Goal: Task Accomplishment & Management: Manage account settings

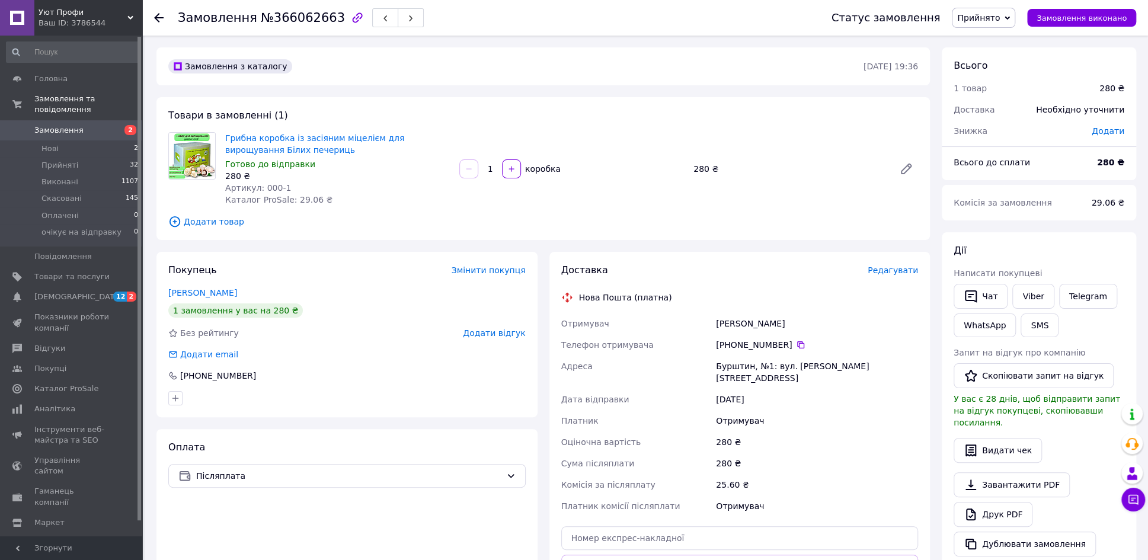
click at [883, 271] on span "Редагувати" at bounding box center [892, 269] width 50 height 9
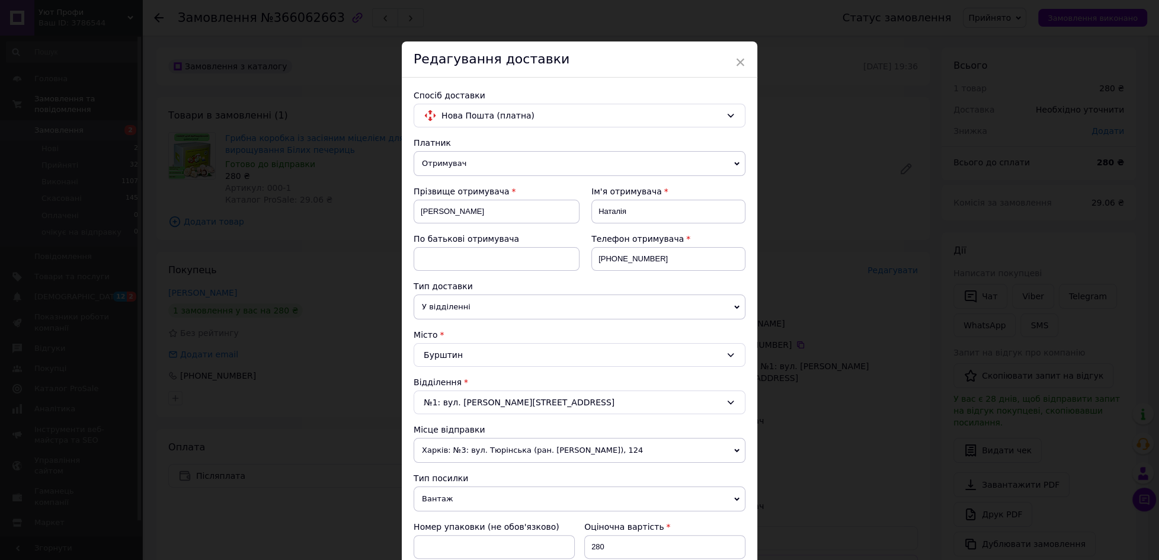
scroll to position [74, 0]
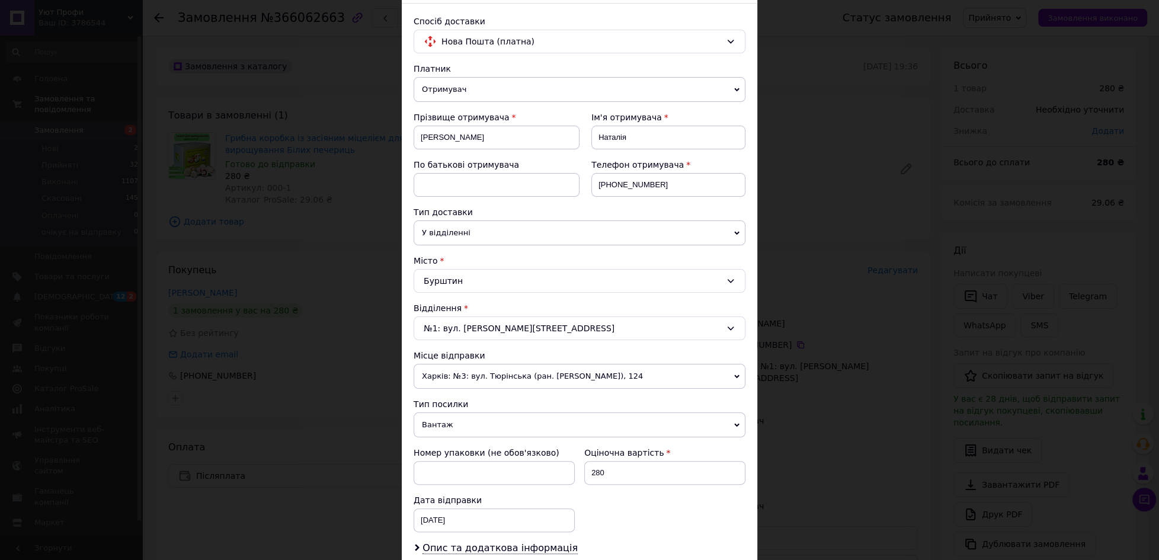
click at [474, 281] on div "Бурштин" at bounding box center [580, 281] width 332 height 24
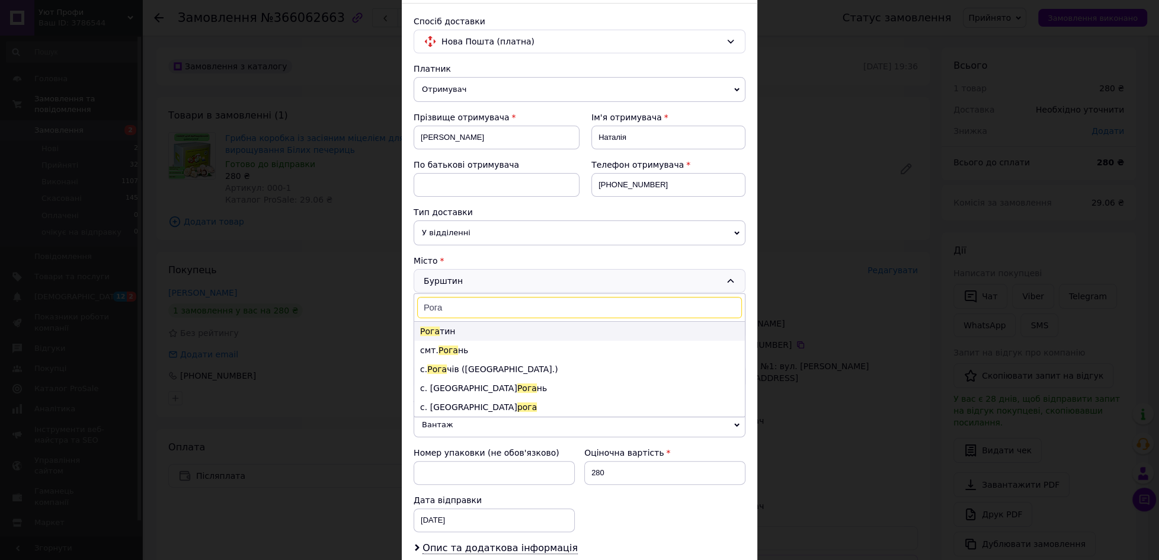
type input "Рога"
click at [442, 328] on li "Рога тин" at bounding box center [579, 331] width 331 height 19
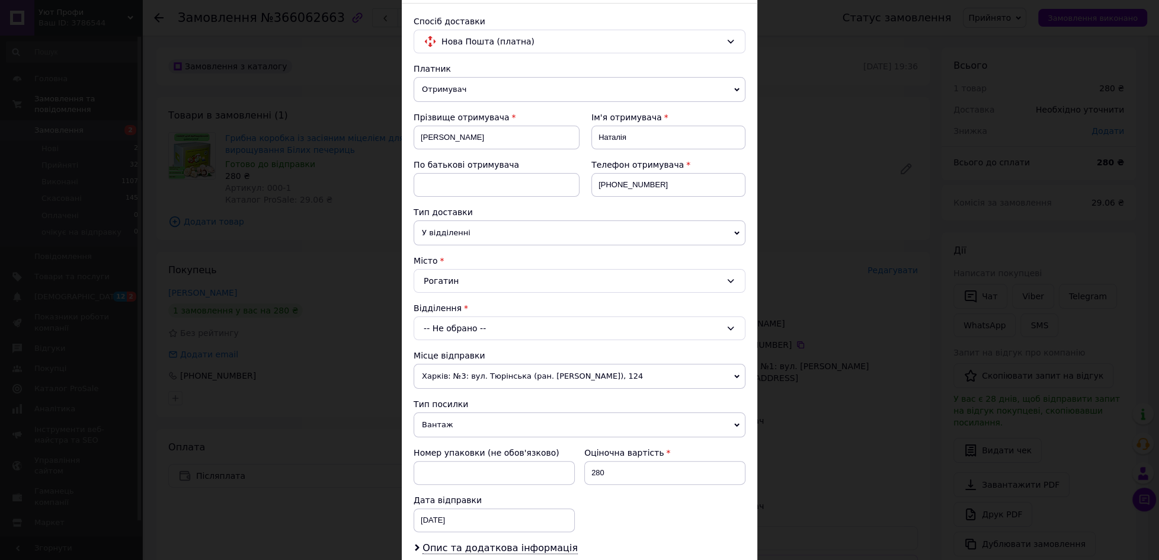
click at [729, 324] on icon at bounding box center [730, 328] width 9 height 9
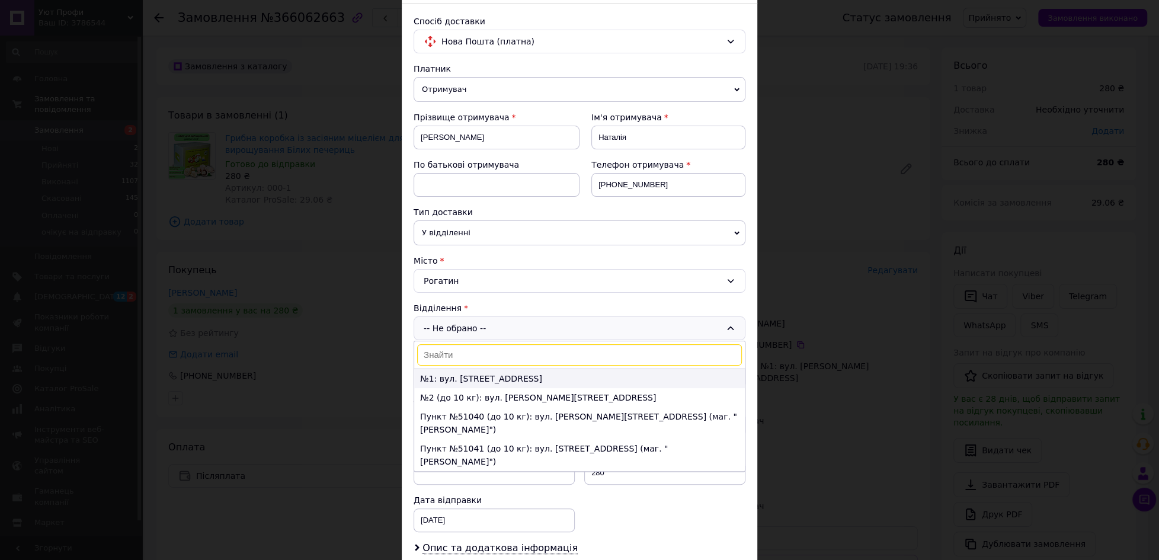
click at [454, 374] on li "№1: вул. Галицька, 50с" at bounding box center [579, 378] width 331 height 19
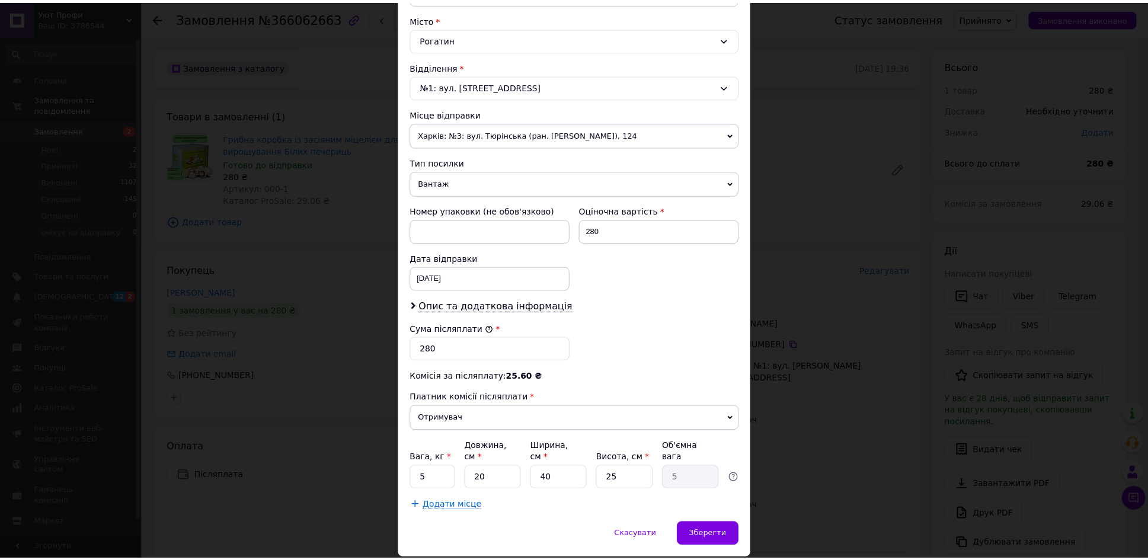
scroll to position [340, 0]
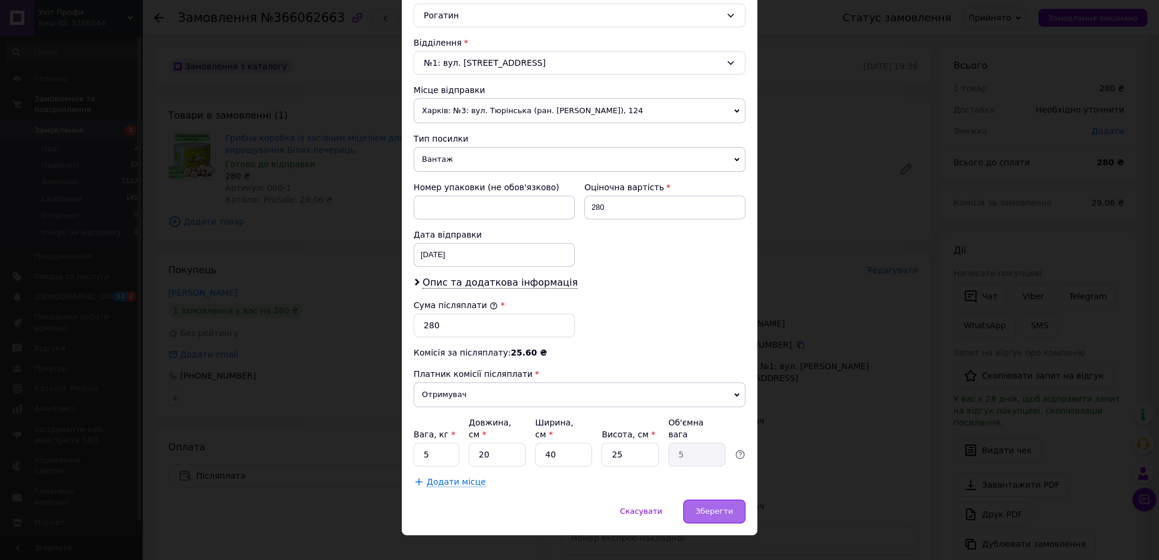
click at [706, 499] on div "Зберегти" at bounding box center [714, 511] width 62 height 24
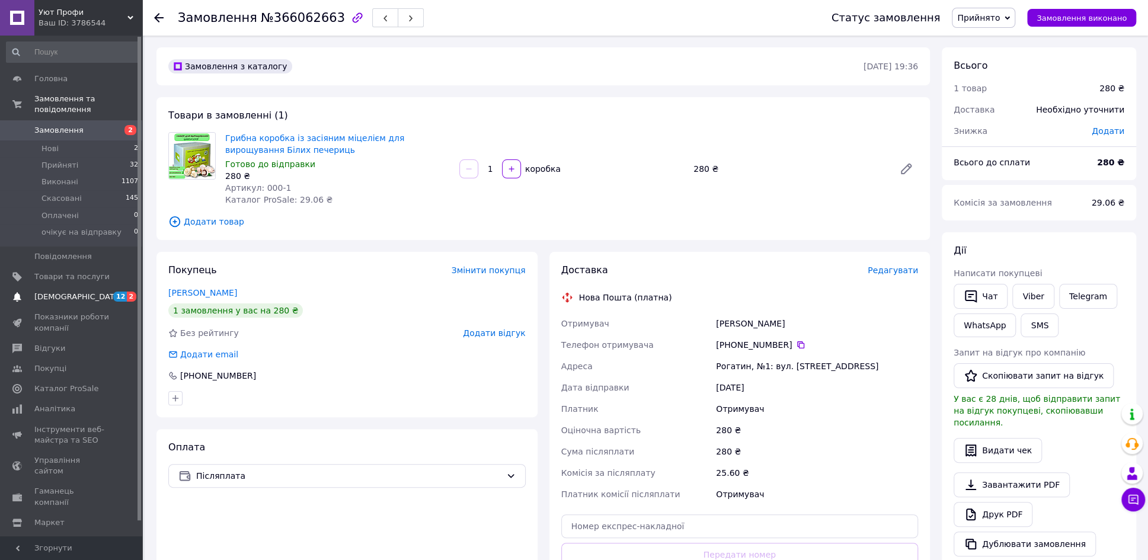
click at [49, 292] on span "[DEMOGRAPHIC_DATA]" at bounding box center [78, 297] width 88 height 11
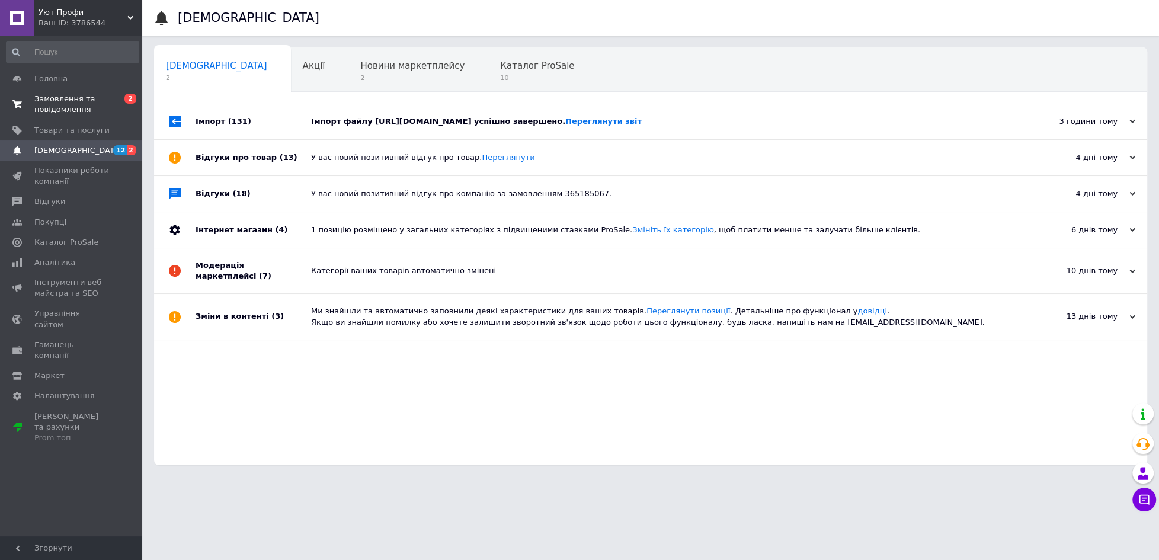
click at [47, 104] on span "Замовлення та повідомлення" at bounding box center [71, 104] width 75 height 21
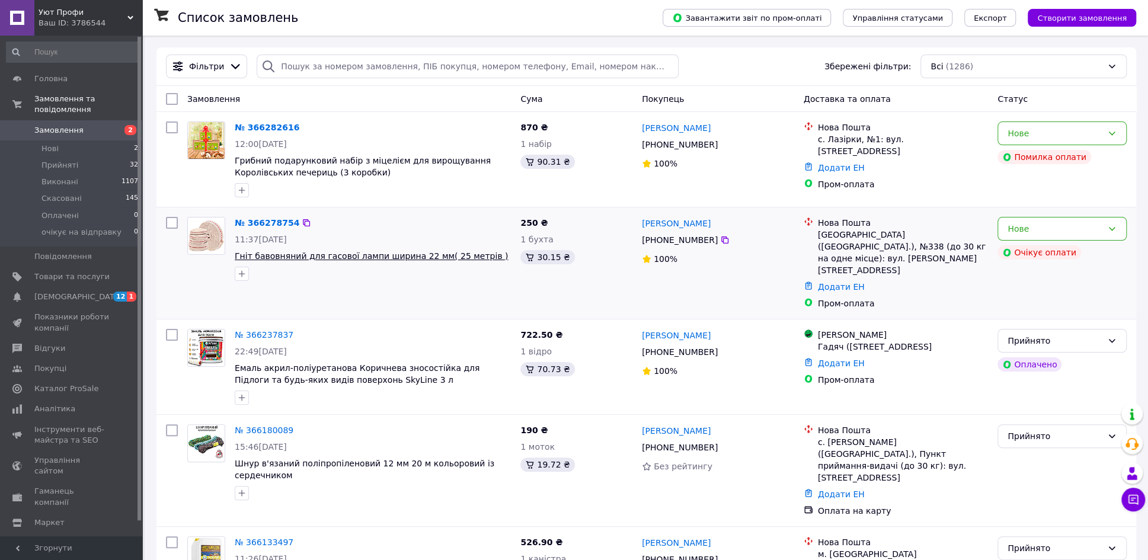
click at [350, 255] on span "Гніт бавовняний для гасової лампи ширина 22 мм( 25 метрів )" at bounding box center [371, 255] width 273 height 9
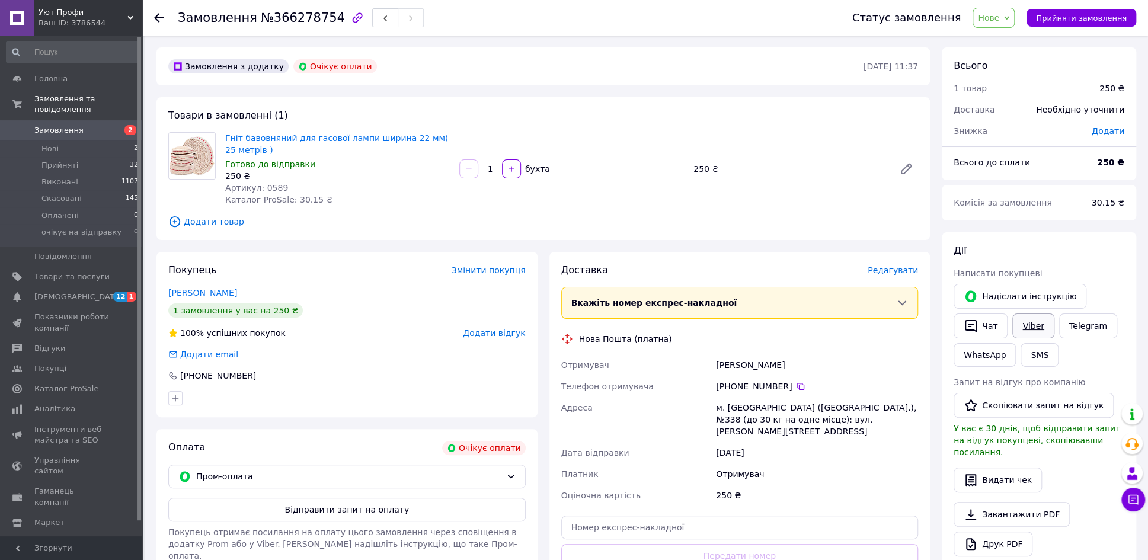
click at [1024, 324] on link "Viber" at bounding box center [1032, 325] width 41 height 25
click at [61, 292] on span "[DEMOGRAPHIC_DATA]" at bounding box center [78, 297] width 88 height 11
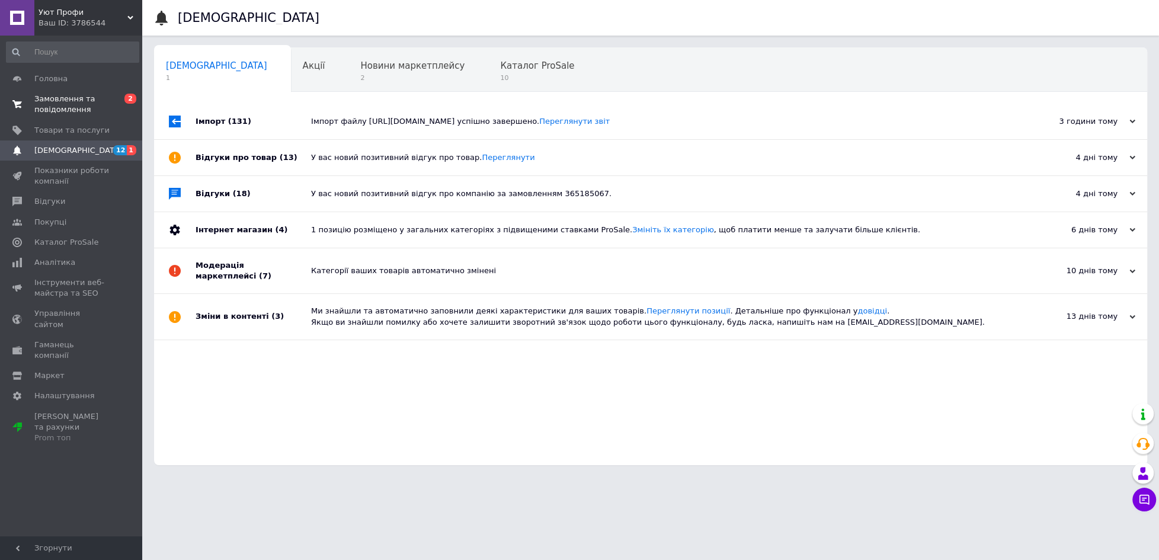
click at [59, 100] on span "Замовлення та повідомлення" at bounding box center [71, 104] width 75 height 21
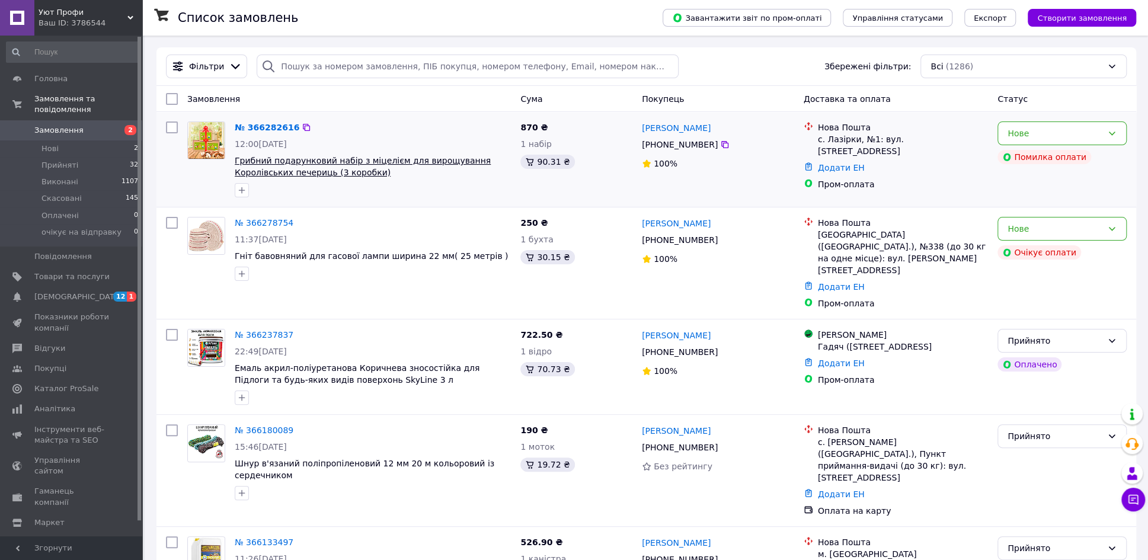
click at [331, 156] on span "Грибний подарунковий набір з міцелієм для вирощування Королівських печериць (3 …" at bounding box center [363, 166] width 256 height 21
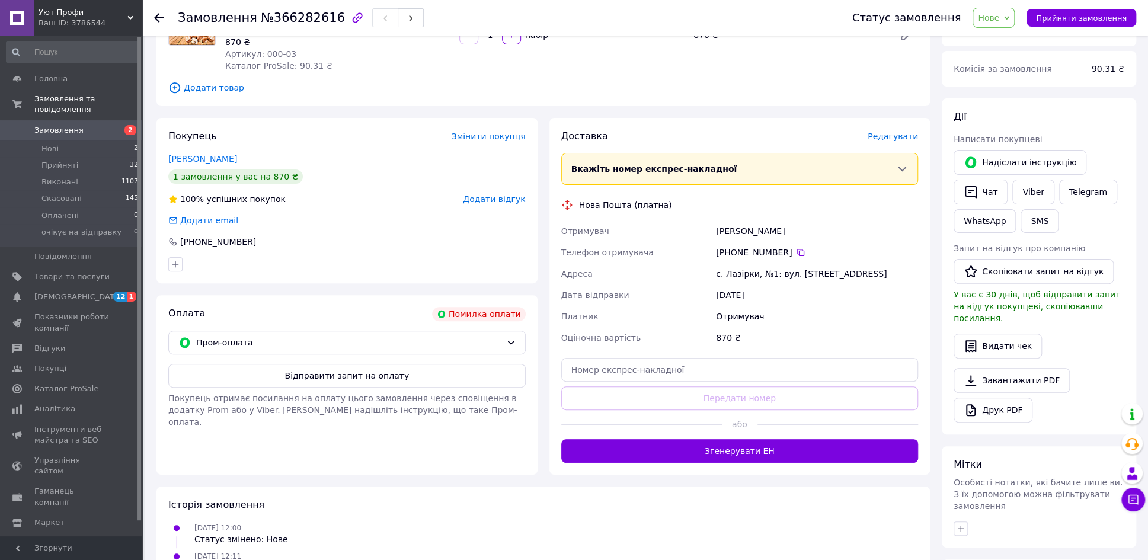
scroll to position [148, 0]
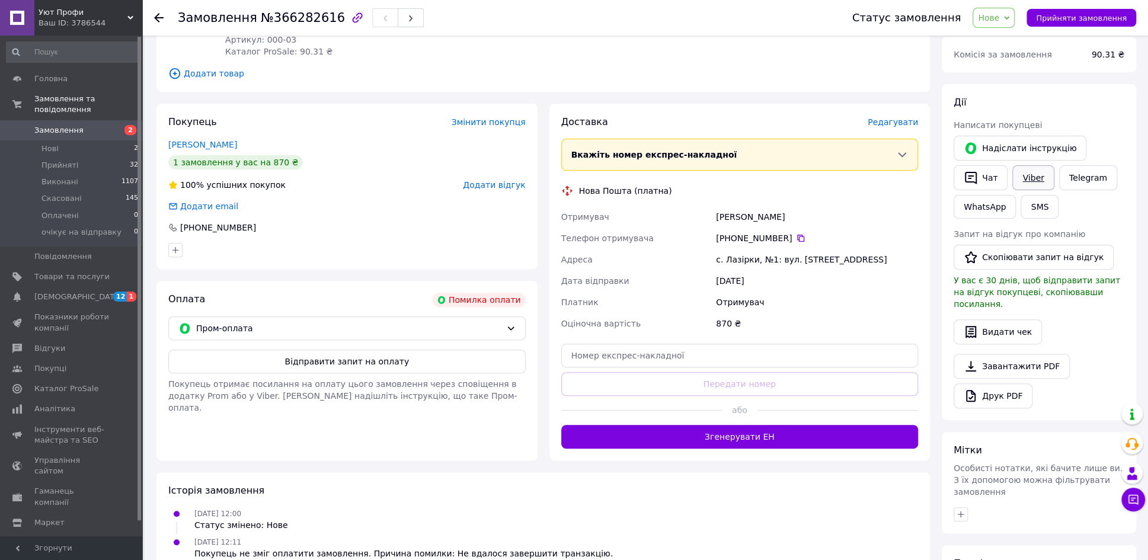
click at [1028, 176] on link "Viber" at bounding box center [1032, 177] width 41 height 25
click at [60, 267] on link "Товари та послуги" at bounding box center [72, 277] width 145 height 20
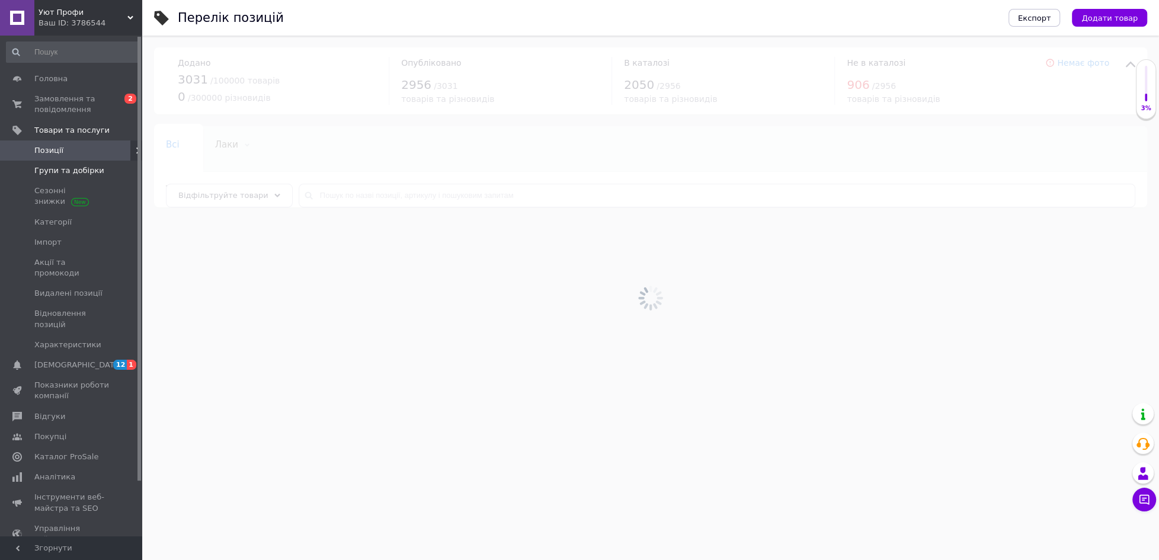
click at [63, 167] on span "Групи та добірки" at bounding box center [69, 170] width 70 height 11
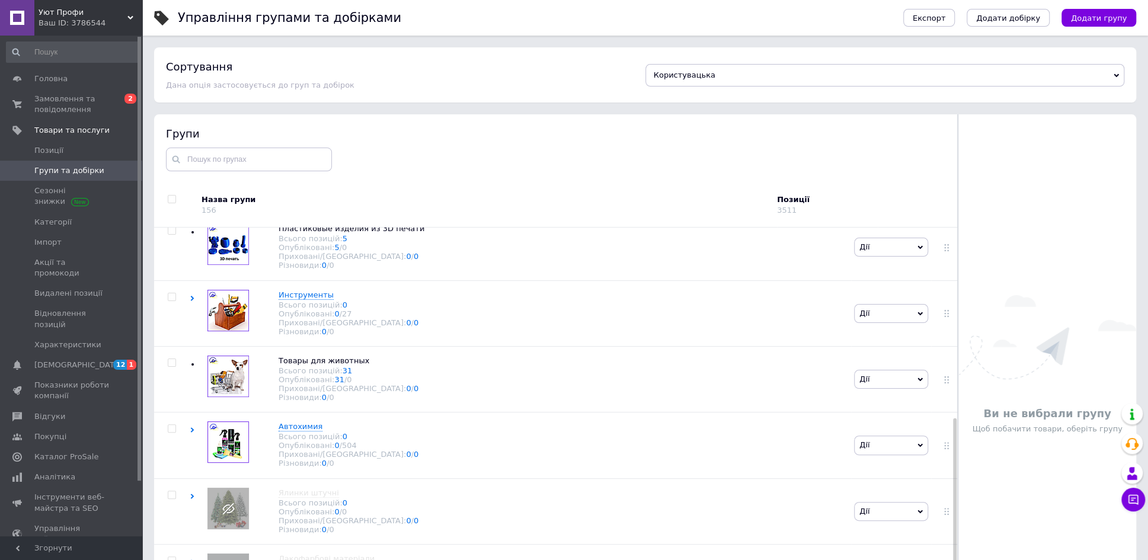
scroll to position [444, 0]
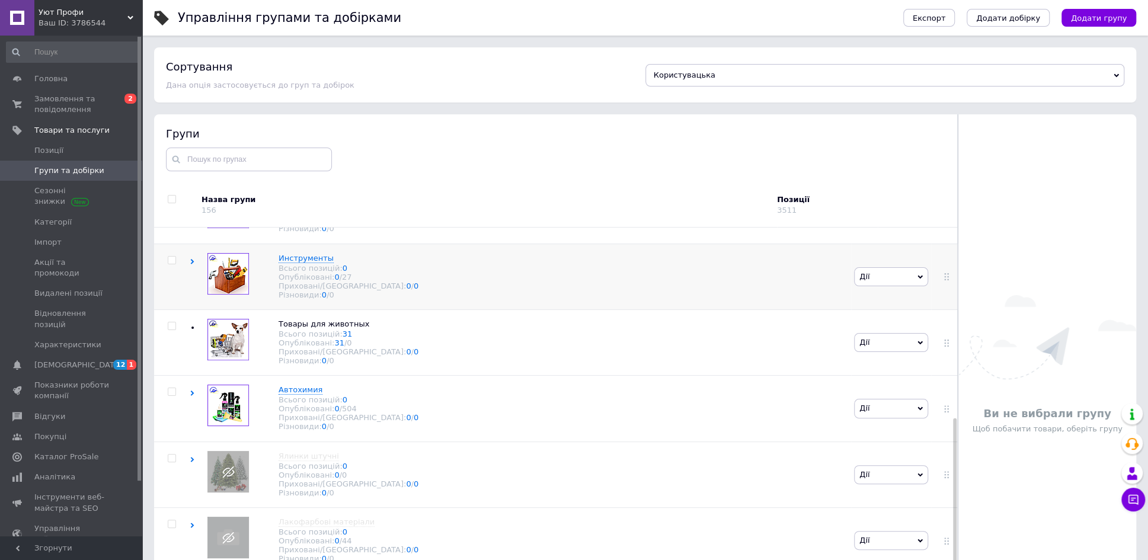
click at [193, 264] on icon at bounding box center [192, 261] width 5 height 5
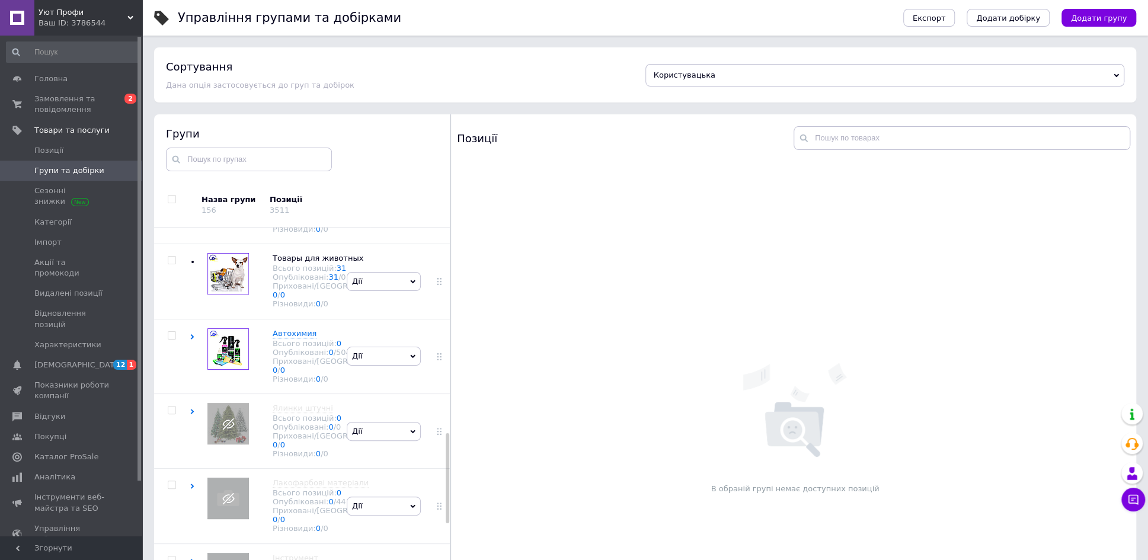
scroll to position [839, 0]
click at [170, 81] on input "checkbox" at bounding box center [172, 77] width 8 height 8
checkbox input "true"
click at [280, 204] on use at bounding box center [283, 205] width 6 height 4
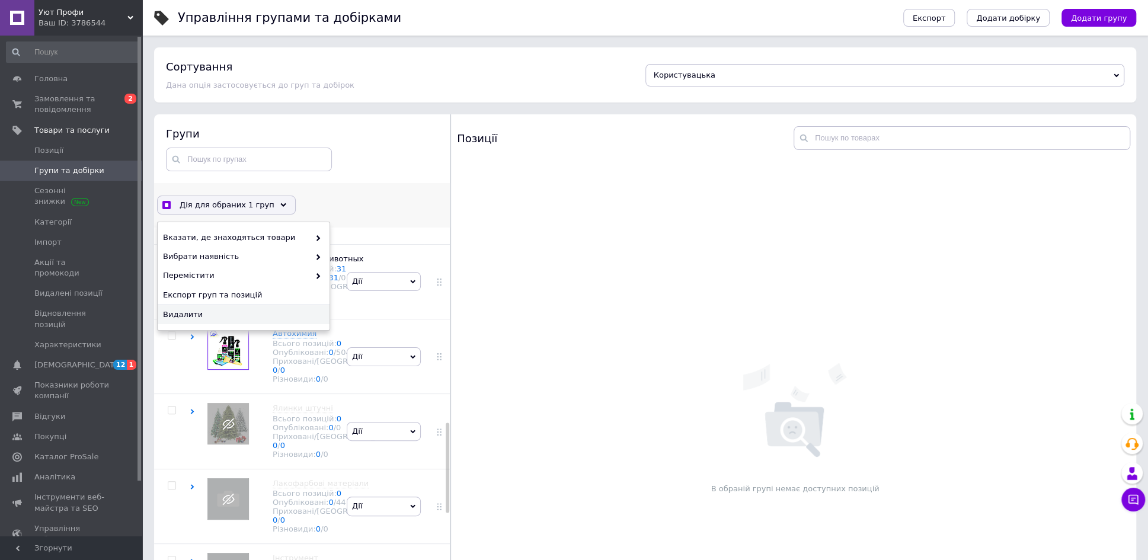
click at [206, 316] on span "Видалити" at bounding box center [242, 314] width 158 height 11
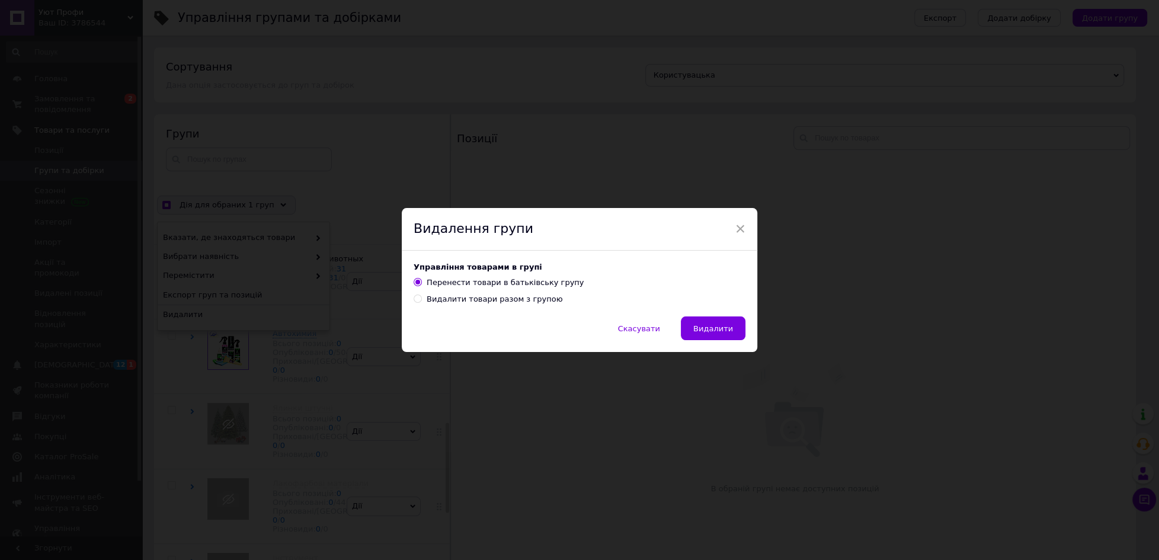
click at [417, 297] on input "Видалити товари разом з групою" at bounding box center [418, 298] width 8 height 8
radio input "true"
radio input "false"
click at [699, 324] on span "Видалити" at bounding box center [713, 328] width 40 height 9
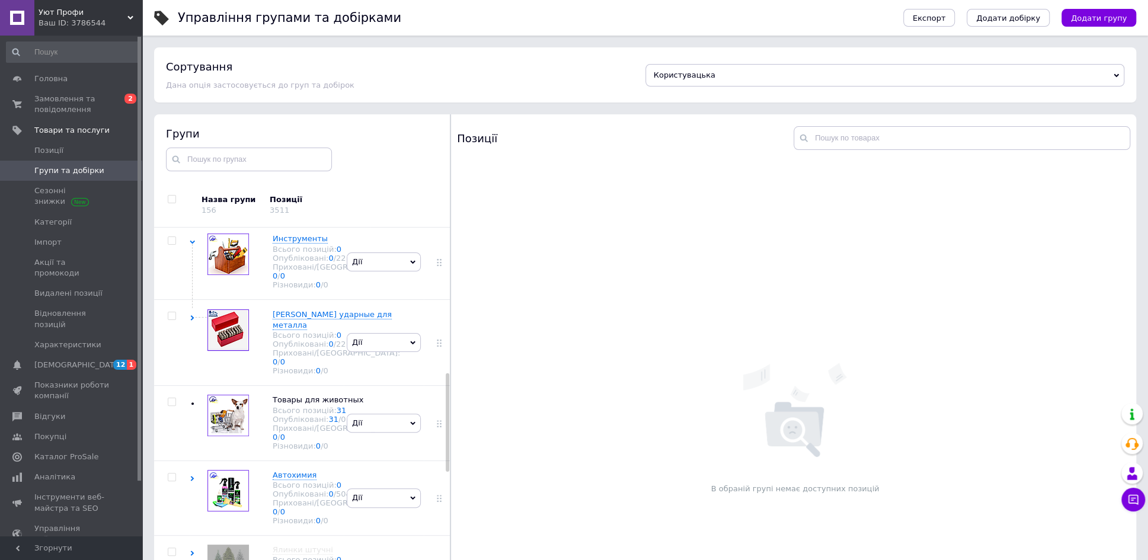
scroll to position [543, 0]
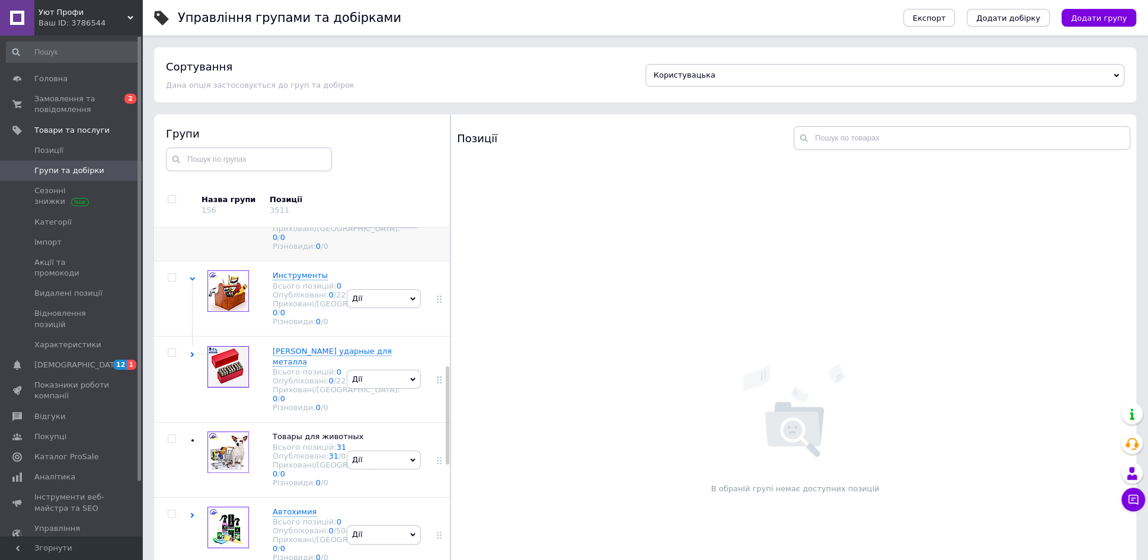
click at [172, 196] on input "checkbox" at bounding box center [172, 192] width 8 height 8
checkbox input "true"
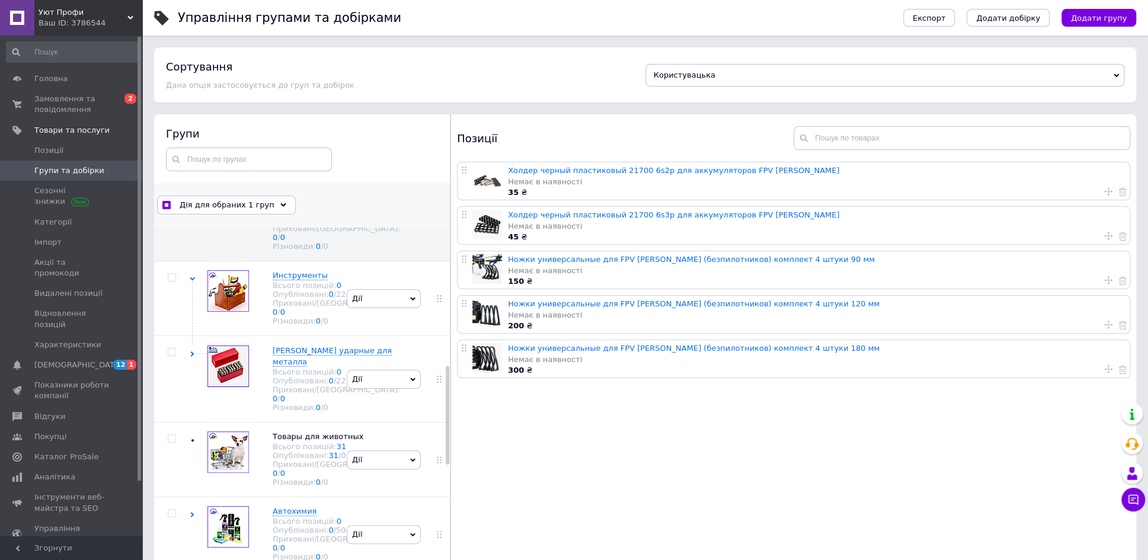
click at [280, 203] on icon at bounding box center [283, 205] width 6 height 6
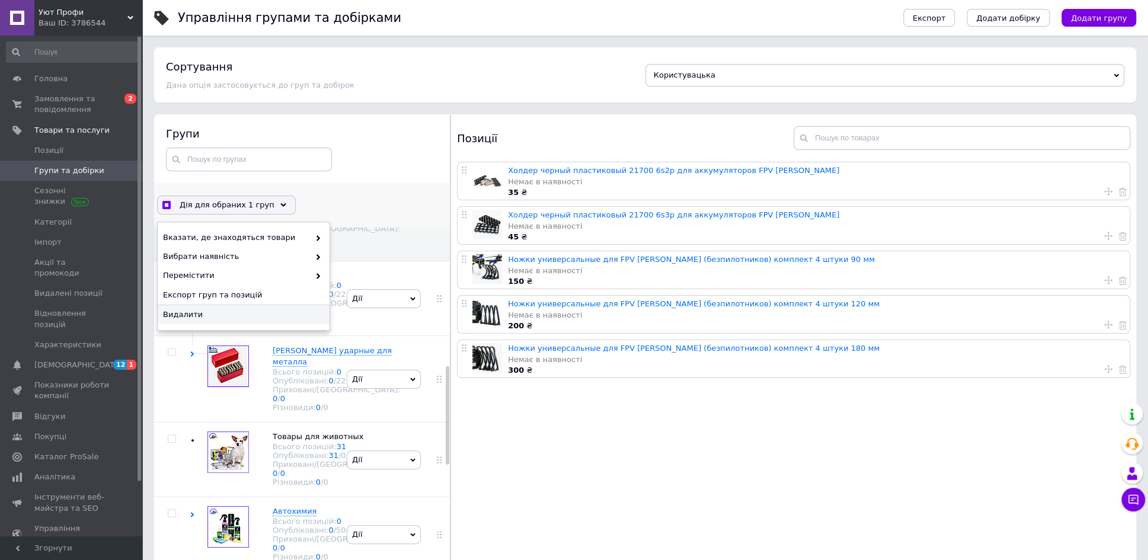
click at [223, 313] on span "Видалити" at bounding box center [242, 314] width 158 height 11
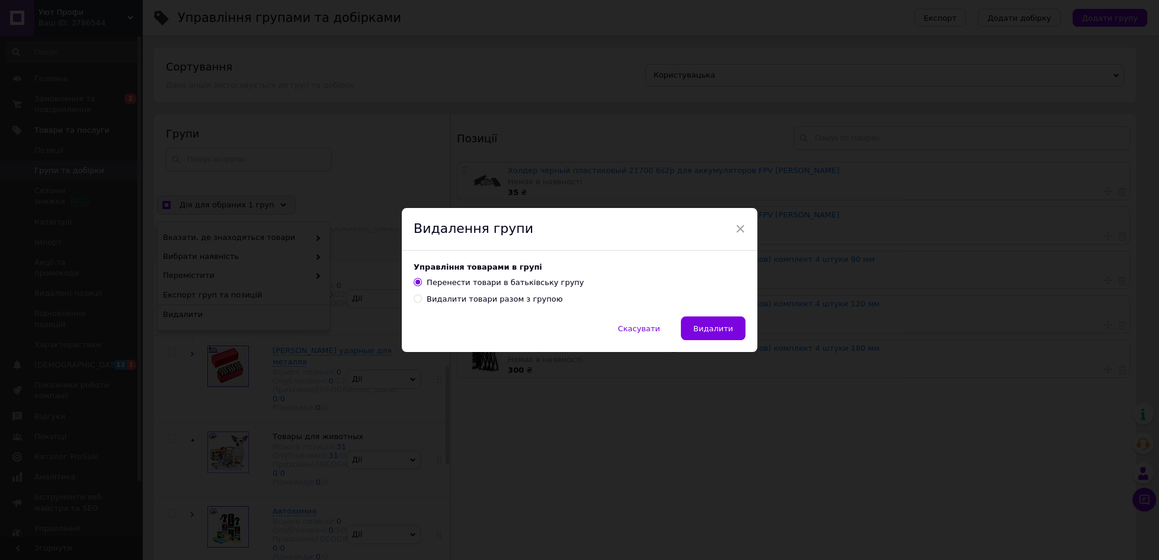
click at [416, 297] on input "Видалити товари разом з групою" at bounding box center [418, 298] width 8 height 8
radio input "true"
radio input "false"
click at [707, 329] on span "Видалити" at bounding box center [713, 328] width 40 height 9
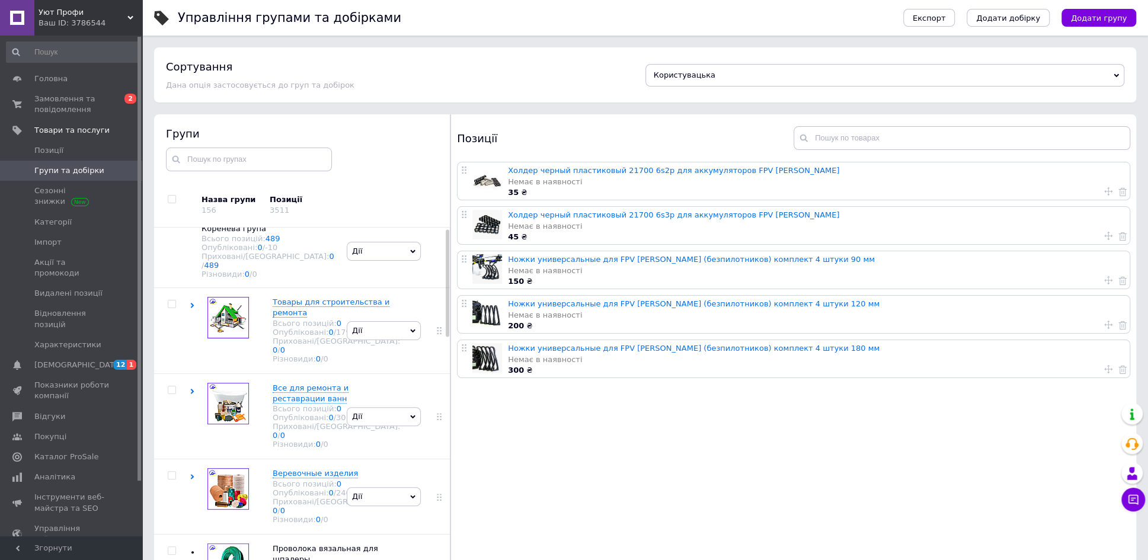
scroll to position [0, 0]
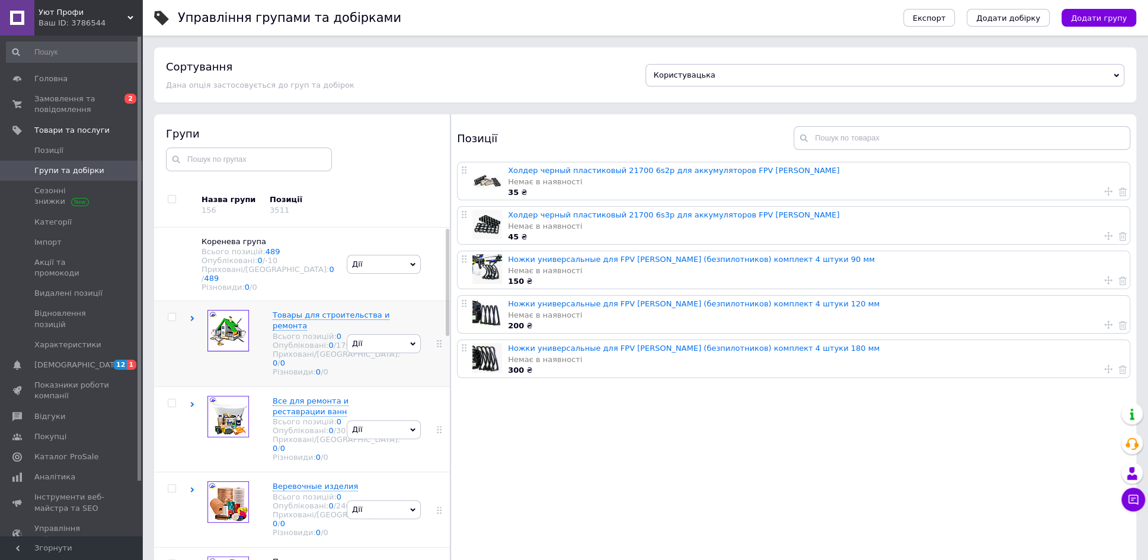
click at [191, 316] on icon at bounding box center [192, 318] width 5 height 5
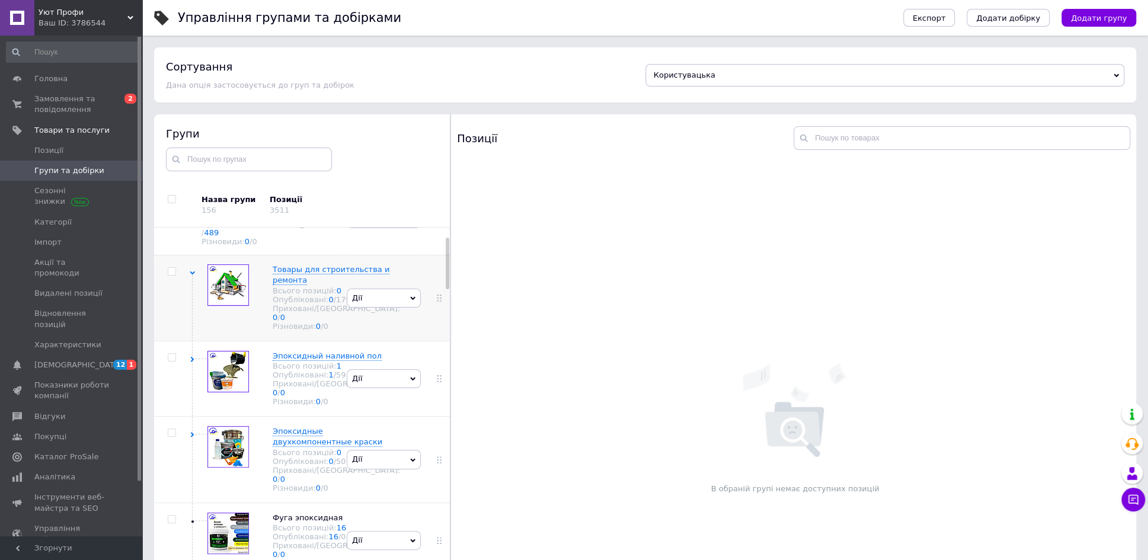
scroll to position [74, 0]
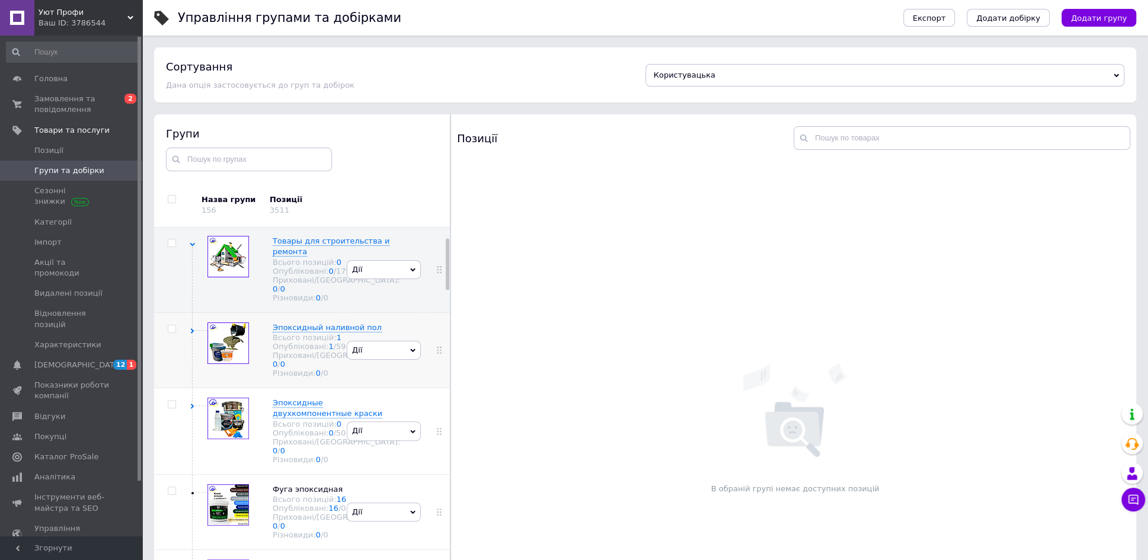
click at [191, 334] on use at bounding box center [193, 330] width 4 height 5
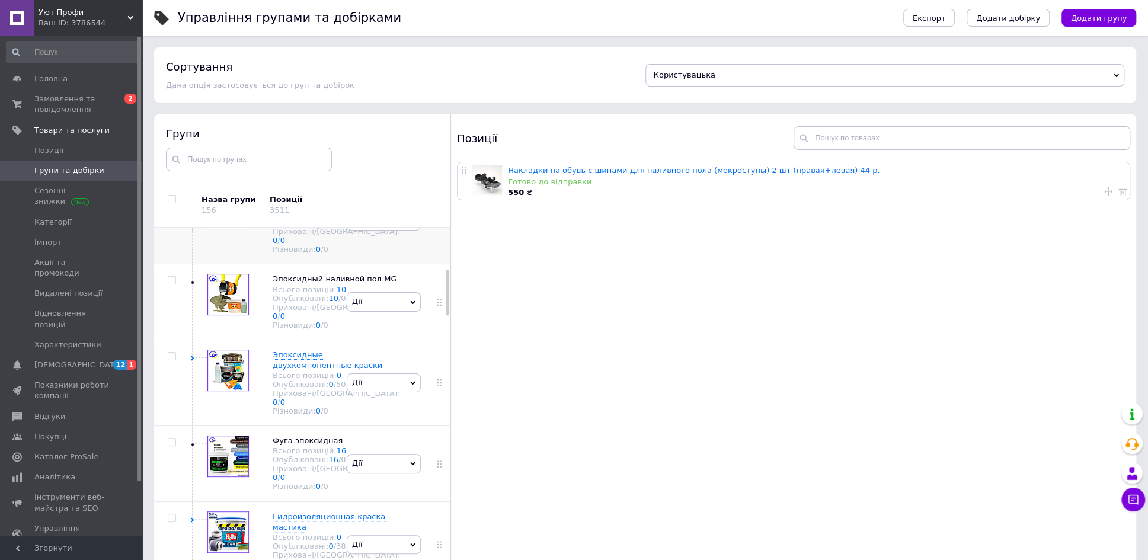
scroll to position [296, 0]
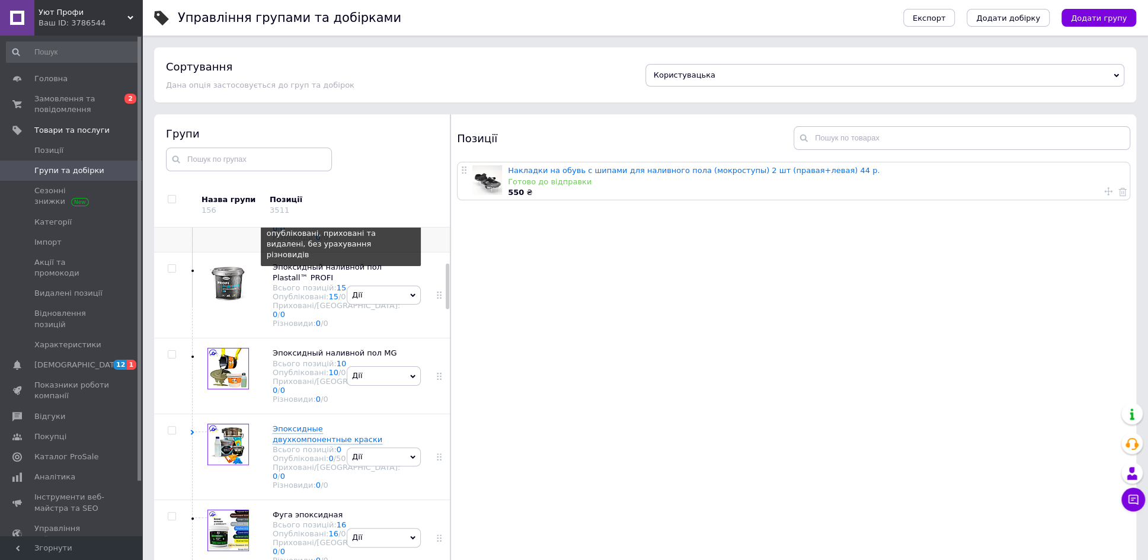
click at [337, 206] on link "34" at bounding box center [342, 201] width 10 height 9
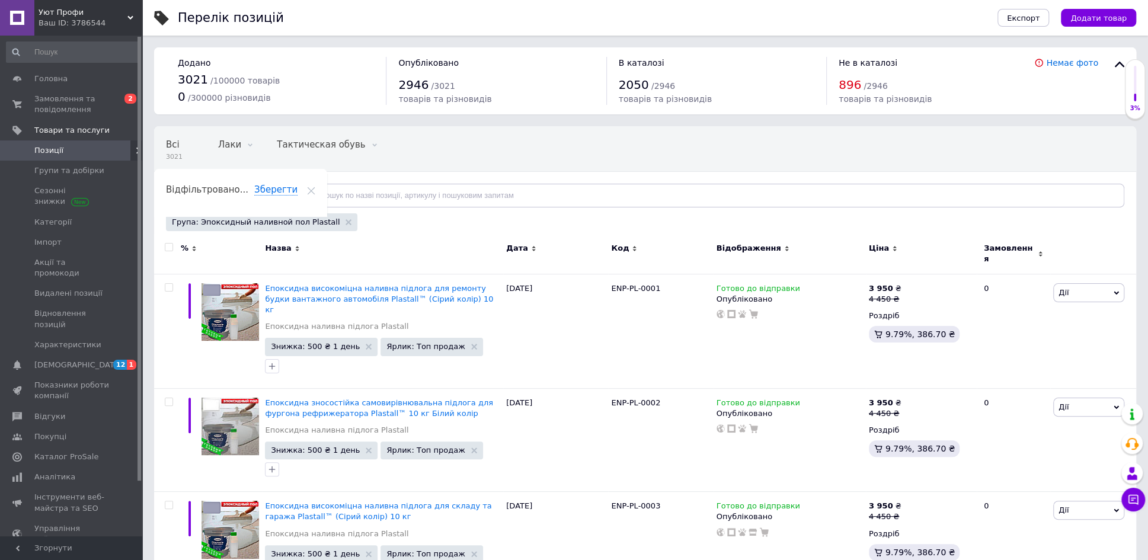
click at [168, 244] on input "checkbox" at bounding box center [169, 248] width 8 height 8
checkbox input "true"
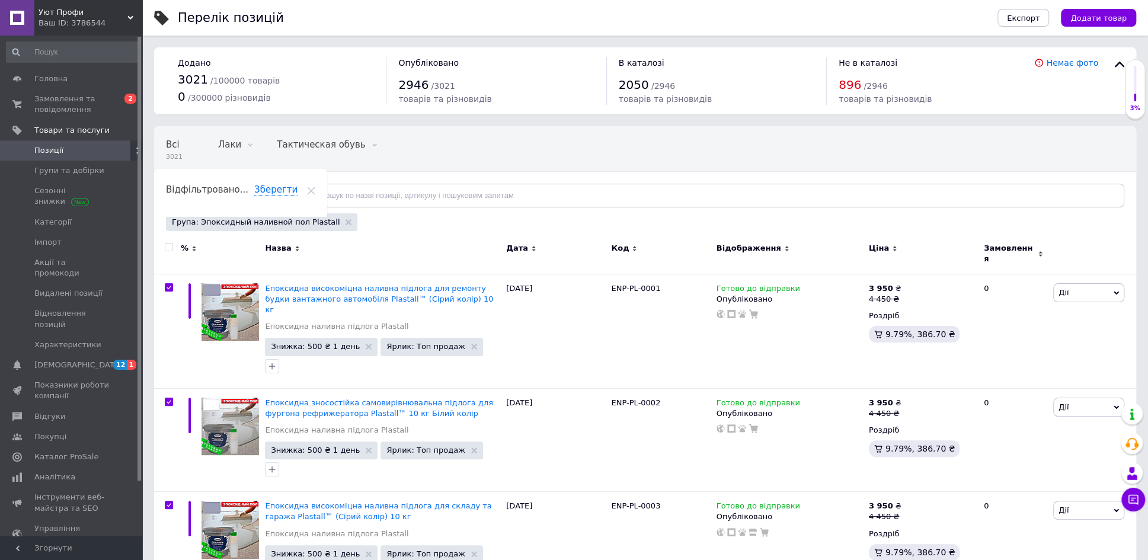
checkbox input "true"
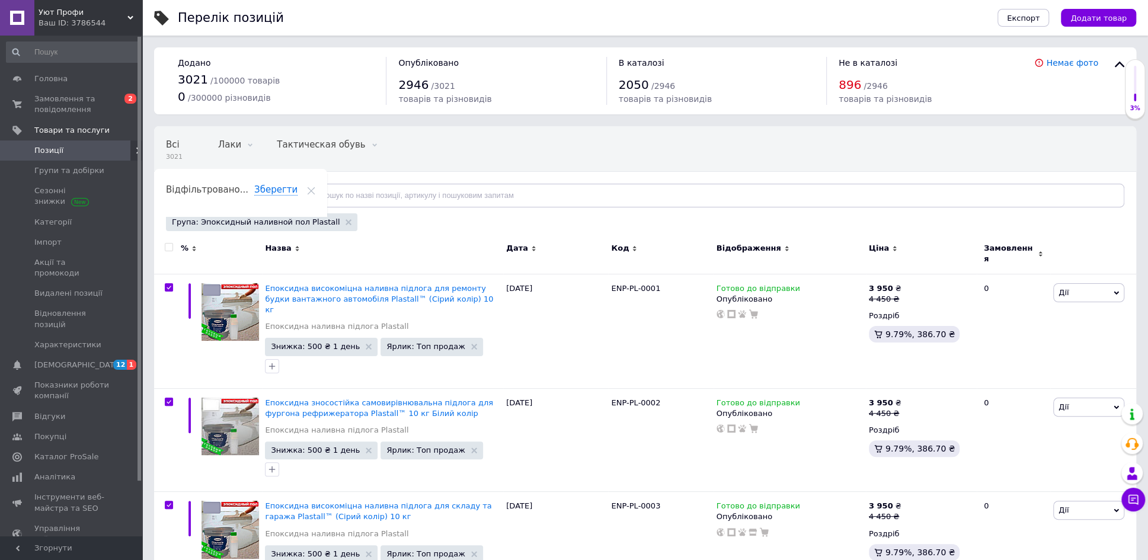
checkbox input "true"
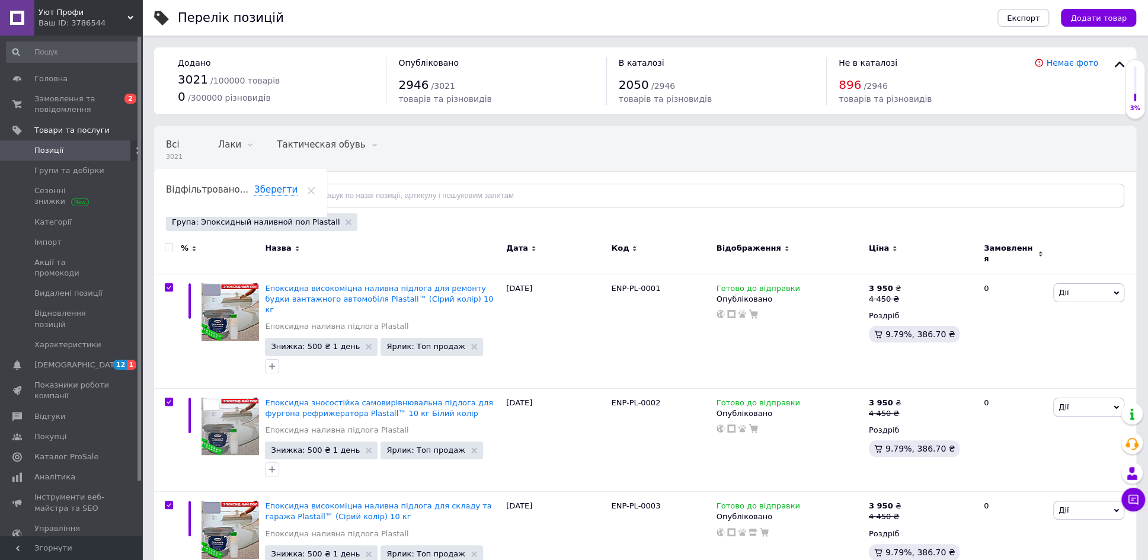
checkbox input "true"
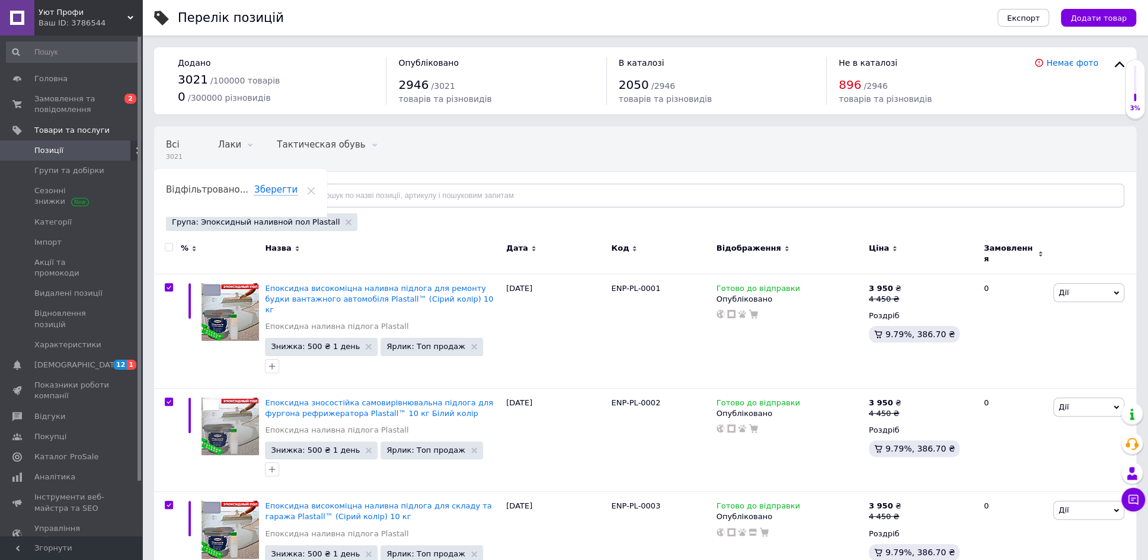
checkbox input "true"
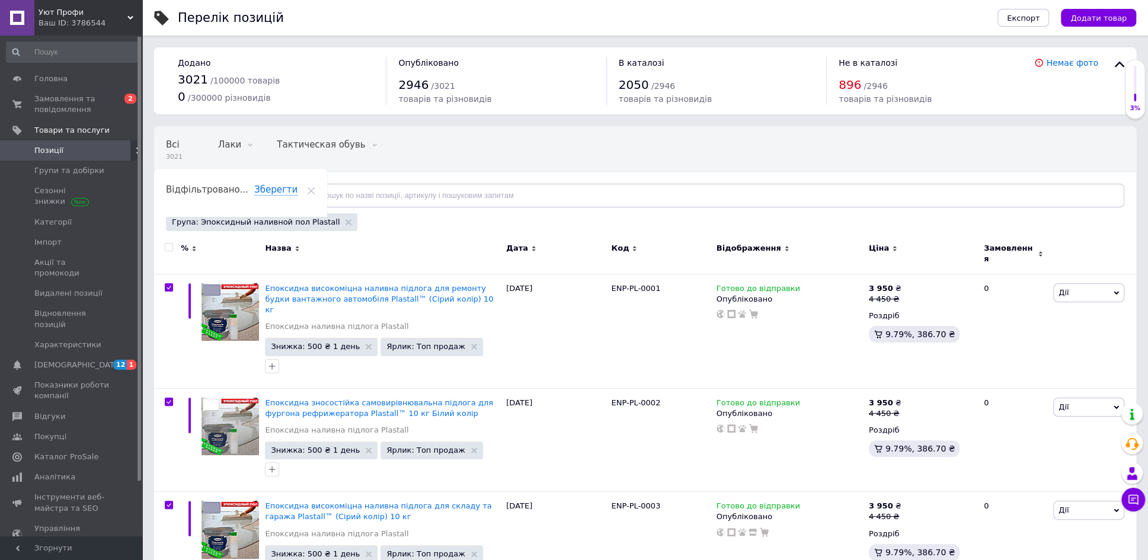
checkbox input "true"
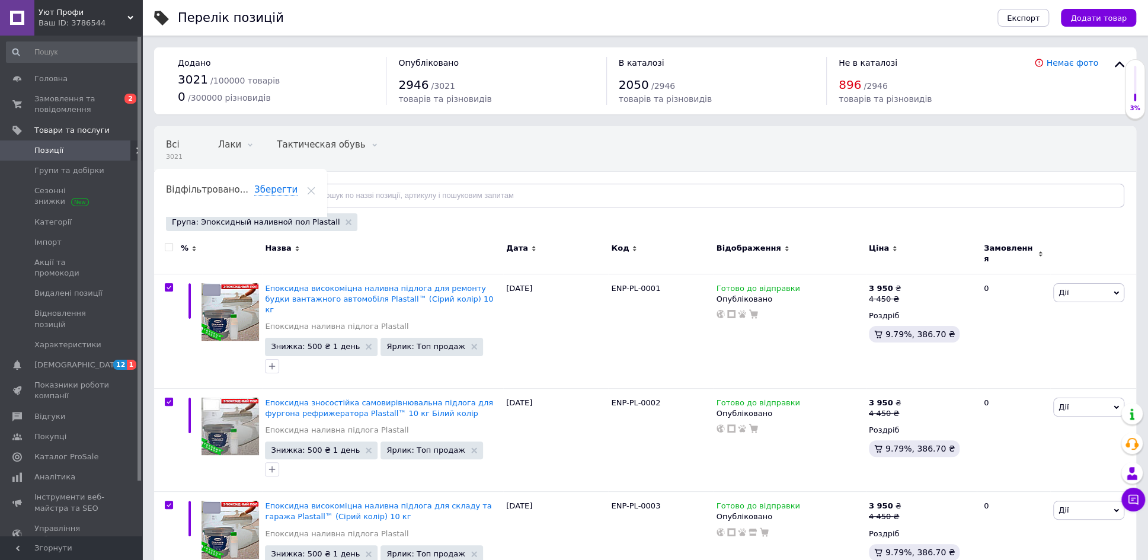
checkbox input "true"
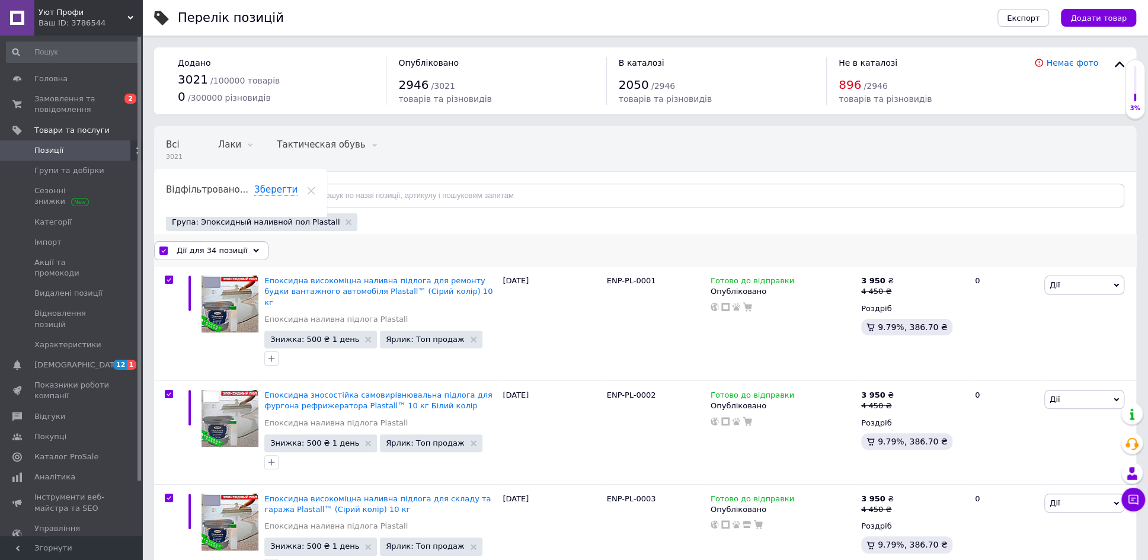
click at [253, 248] on icon at bounding box center [256, 251] width 6 height 6
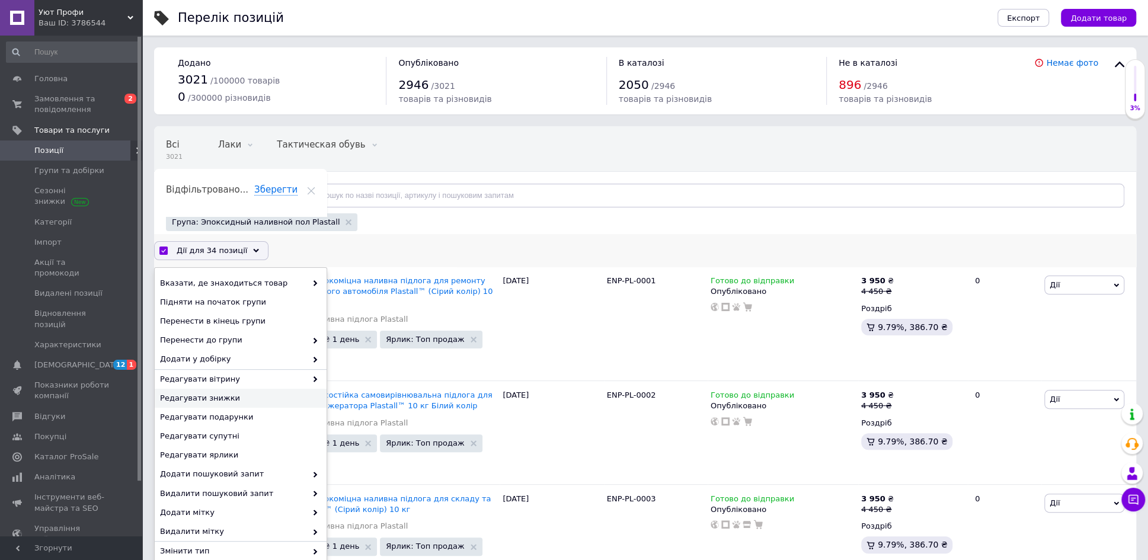
click at [214, 395] on span "Редагувати знижки" at bounding box center [239, 398] width 158 height 11
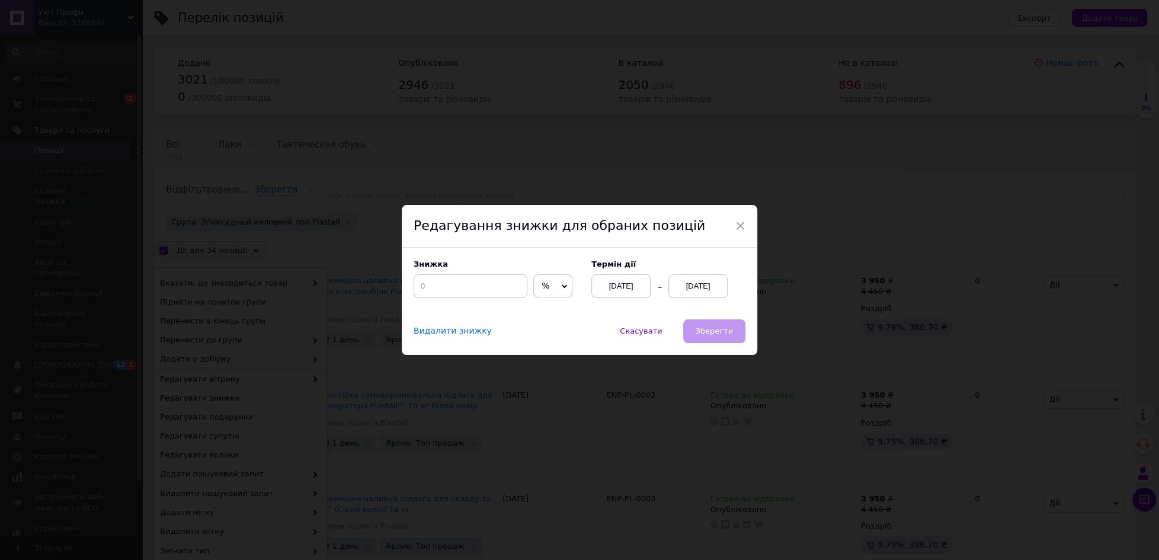
click at [560, 282] on span "%" at bounding box center [552, 286] width 39 height 24
drag, startPoint x: 547, startPoint y: 305, endPoint x: 522, endPoint y: 306, distance: 25.5
click at [547, 306] on li "₴" at bounding box center [553, 310] width 38 height 17
click at [480, 296] on input at bounding box center [471, 286] width 114 height 24
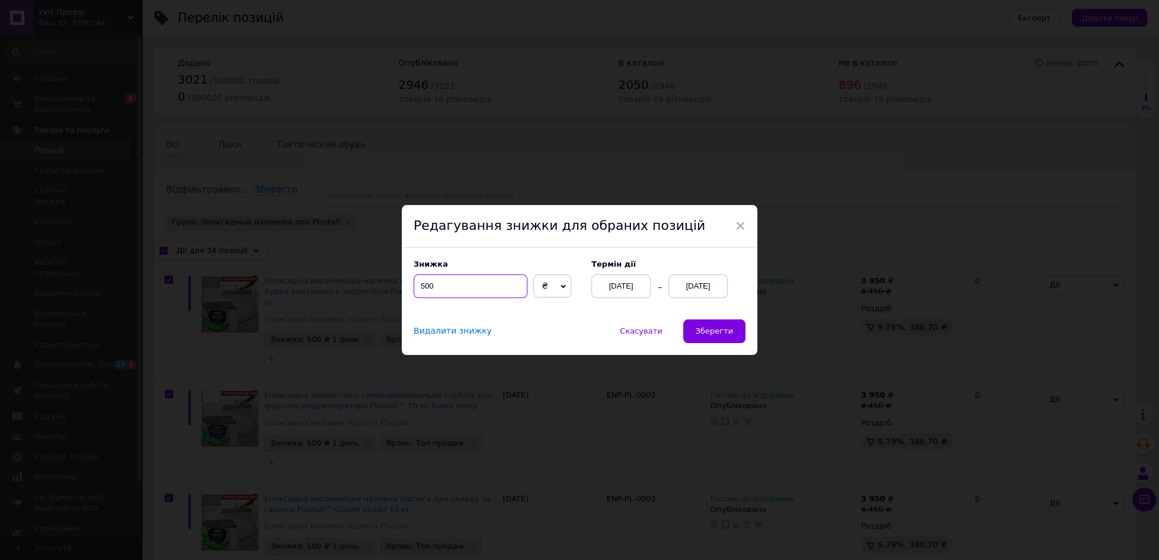
type input "500"
click at [713, 287] on div "[DATE]" at bounding box center [697, 286] width 59 height 24
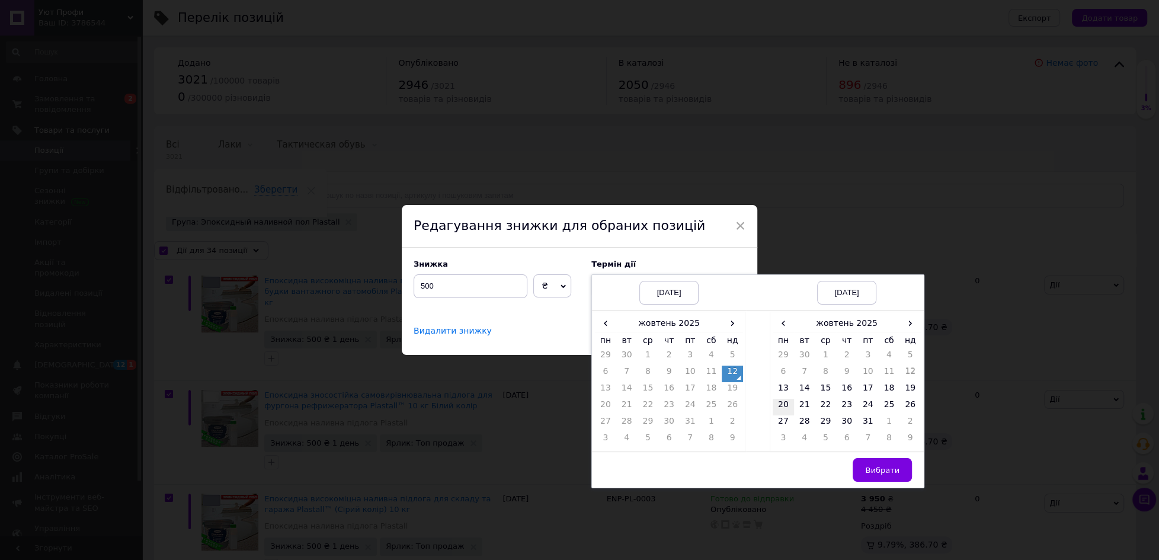
click at [780, 402] on td "20" at bounding box center [783, 407] width 21 height 17
click at [869, 466] on span "Вибрати" at bounding box center [882, 470] width 34 height 9
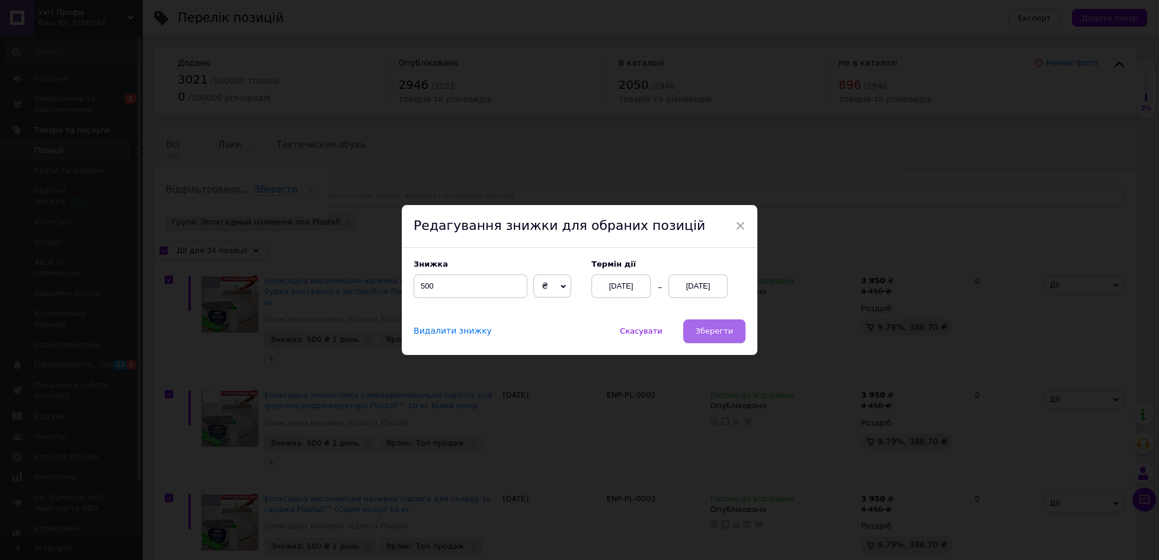
click at [706, 334] on span "Зберегти" at bounding box center [714, 330] width 37 height 9
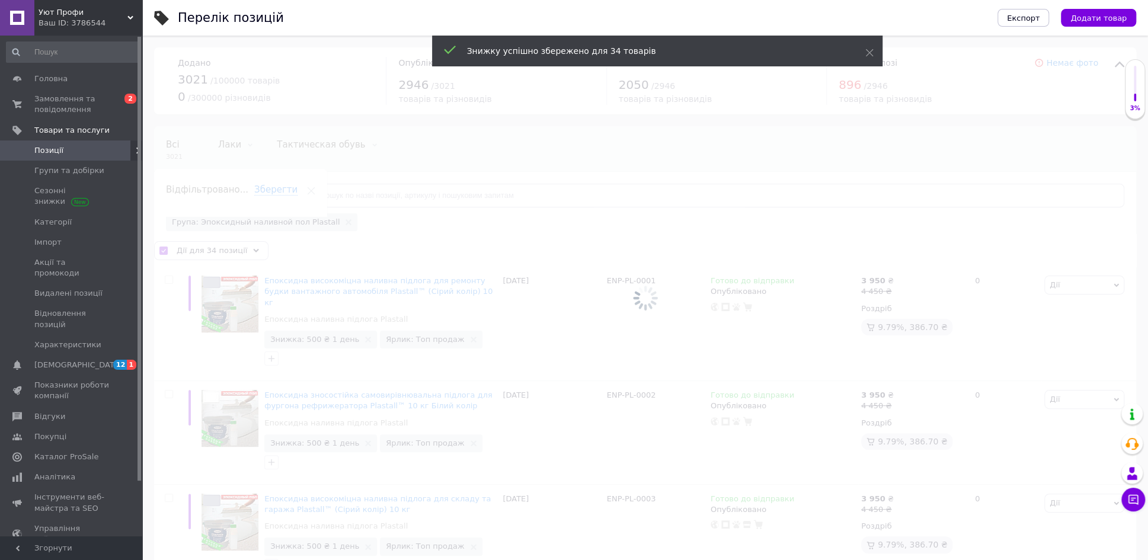
checkbox input "false"
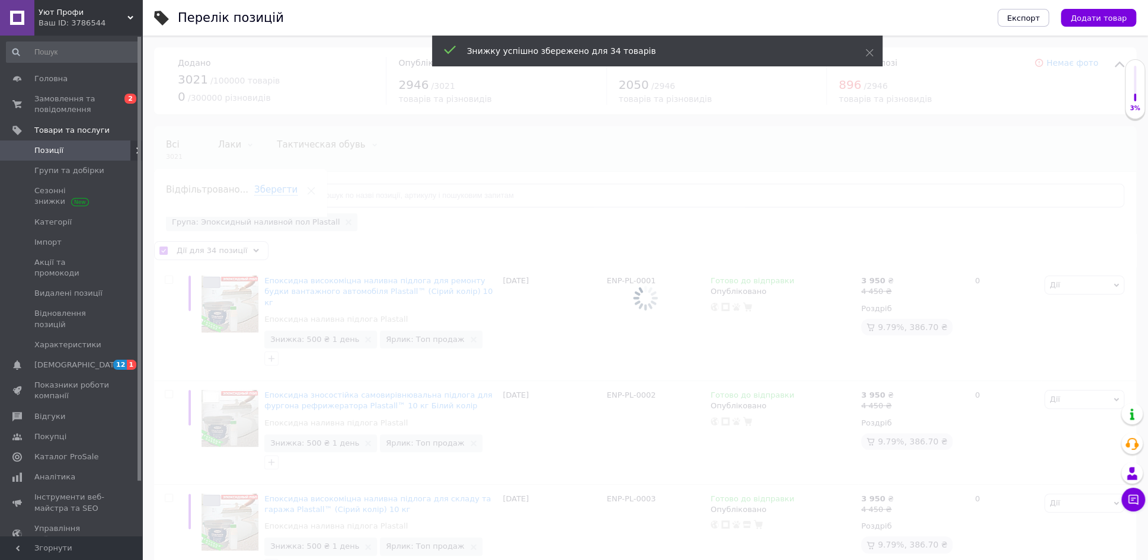
checkbox input "false"
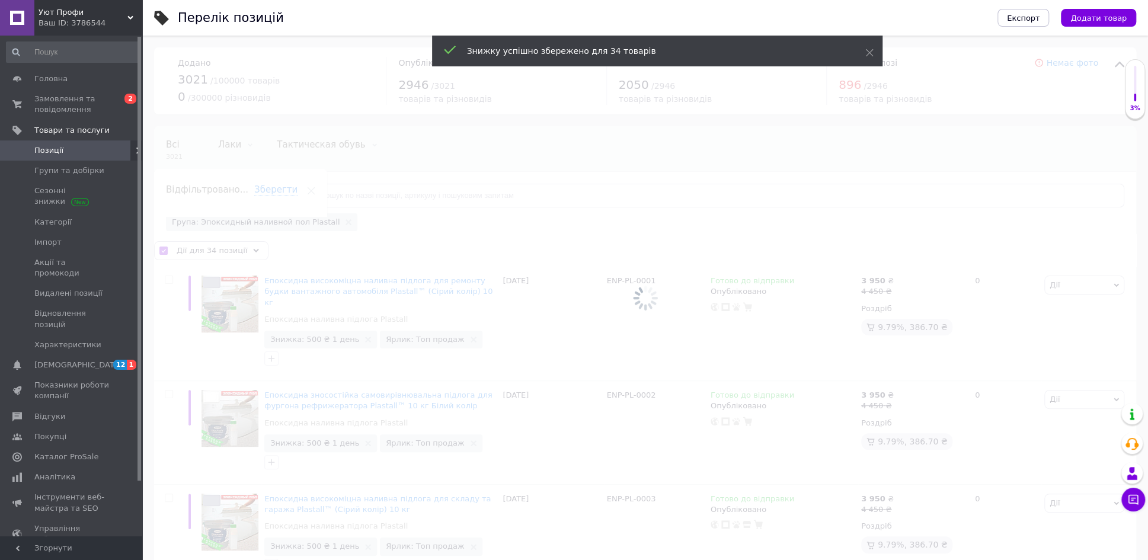
checkbox input "false"
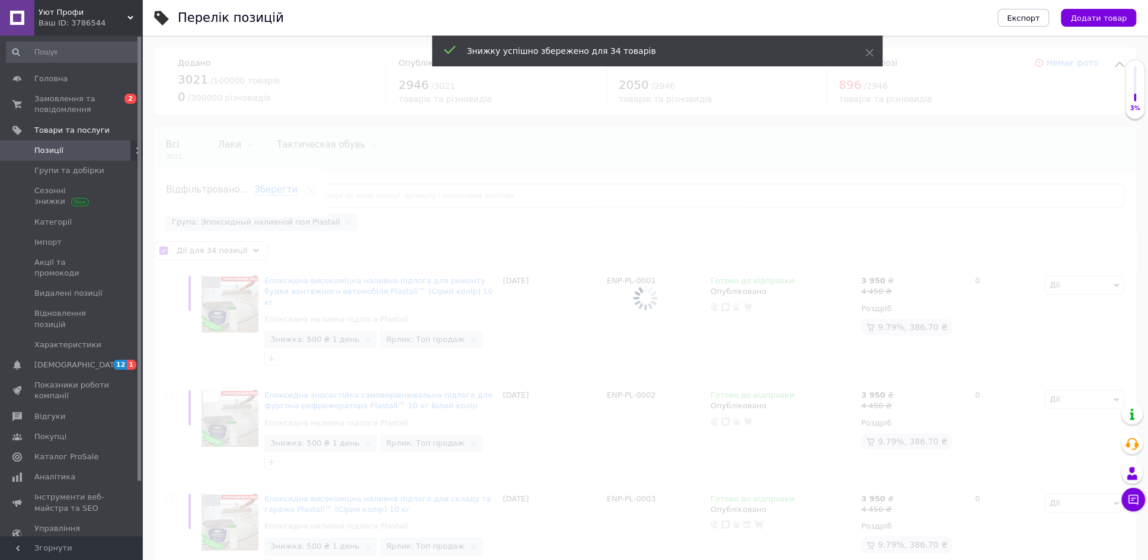
checkbox input "false"
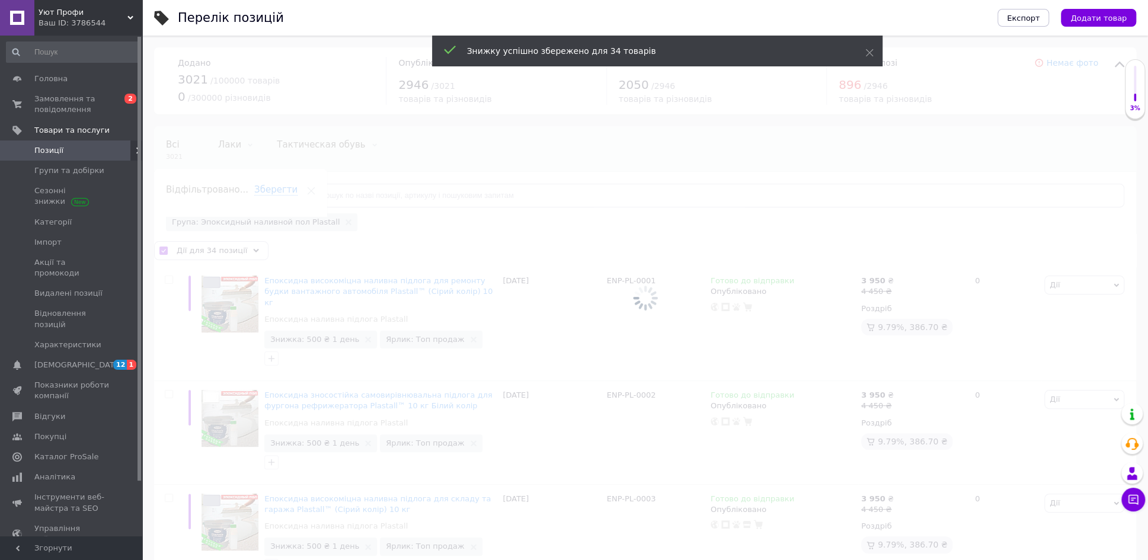
checkbox input "false"
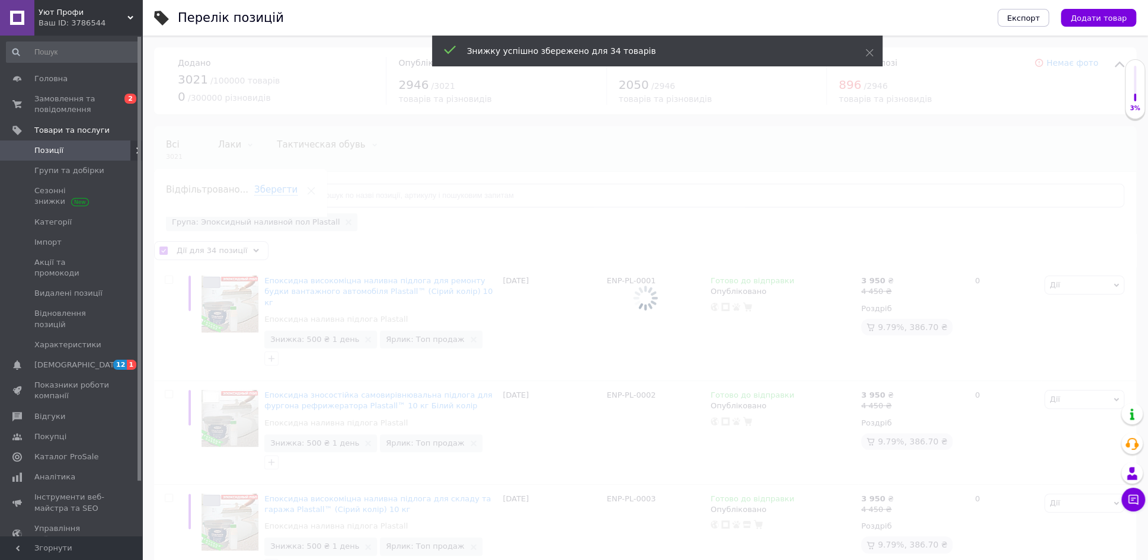
checkbox input "false"
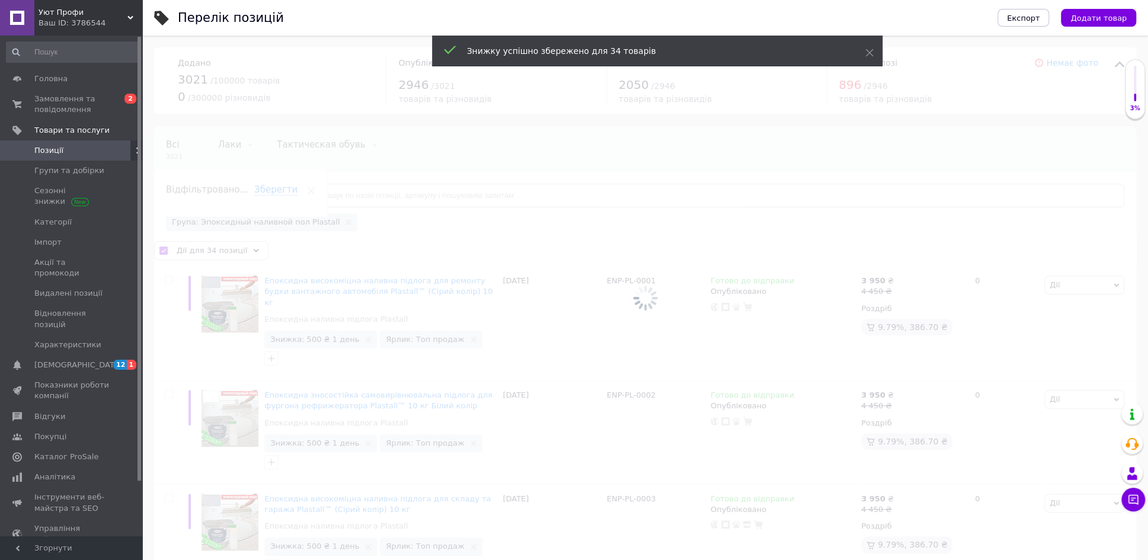
checkbox input "false"
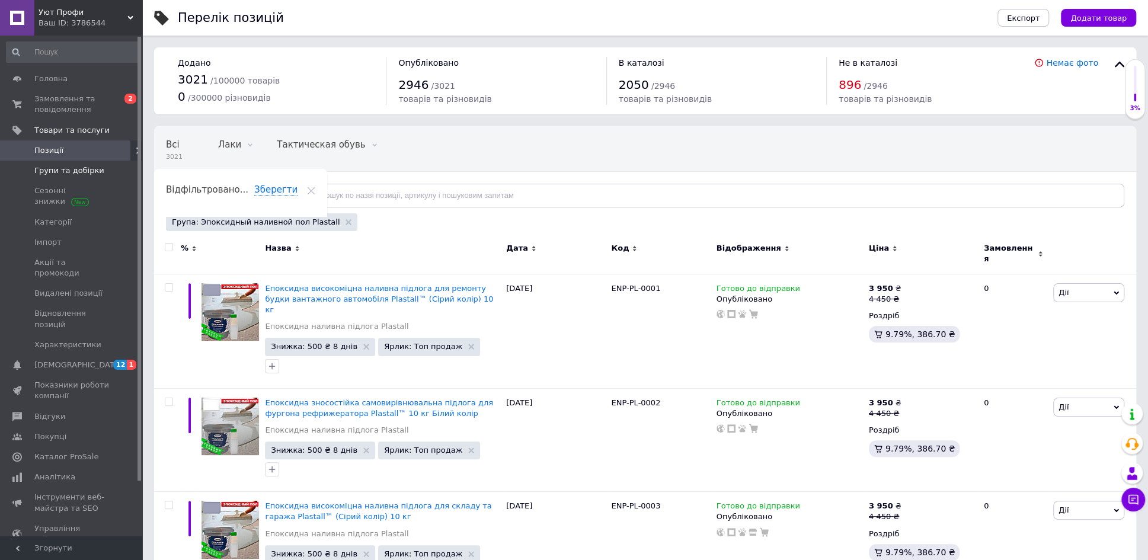
click at [63, 170] on span "Групи та добірки" at bounding box center [69, 170] width 70 height 11
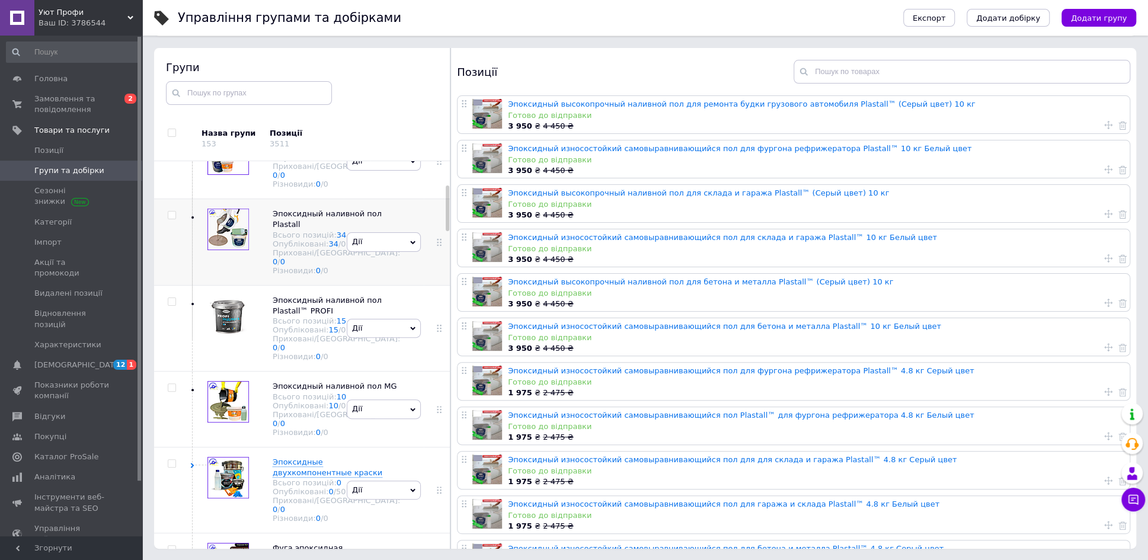
scroll to position [271, 0]
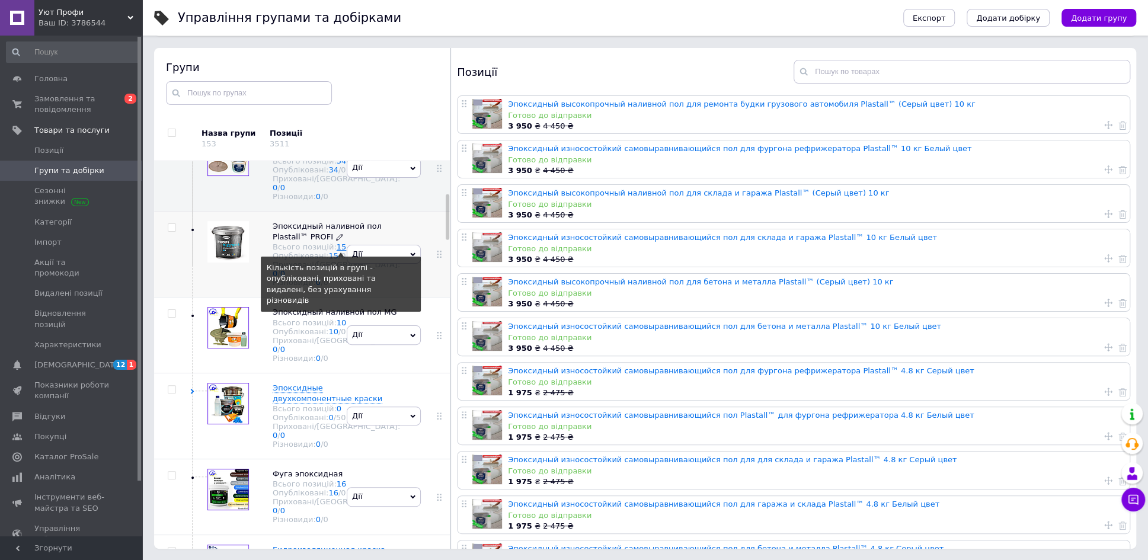
click at [337, 251] on link "15" at bounding box center [342, 246] width 10 height 9
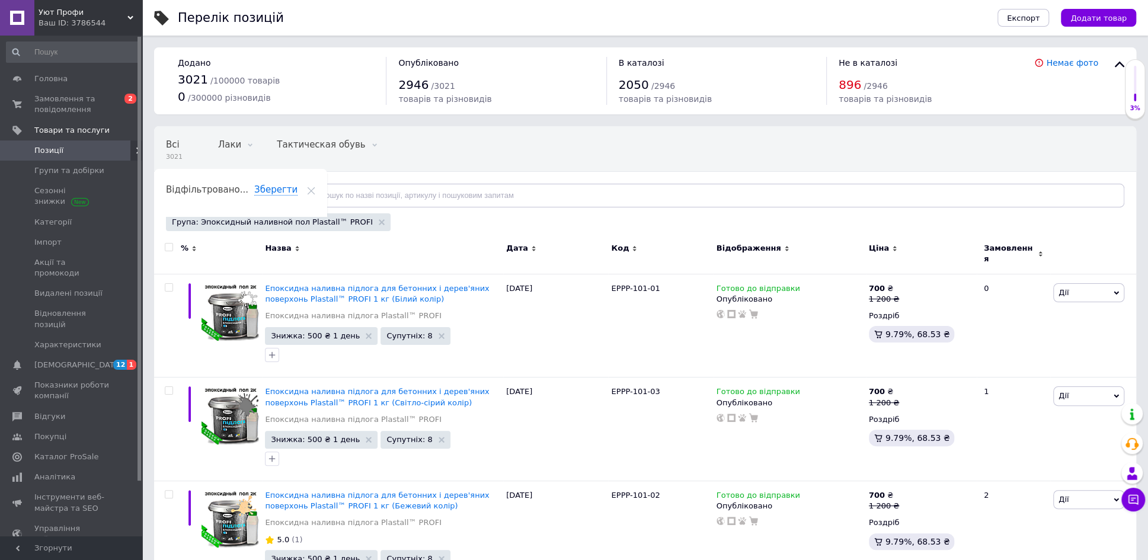
click at [169, 246] on input "checkbox" at bounding box center [169, 248] width 8 height 8
checkbox input "true"
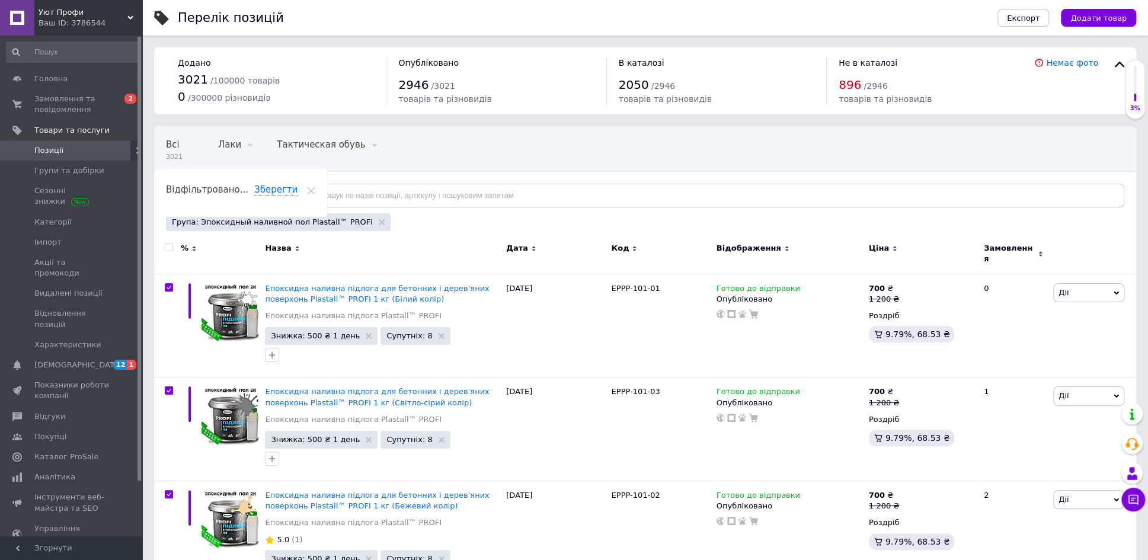
checkbox input "true"
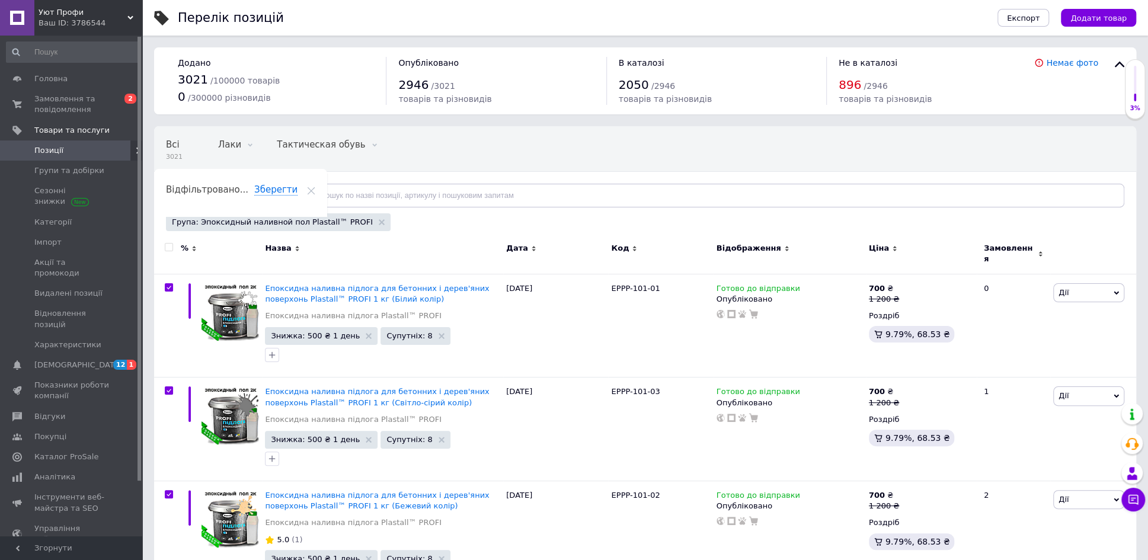
checkbox input "true"
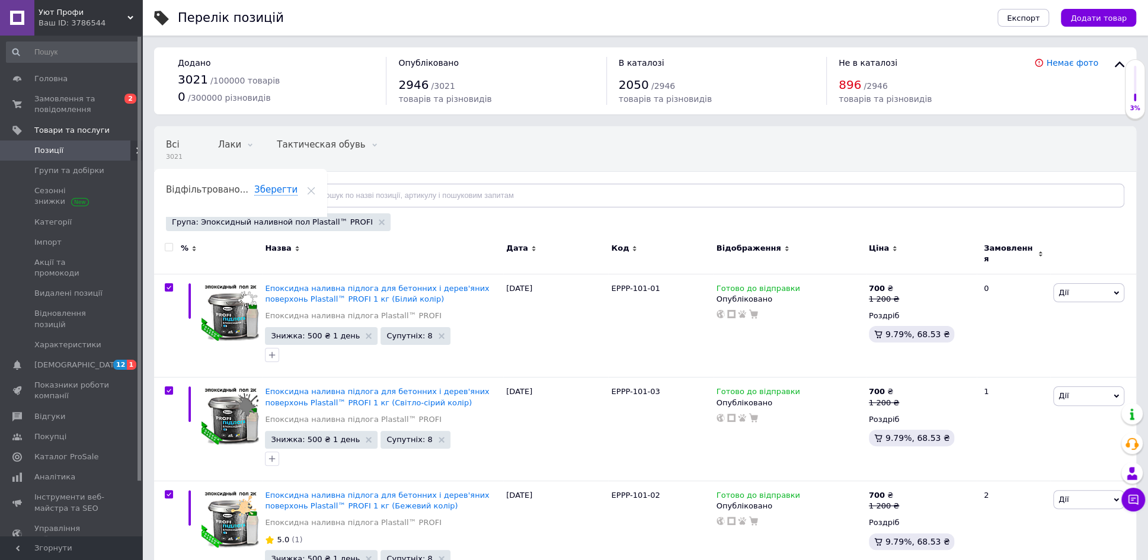
checkbox input "true"
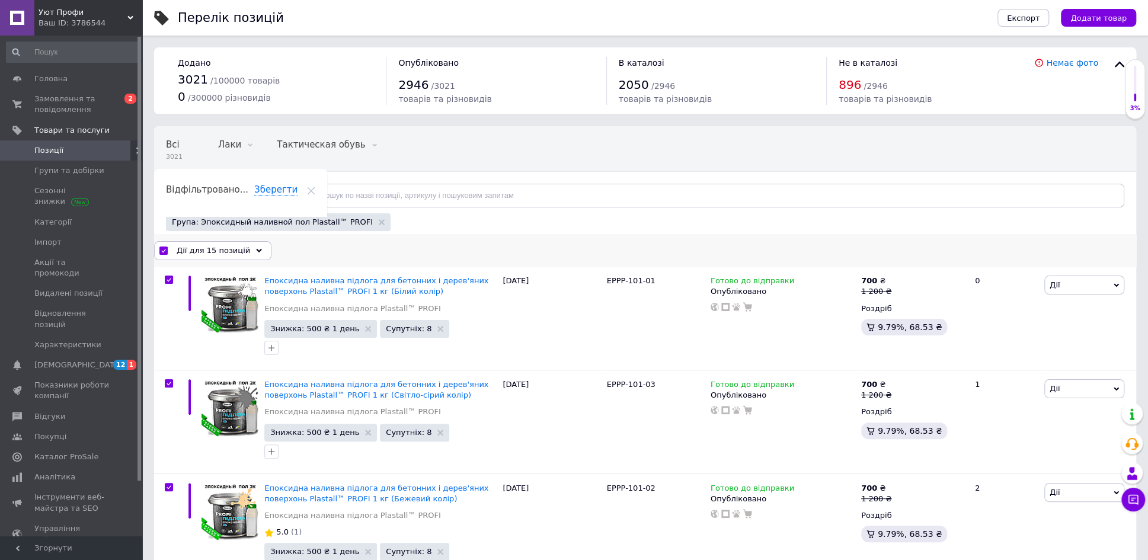
click at [256, 249] on use at bounding box center [259, 250] width 6 height 4
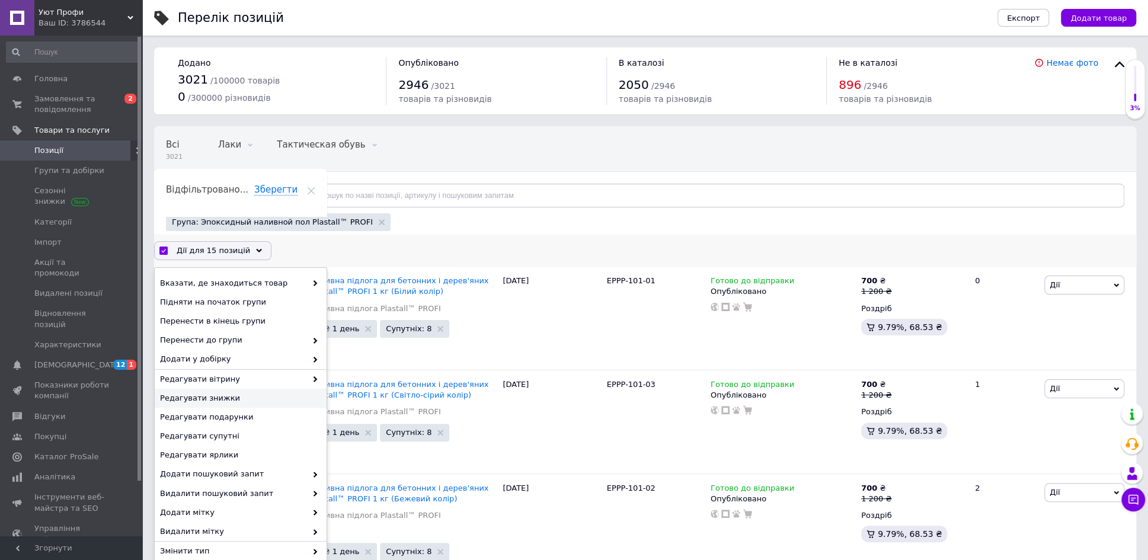
click at [233, 397] on span "Редагувати знижки" at bounding box center [239, 398] width 158 height 11
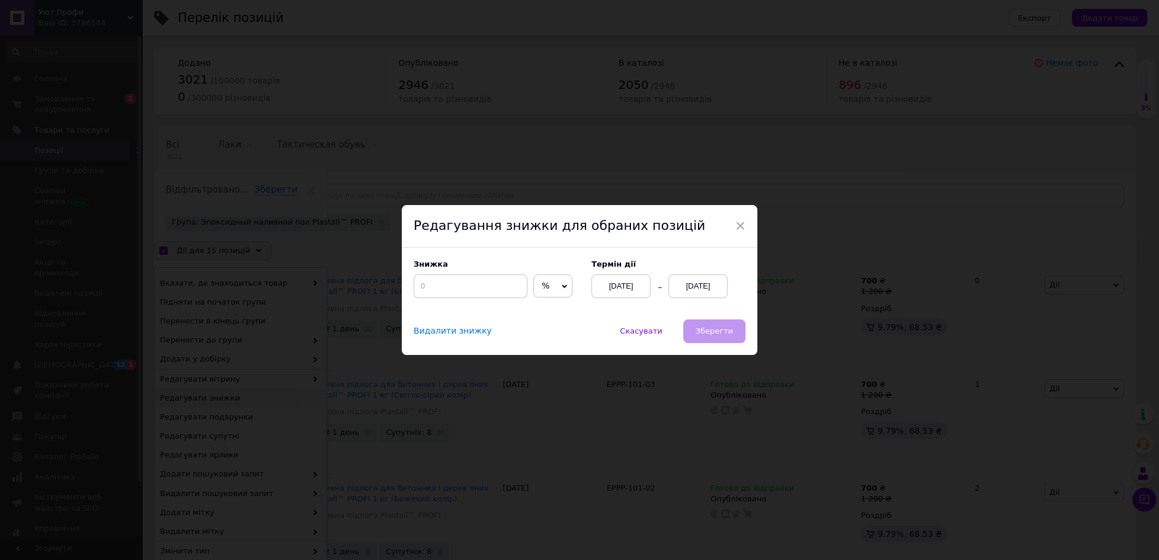
click at [562, 285] on icon at bounding box center [564, 286] width 5 height 5
click at [543, 312] on li "₴" at bounding box center [553, 310] width 38 height 17
click at [477, 297] on input at bounding box center [471, 286] width 114 height 24
type input "500"
click at [693, 286] on div "[DATE]" at bounding box center [697, 286] width 59 height 24
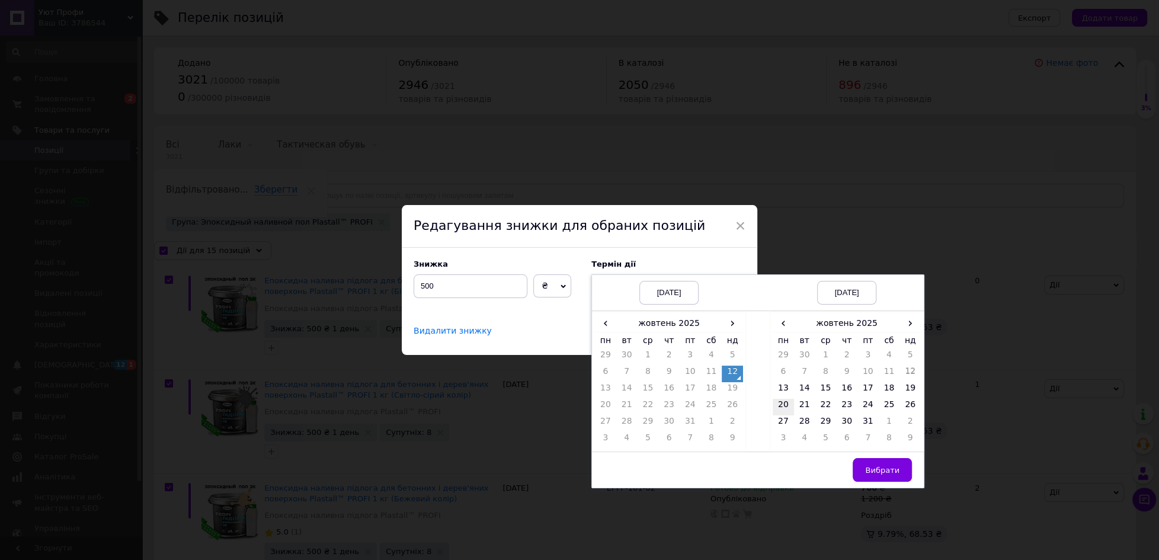
click at [783, 405] on td "20" at bounding box center [783, 407] width 21 height 17
click at [880, 467] on span "Вибрати" at bounding box center [882, 470] width 34 height 9
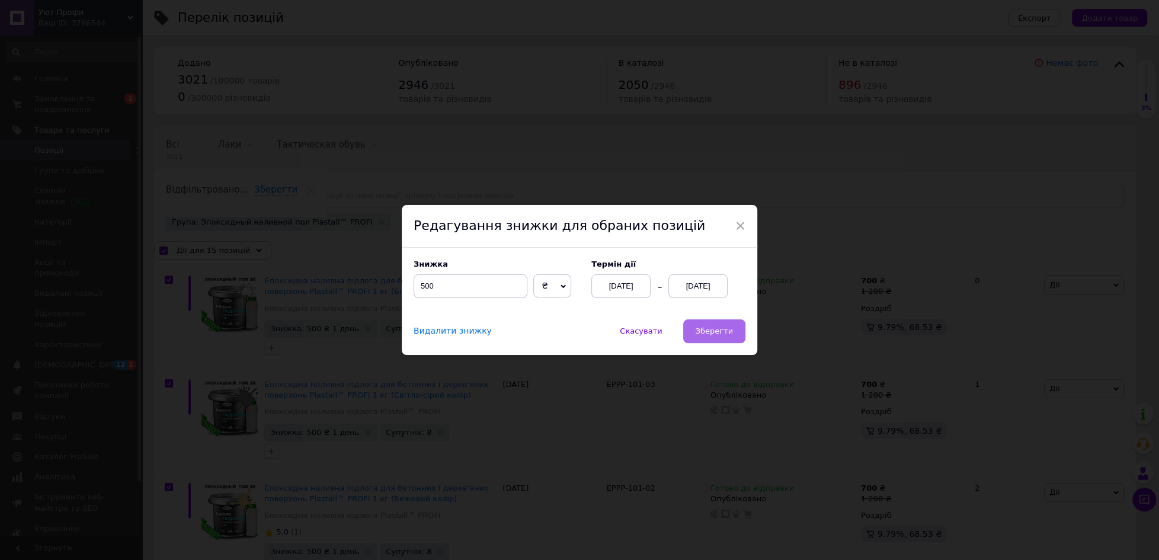
click at [716, 334] on span "Зберегти" at bounding box center [714, 330] width 37 height 9
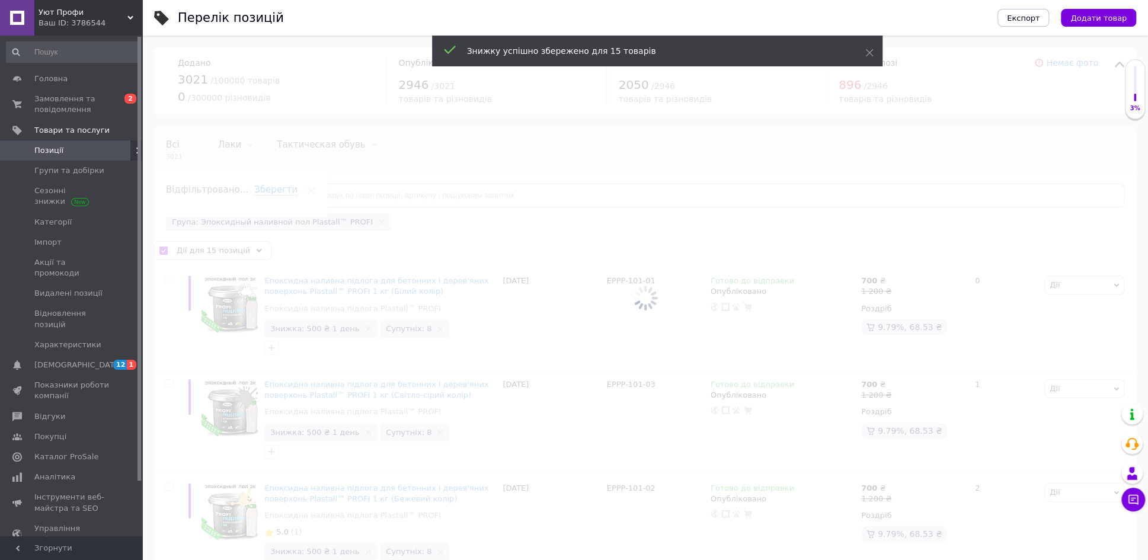
checkbox input "false"
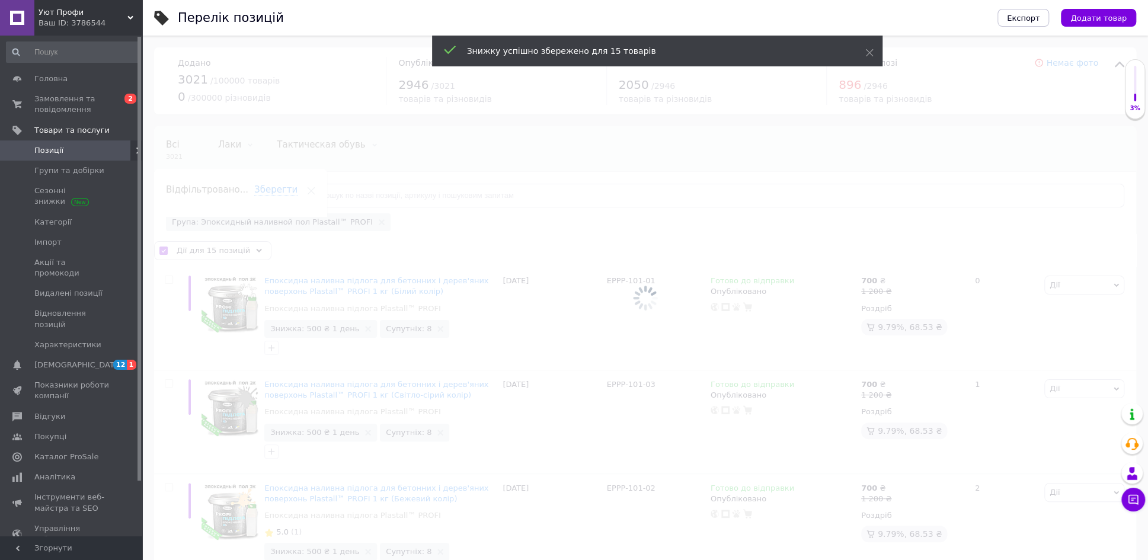
checkbox input "false"
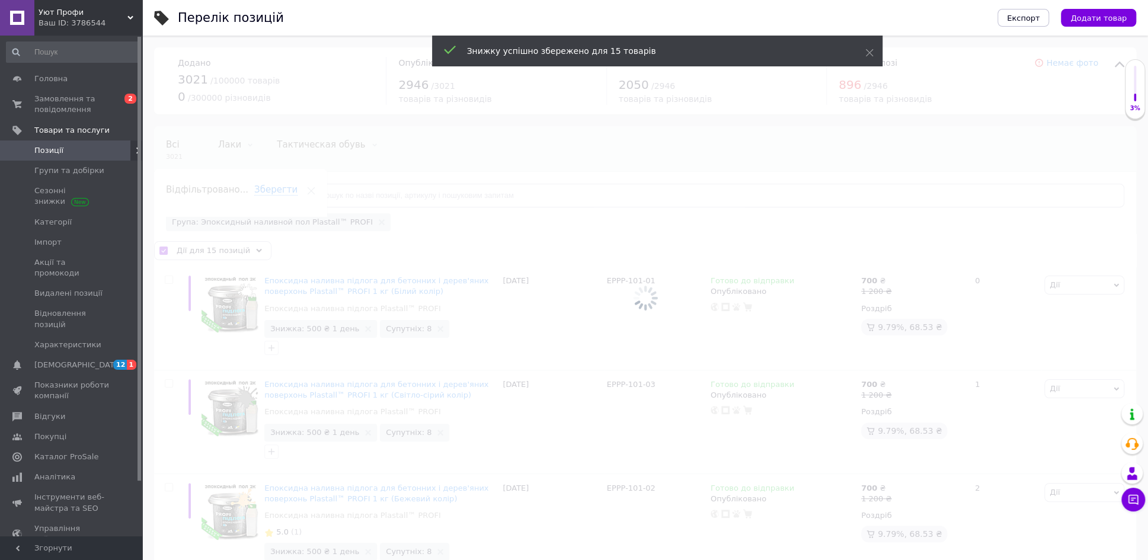
checkbox input "false"
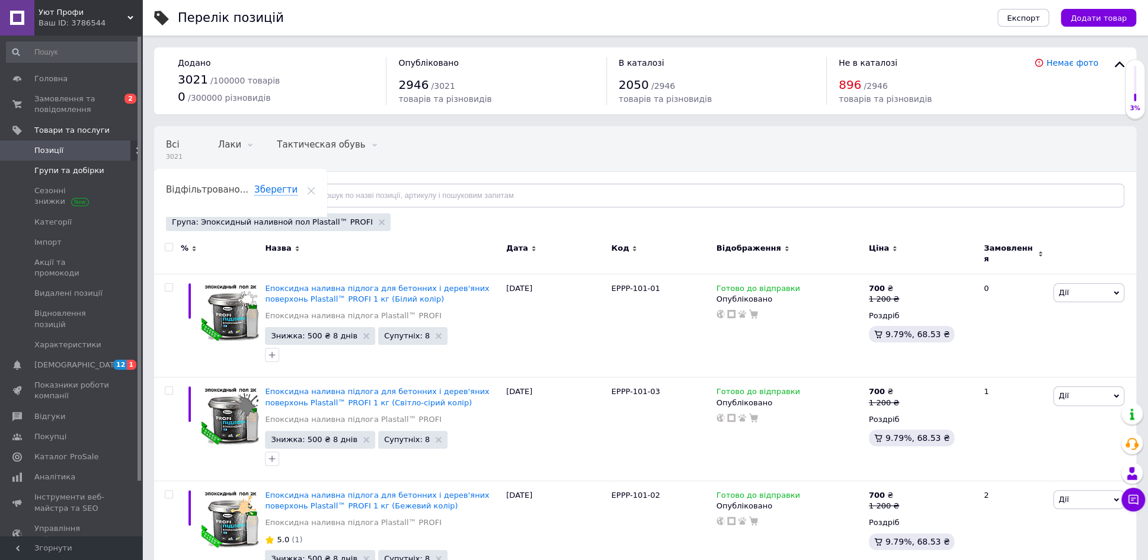
click at [82, 166] on span "Групи та добірки" at bounding box center [69, 170] width 70 height 11
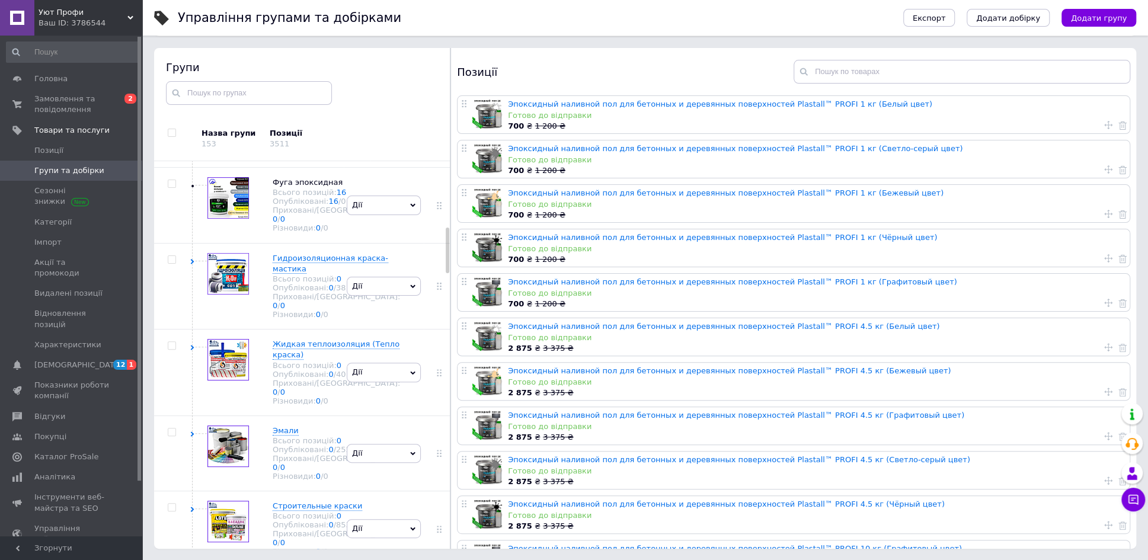
scroll to position [563, 0]
click at [191, 102] on use at bounding box center [193, 99] width 4 height 5
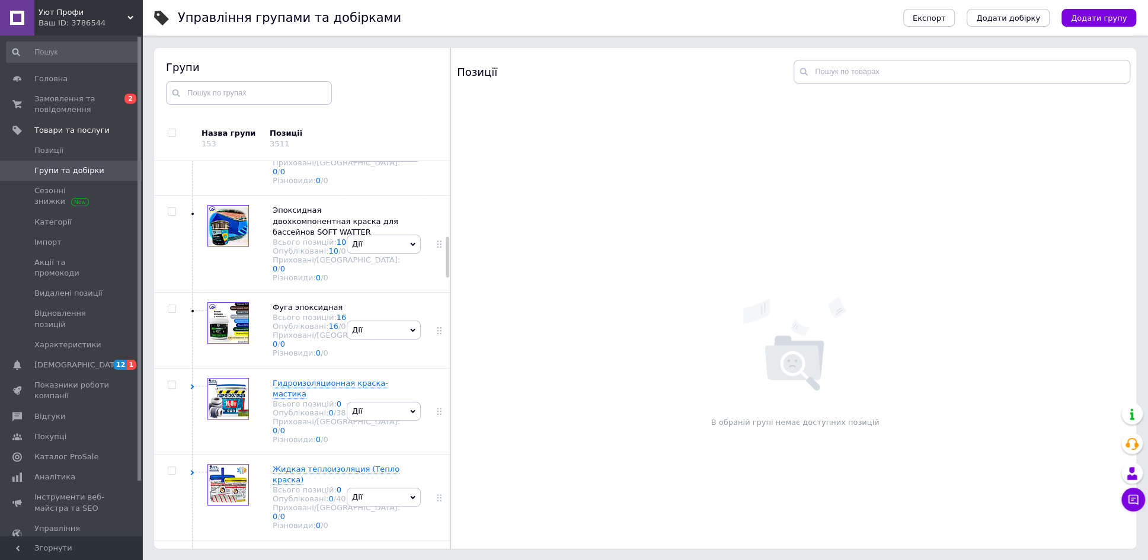
scroll to position [711, 0]
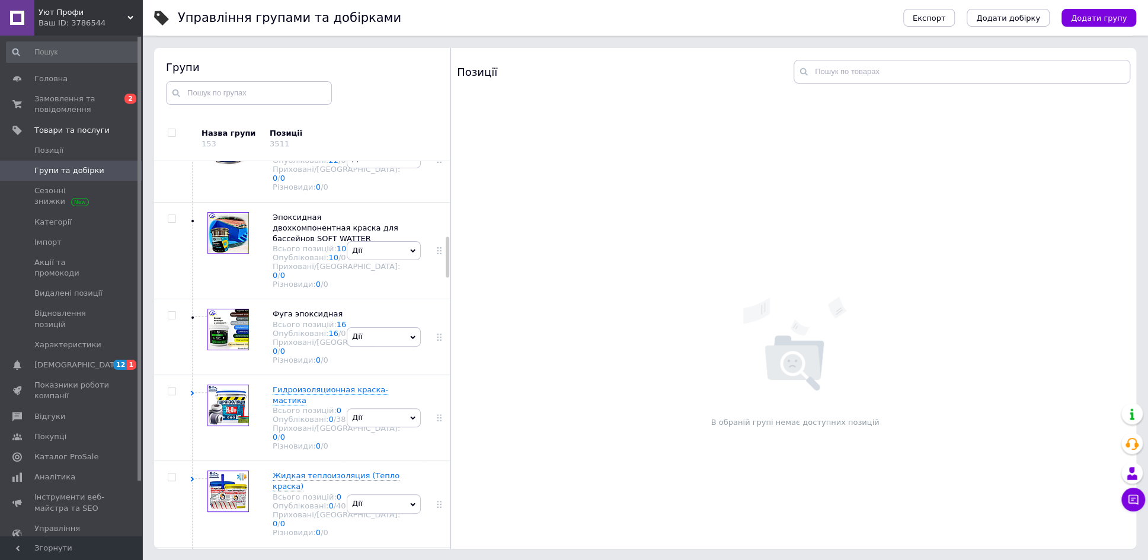
click at [337, 70] on link "18" at bounding box center [342, 65] width 10 height 9
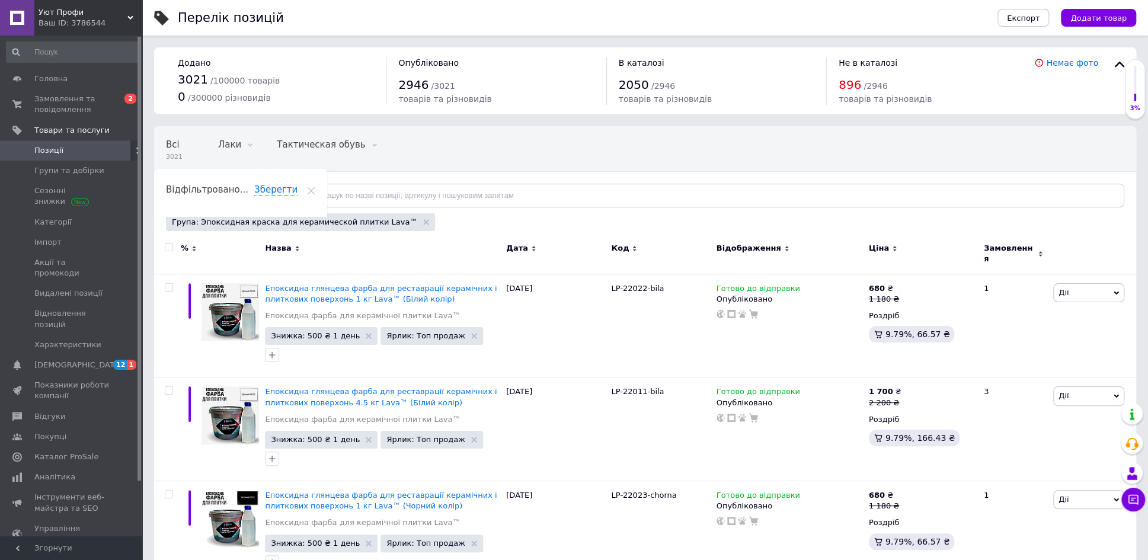
click at [168, 244] on input "checkbox" at bounding box center [169, 248] width 8 height 8
checkbox input "true"
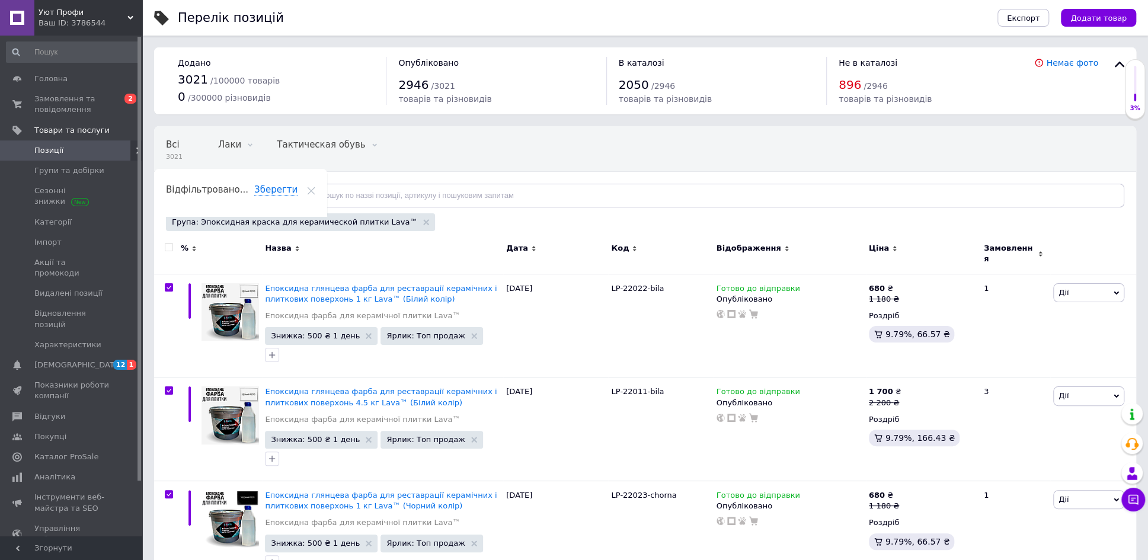
checkbox input "true"
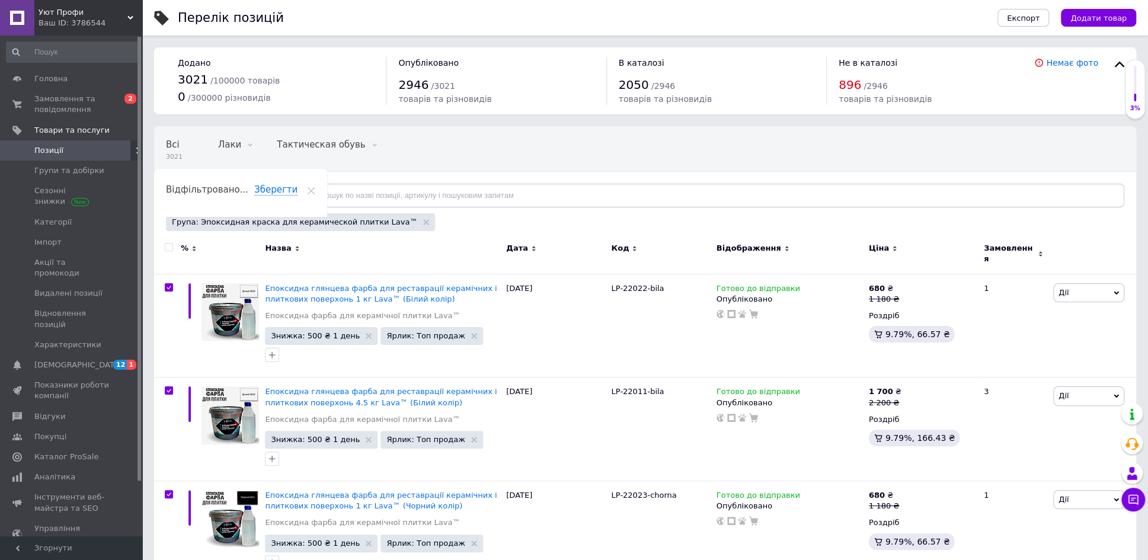
checkbox input "true"
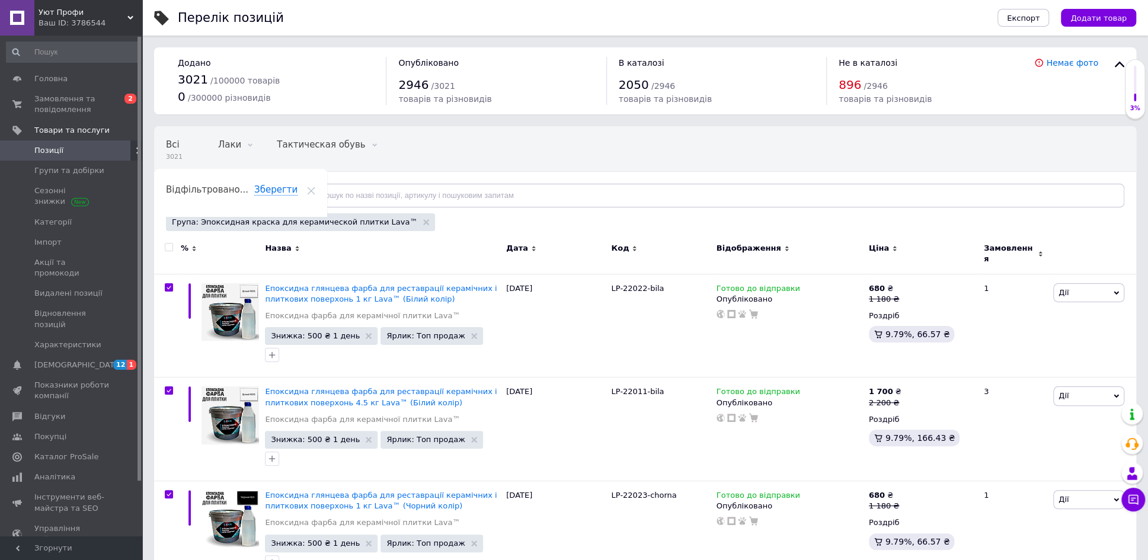
checkbox input "true"
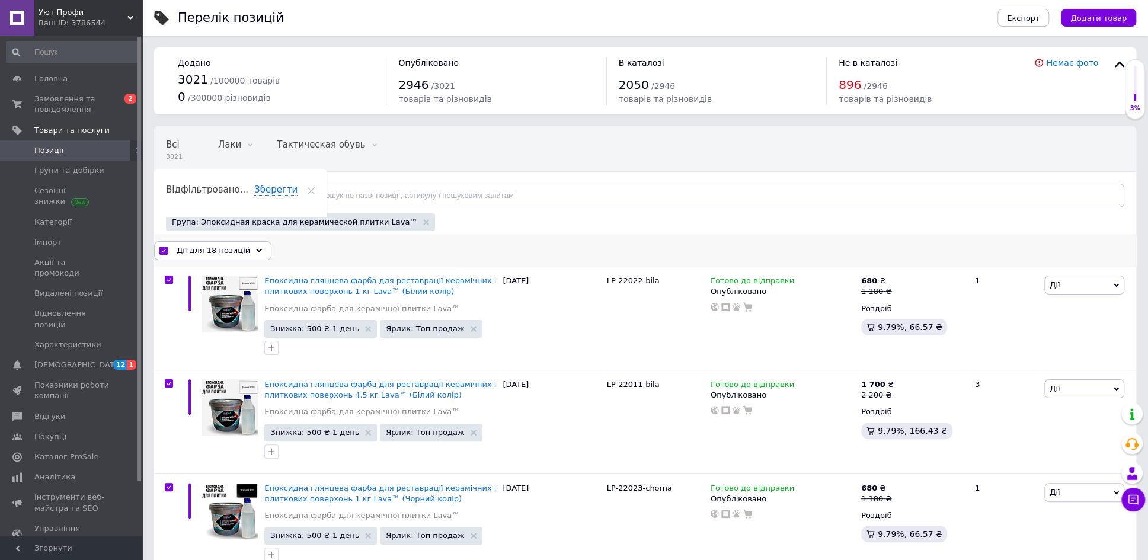
click at [256, 249] on use at bounding box center [259, 250] width 6 height 4
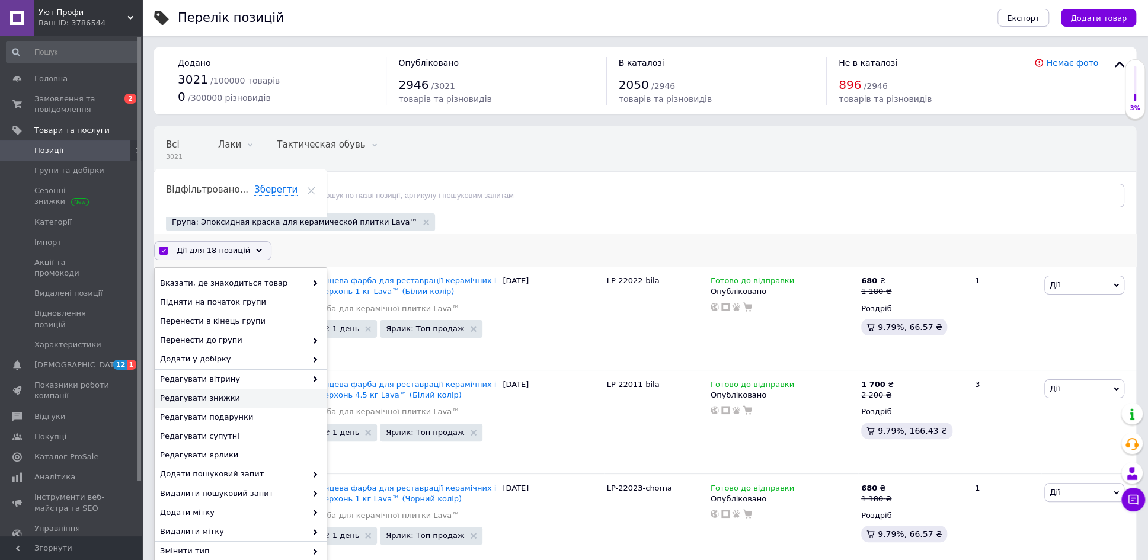
click at [208, 395] on span "Редагувати знижки" at bounding box center [239, 398] width 158 height 11
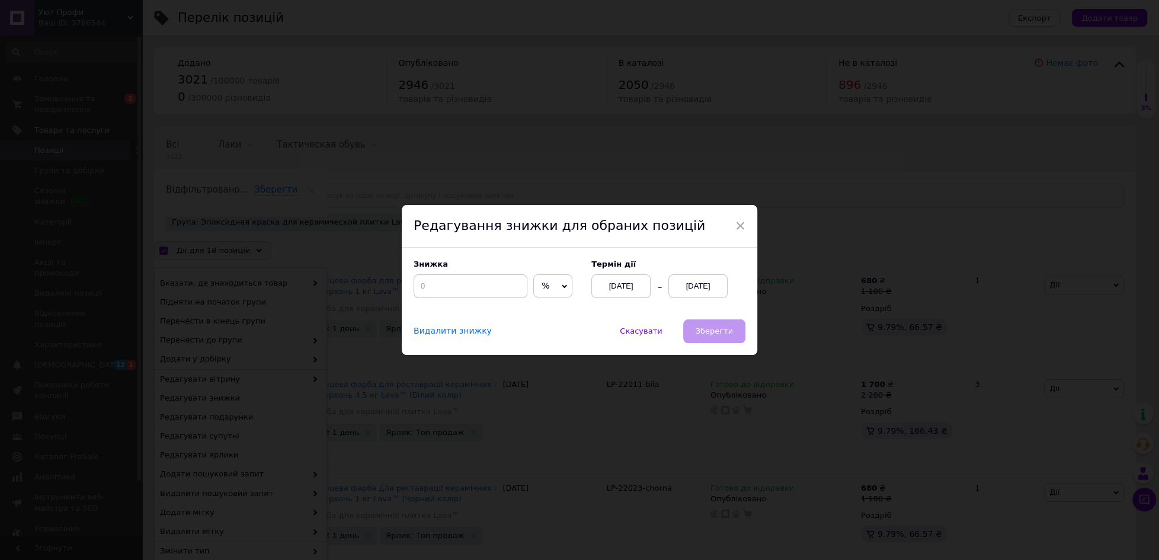
click at [562, 285] on icon at bounding box center [564, 286] width 5 height 5
click at [542, 308] on li "₴" at bounding box center [553, 310] width 38 height 17
click at [501, 295] on input at bounding box center [471, 286] width 114 height 24
type input "500"
click at [696, 287] on div "[DATE]" at bounding box center [697, 286] width 59 height 24
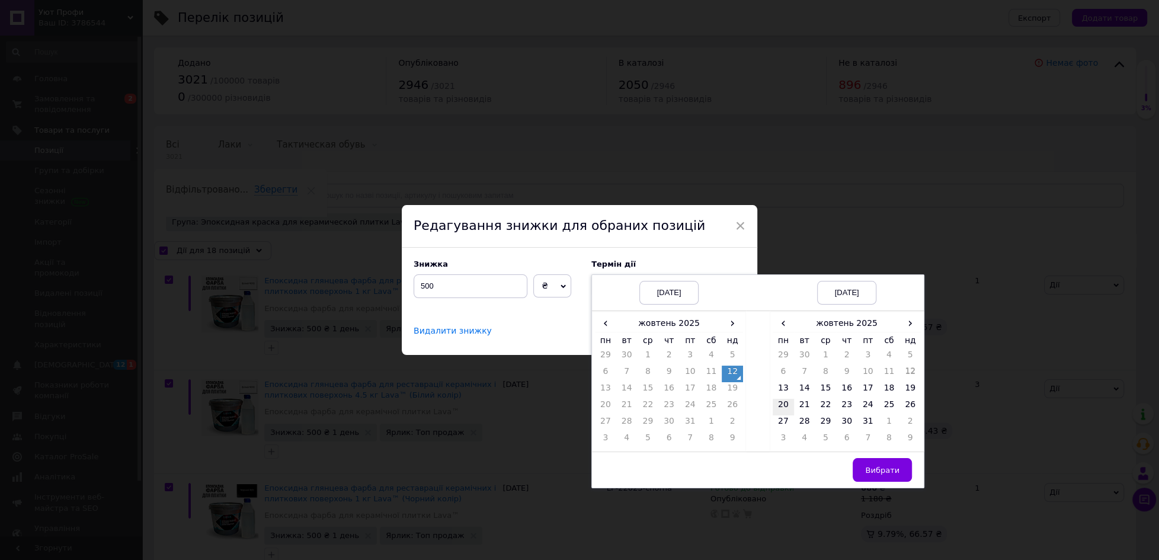
click at [780, 405] on td "20" at bounding box center [783, 407] width 21 height 17
click at [874, 466] on span "Вибрати" at bounding box center [882, 470] width 34 height 9
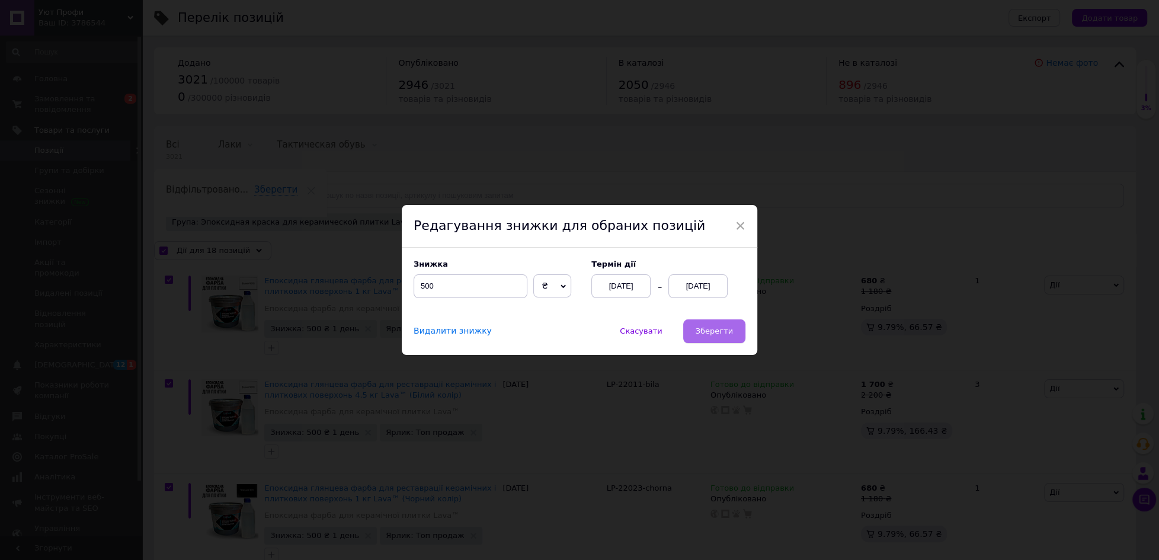
click at [713, 329] on span "Зберегти" at bounding box center [714, 330] width 37 height 9
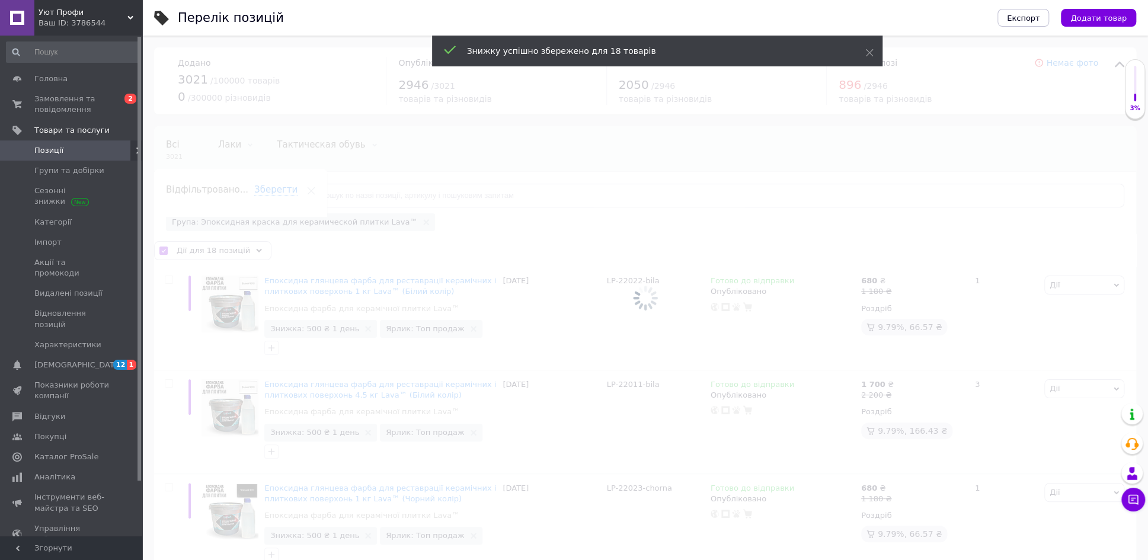
checkbox input "false"
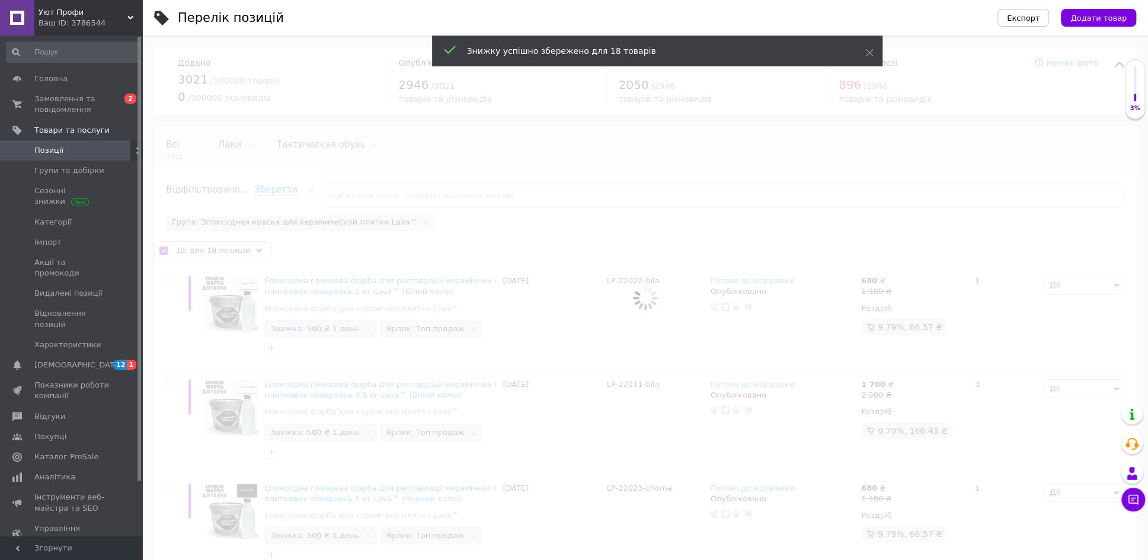
checkbox input "false"
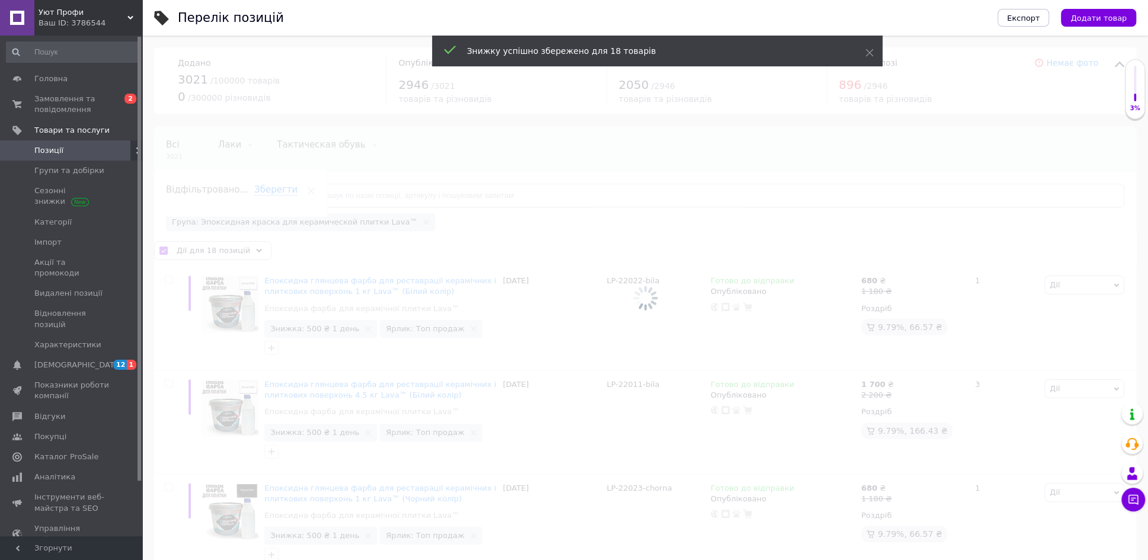
checkbox input "false"
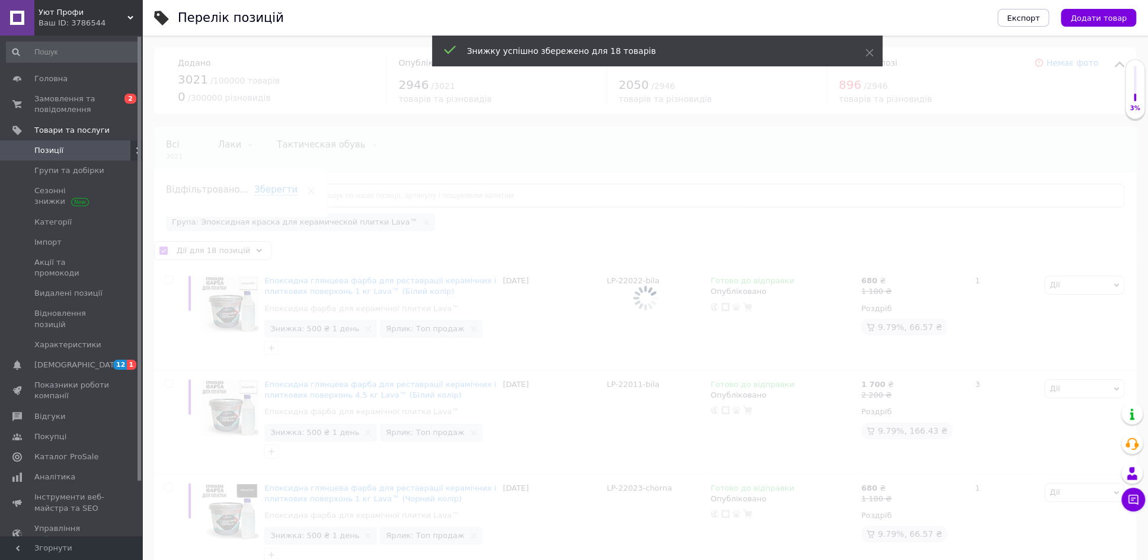
checkbox input "false"
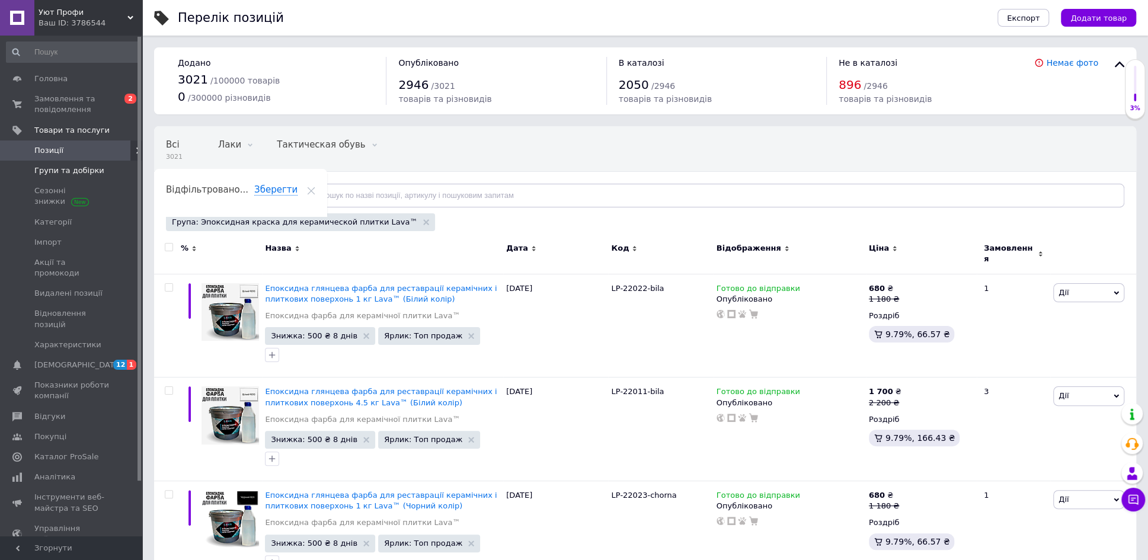
click at [64, 168] on span "Групи та добірки" at bounding box center [69, 170] width 70 height 11
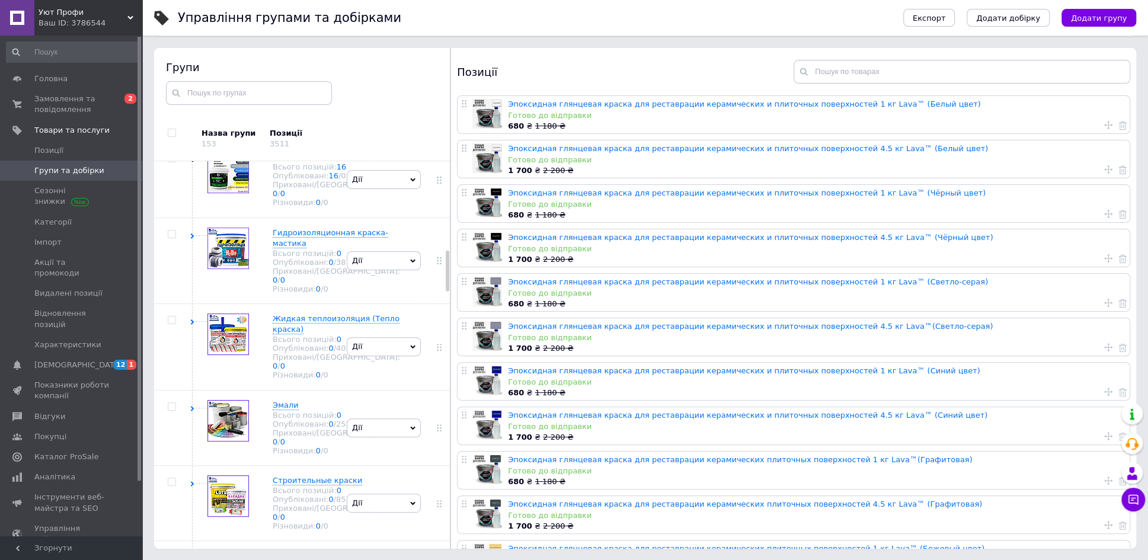
scroll to position [859, 0]
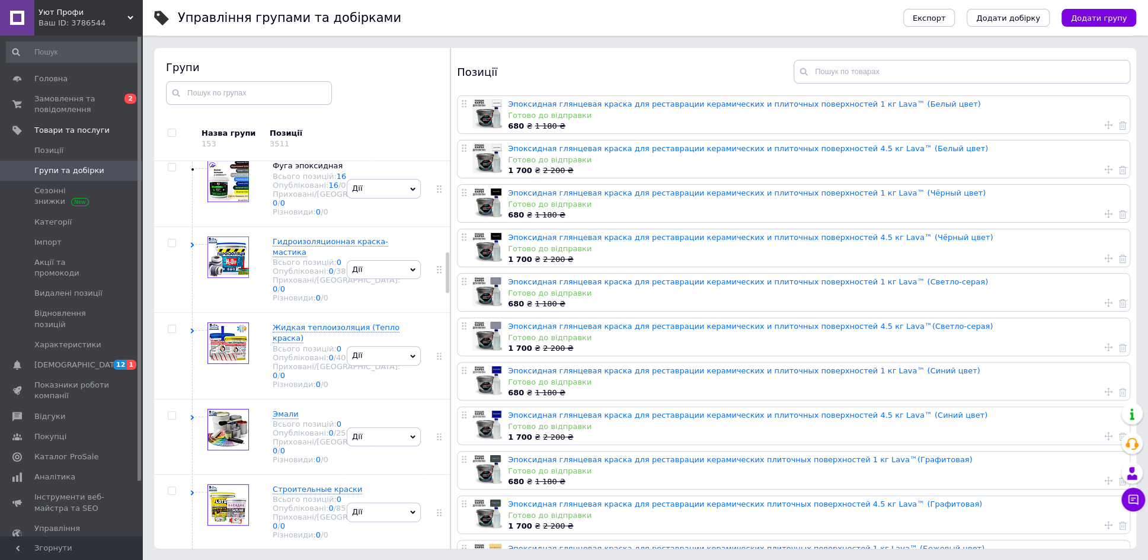
click at [337, 8] on link "22" at bounding box center [342, 3] width 10 height 9
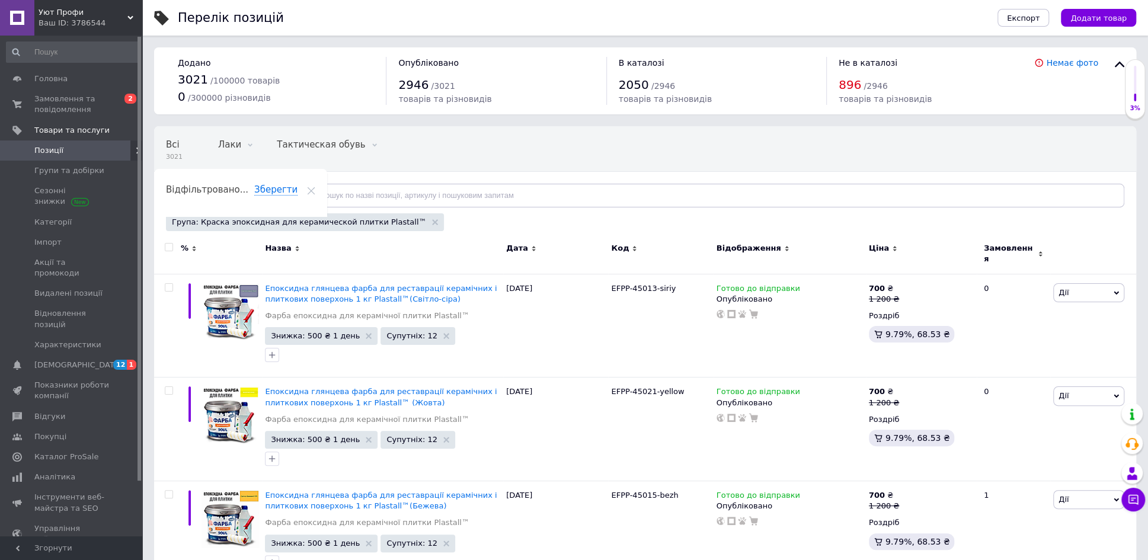
click at [168, 248] on input "checkbox" at bounding box center [169, 248] width 8 height 8
checkbox input "true"
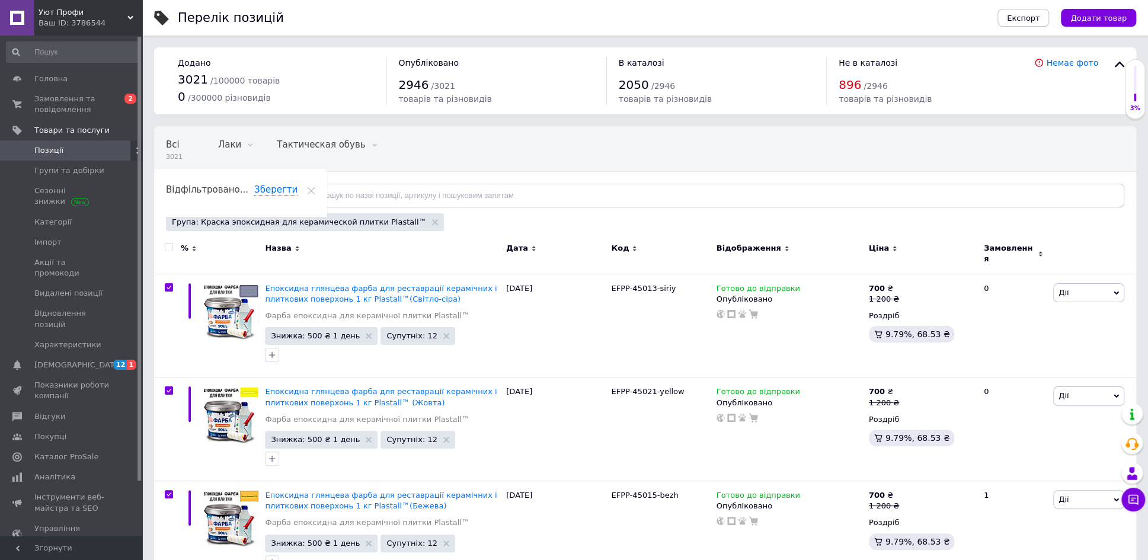
checkbox input "true"
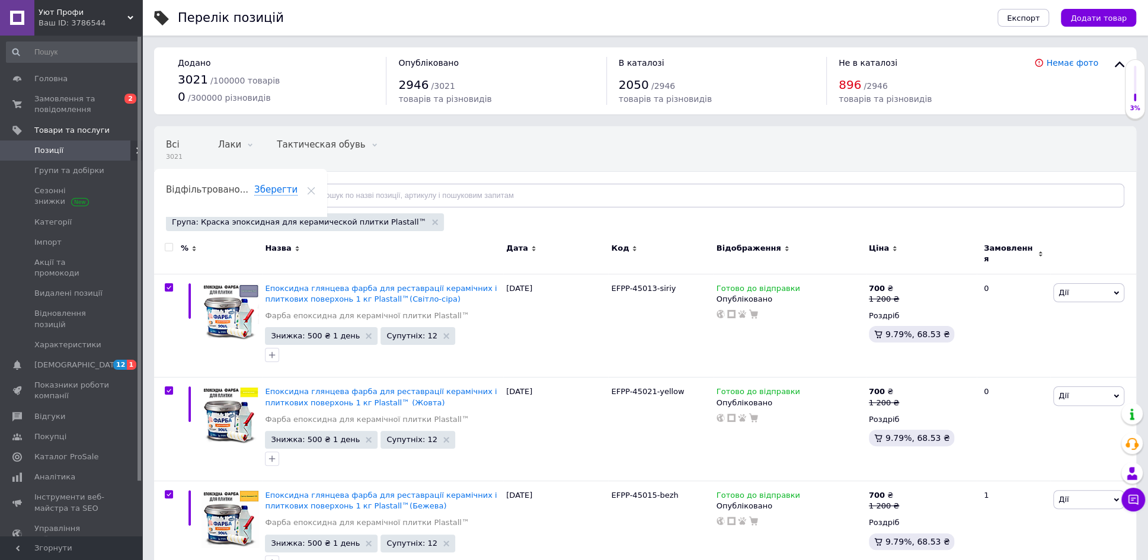
checkbox input "true"
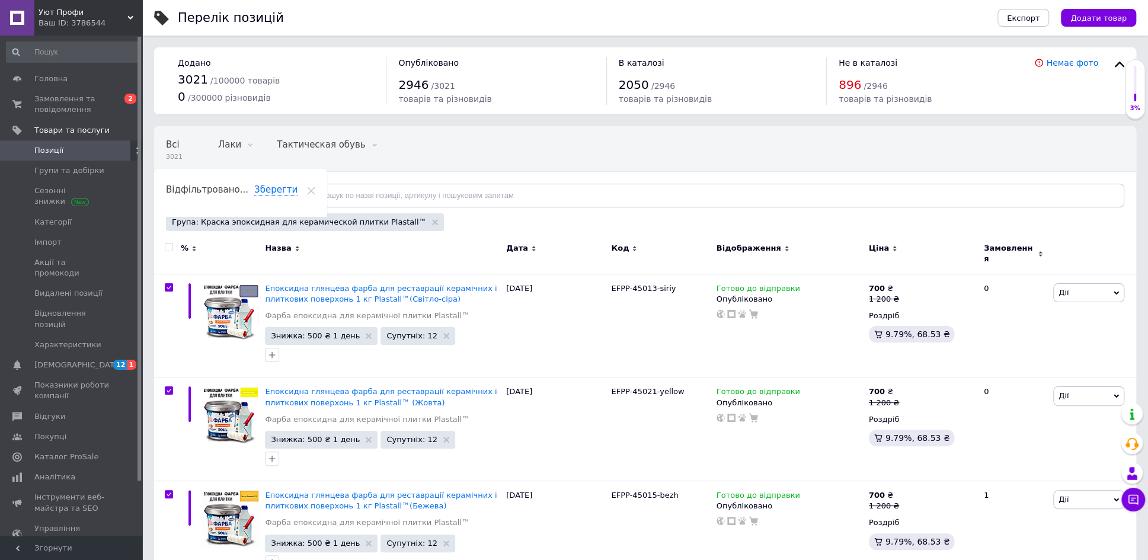
checkbox input "true"
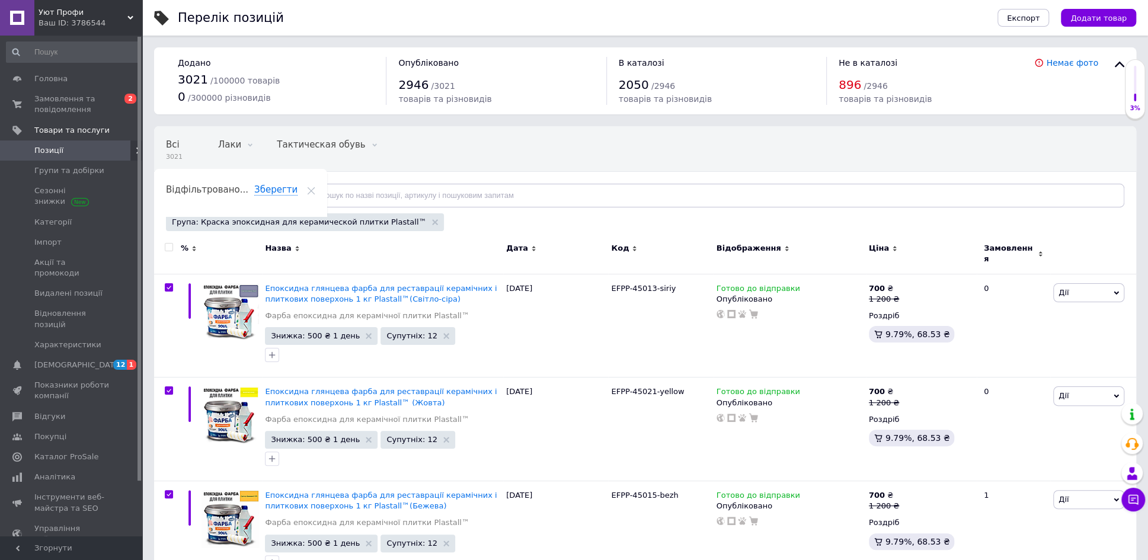
checkbox input "true"
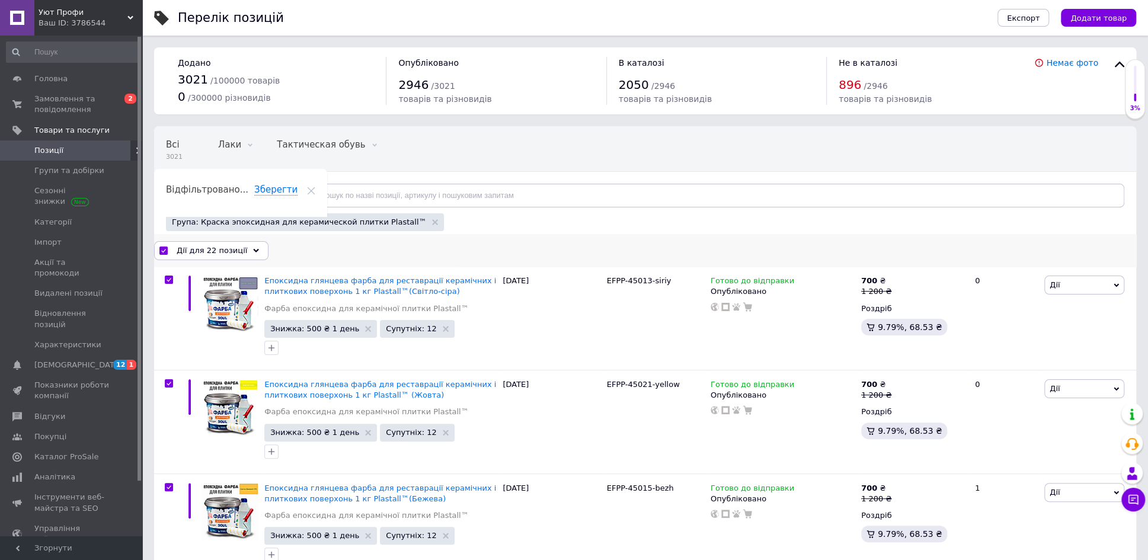
click at [253, 249] on icon at bounding box center [256, 251] width 6 height 6
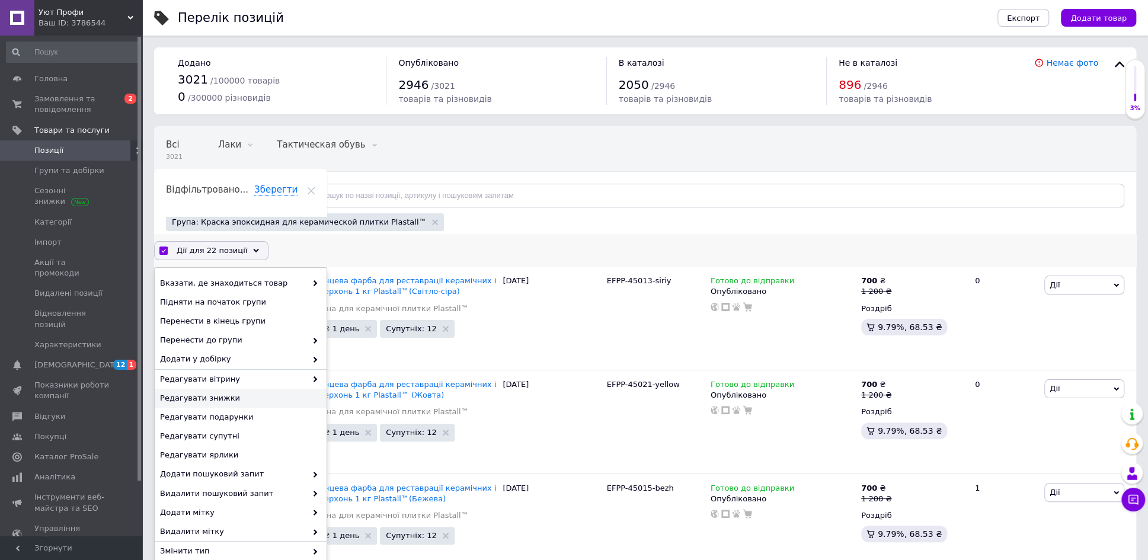
click at [209, 395] on span "Редагувати знижки" at bounding box center [239, 398] width 158 height 11
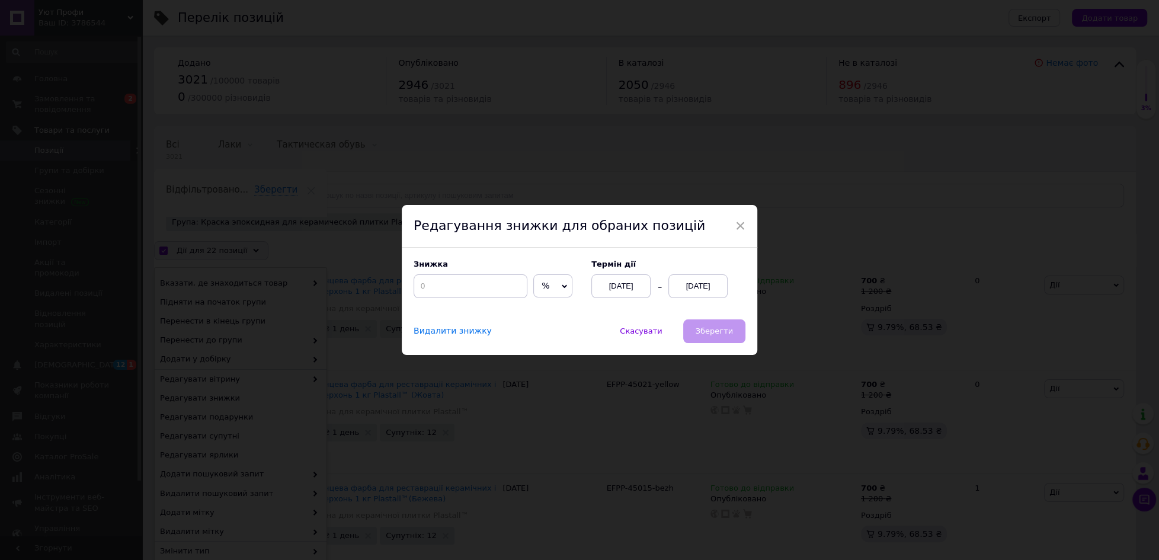
click at [562, 286] on icon at bounding box center [564, 286] width 5 height 4
drag, startPoint x: 548, startPoint y: 309, endPoint x: 493, endPoint y: 301, distance: 55.7
click at [546, 309] on li "₴" at bounding box center [553, 310] width 38 height 17
click at [447, 286] on input at bounding box center [471, 286] width 114 height 24
type input "500"
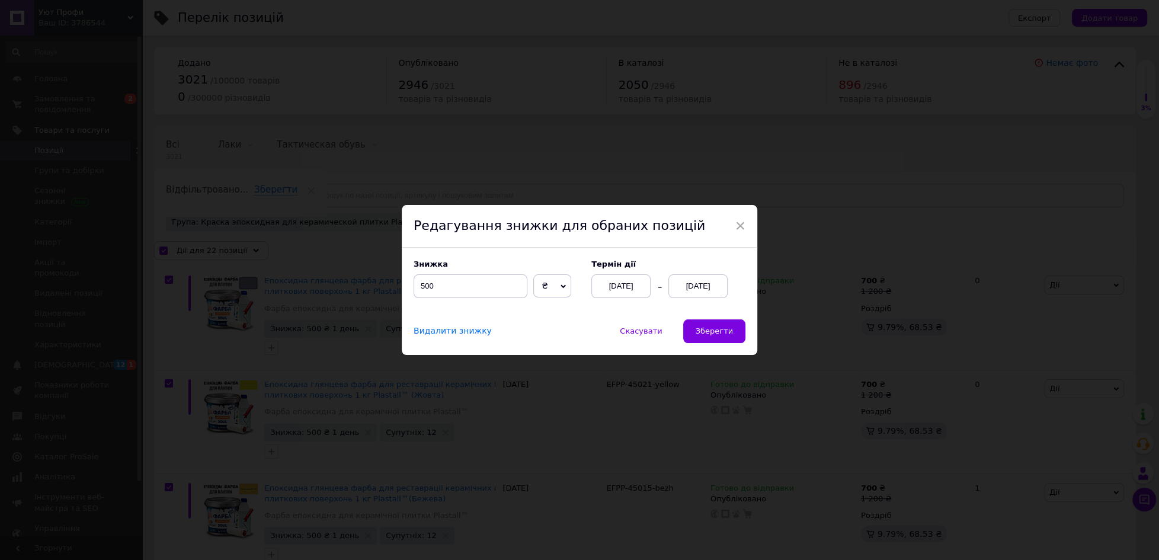
click at [696, 281] on div "[DATE]" at bounding box center [697, 286] width 59 height 24
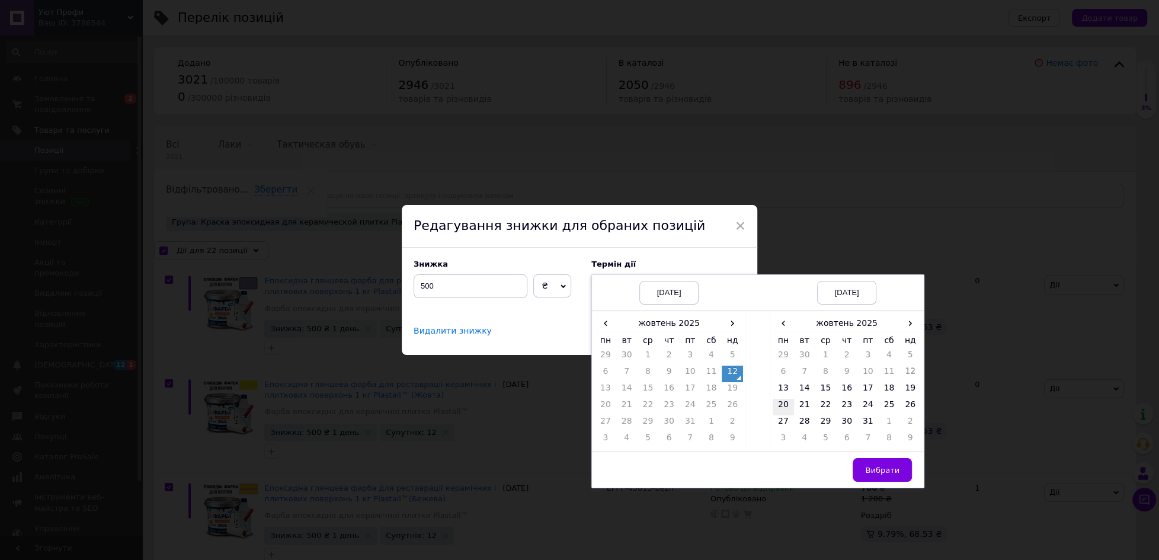
click at [778, 403] on td "20" at bounding box center [783, 407] width 21 height 17
click at [869, 466] on span "Вибрати" at bounding box center [882, 470] width 34 height 9
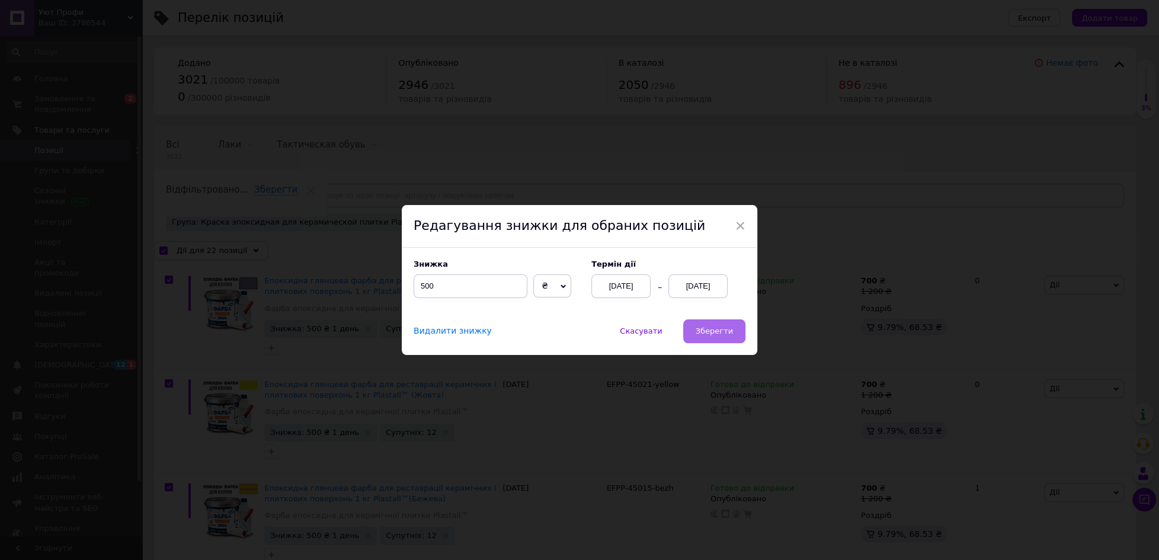
click at [706, 329] on span "Зберегти" at bounding box center [714, 330] width 37 height 9
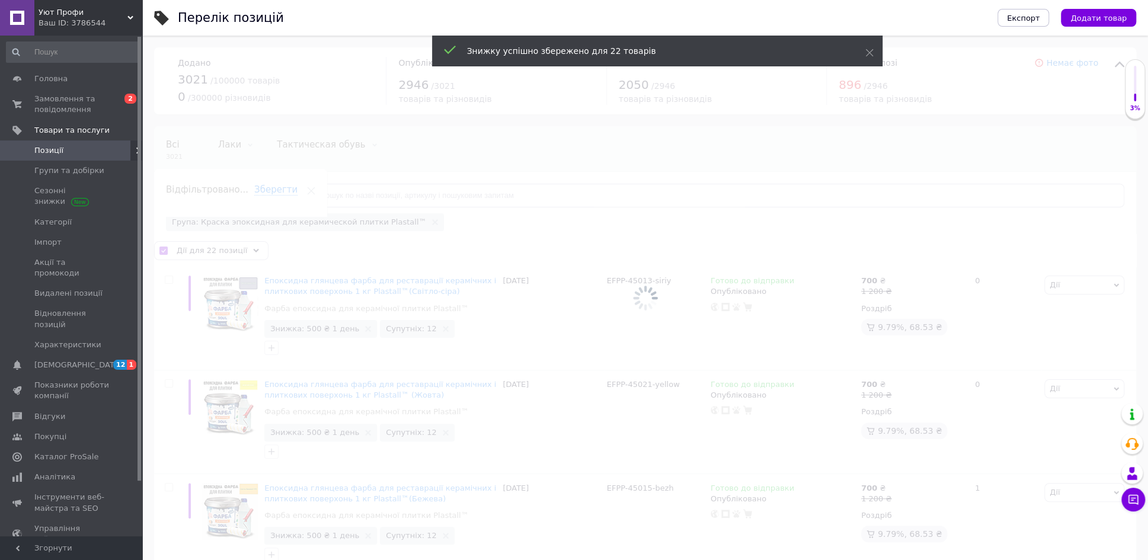
checkbox input "false"
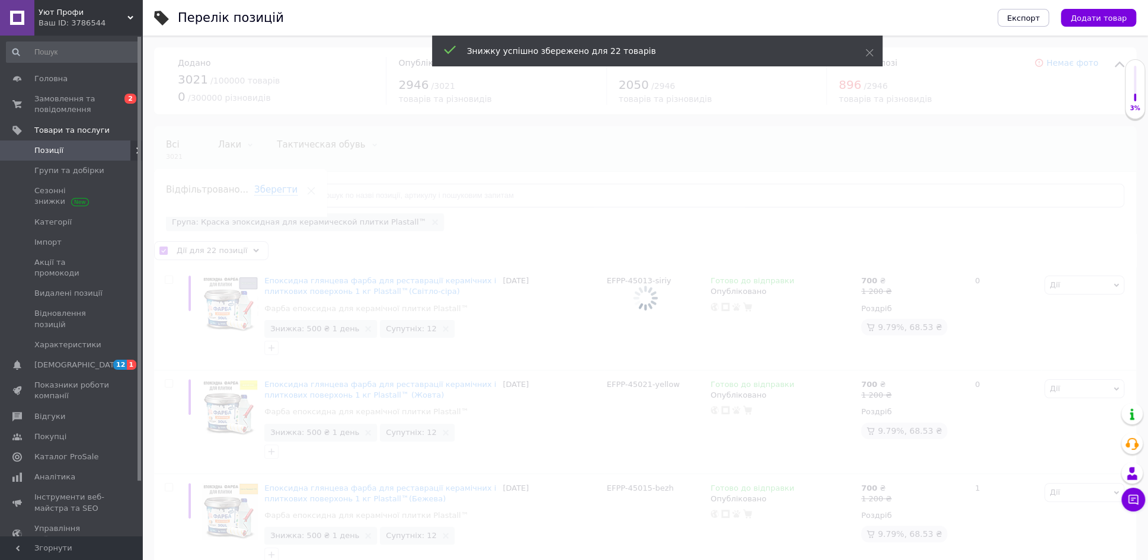
checkbox input "false"
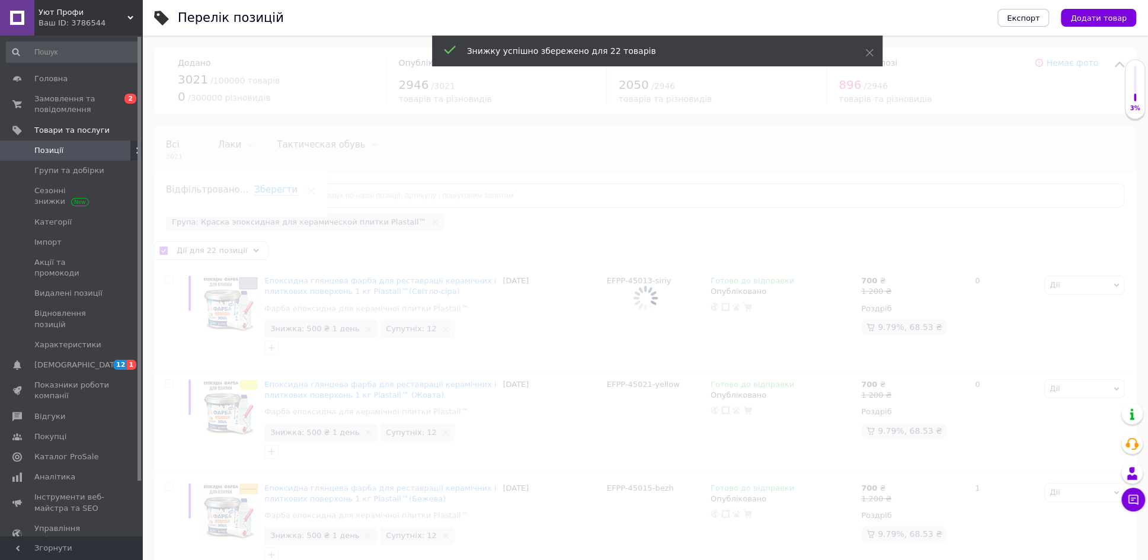
checkbox input "false"
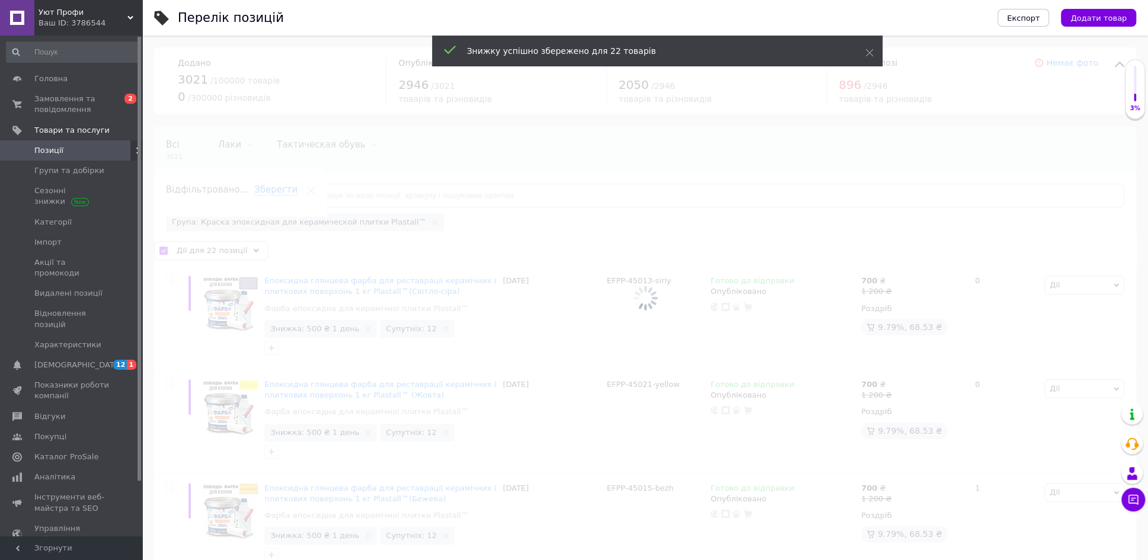
checkbox input "false"
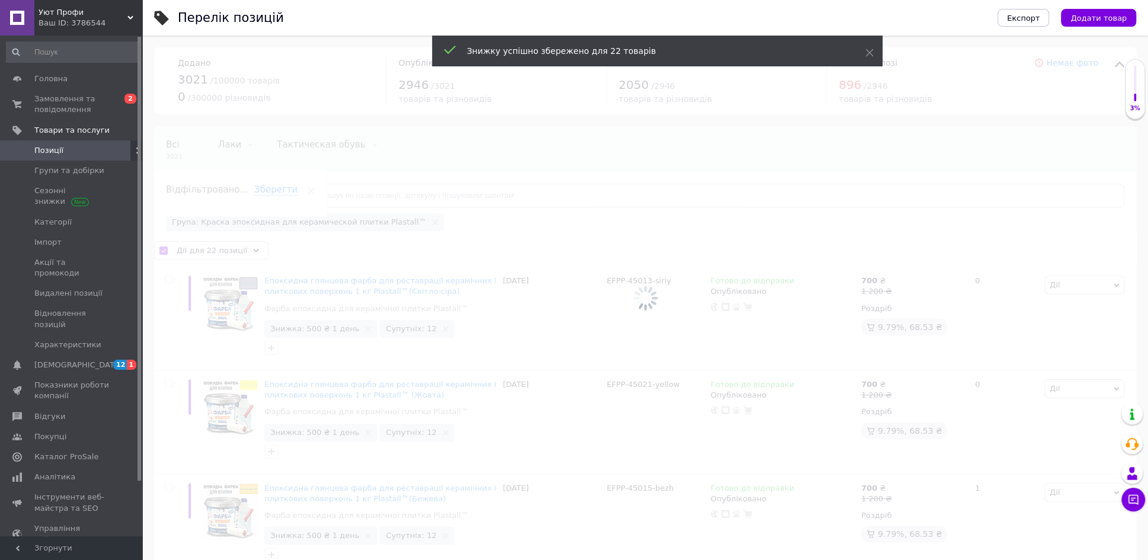
checkbox input "false"
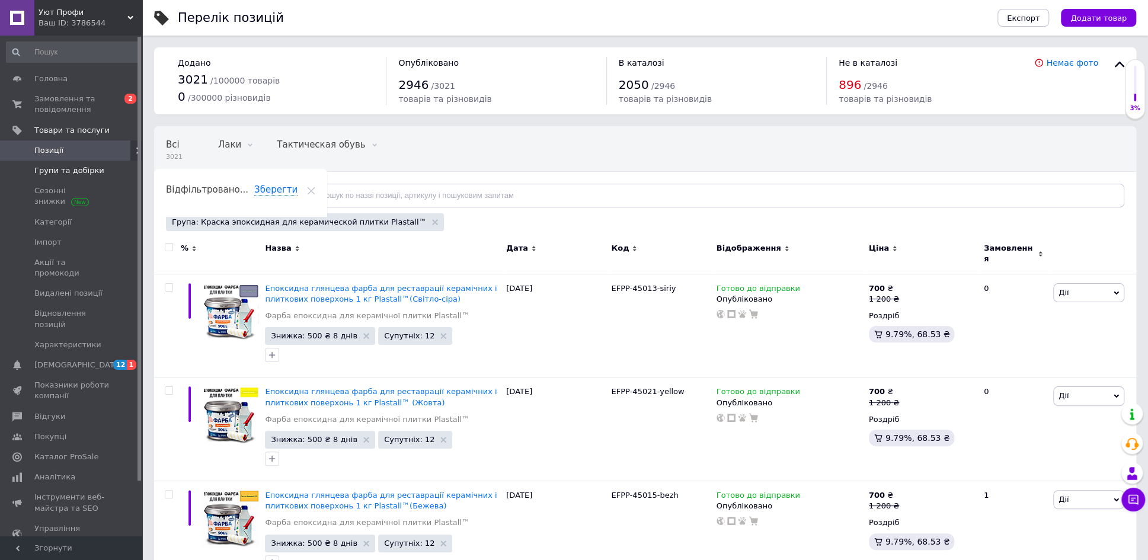
click at [65, 167] on span "Групи та добірки" at bounding box center [69, 170] width 70 height 11
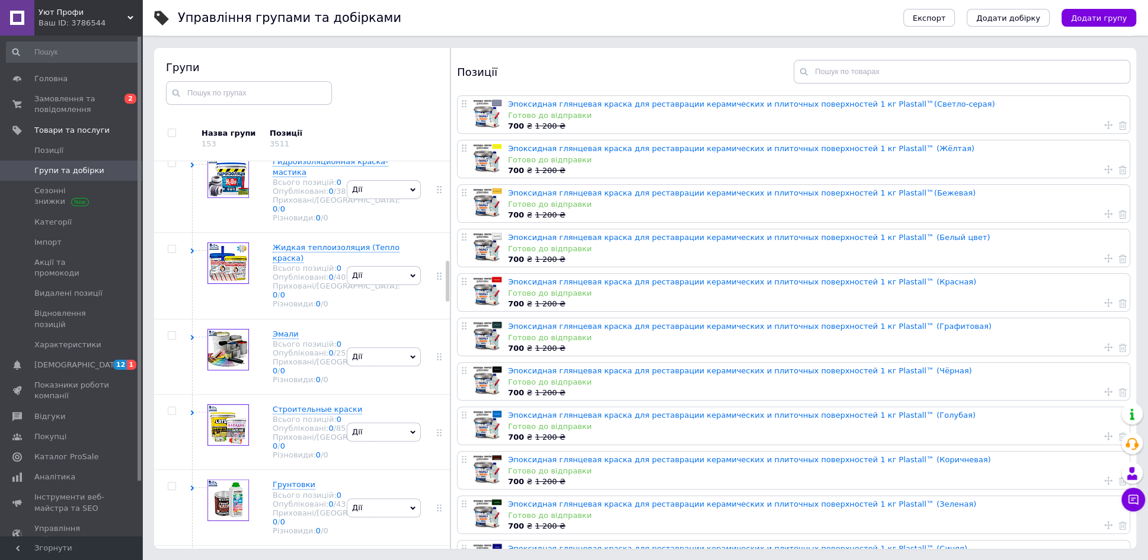
scroll to position [1003, 0]
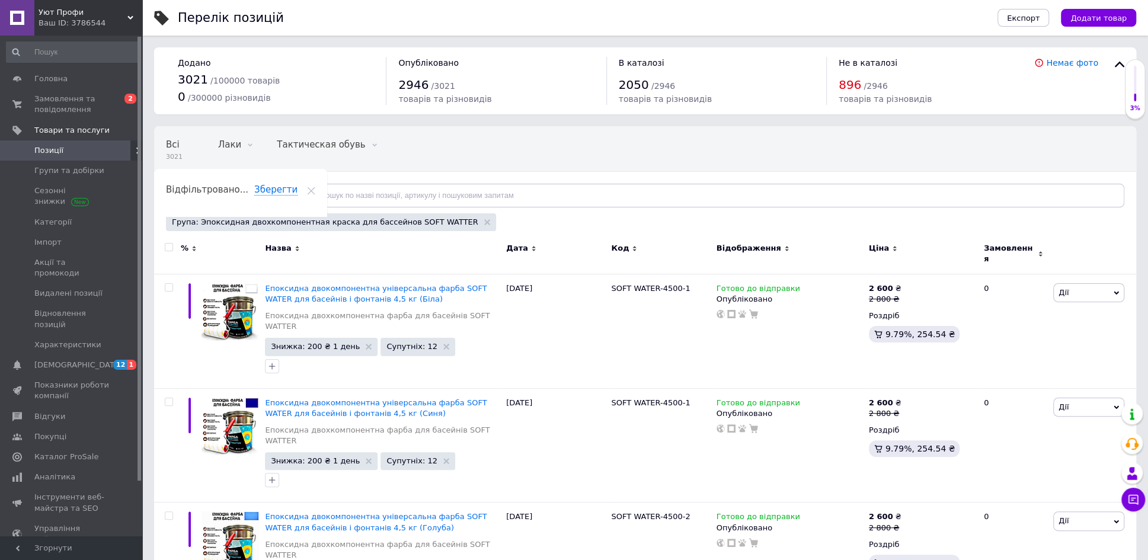
click at [167, 244] on input "checkbox" at bounding box center [169, 248] width 8 height 8
checkbox input "true"
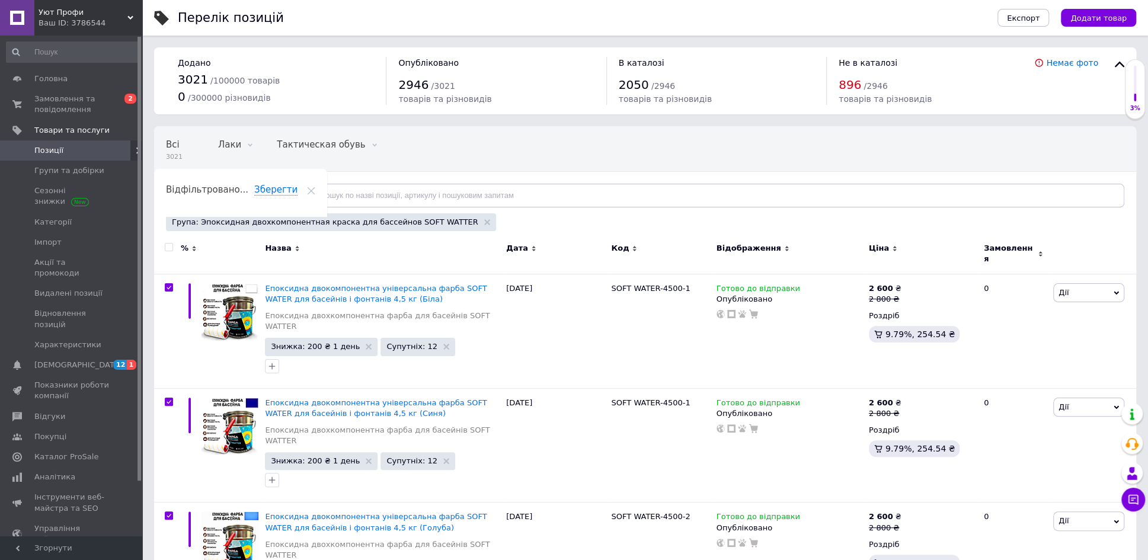
checkbox input "true"
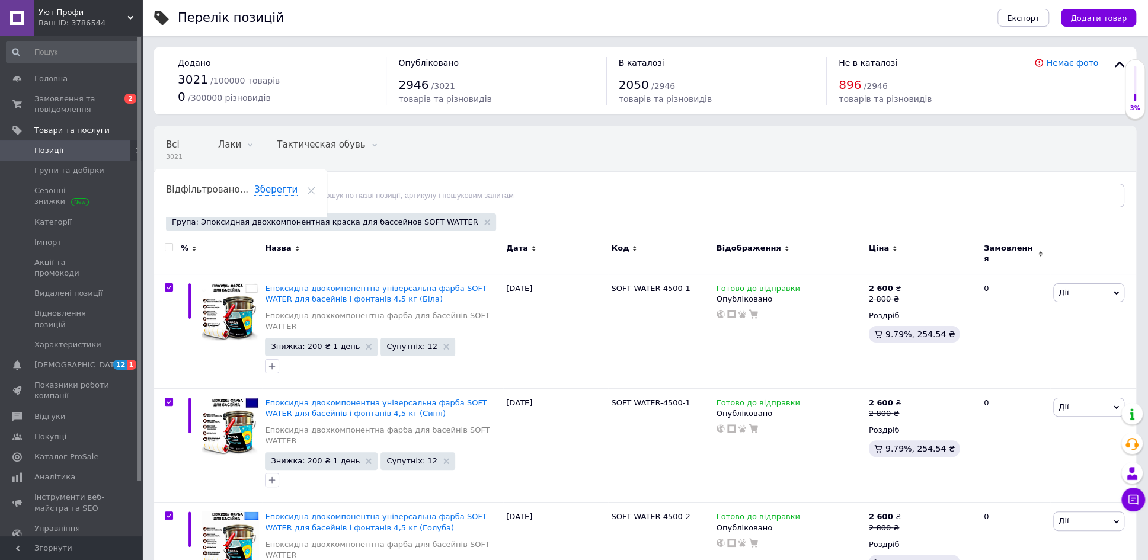
checkbox input "true"
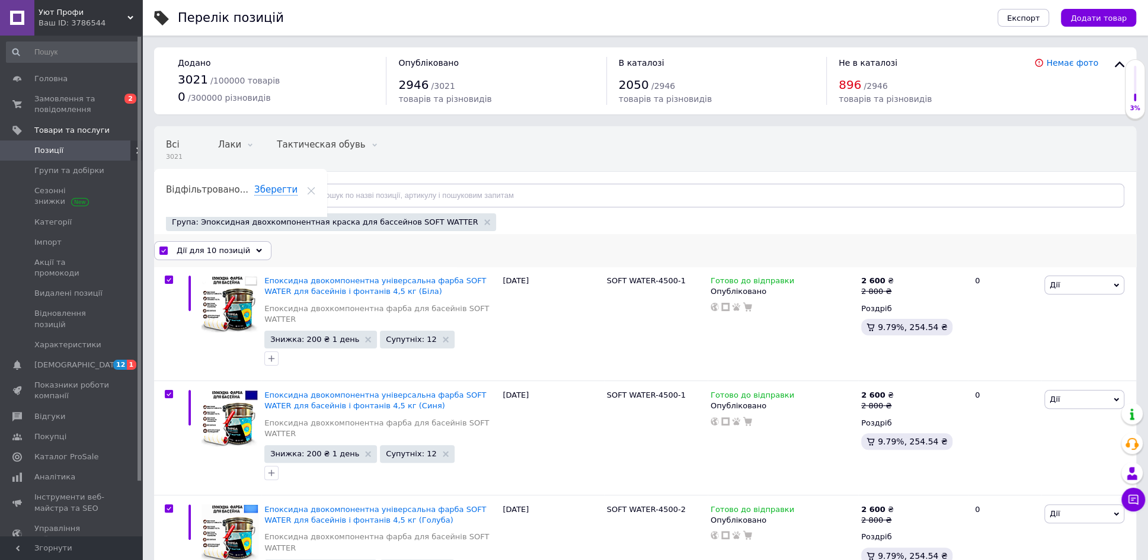
click at [256, 248] on icon at bounding box center [259, 251] width 6 height 6
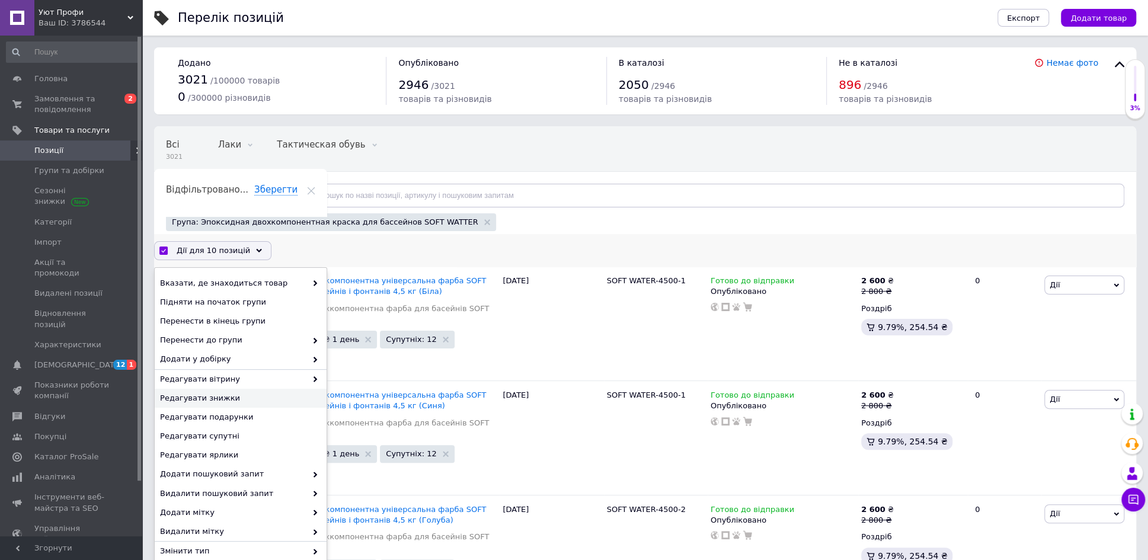
click at [213, 393] on span "Редагувати знижки" at bounding box center [239, 398] width 158 height 11
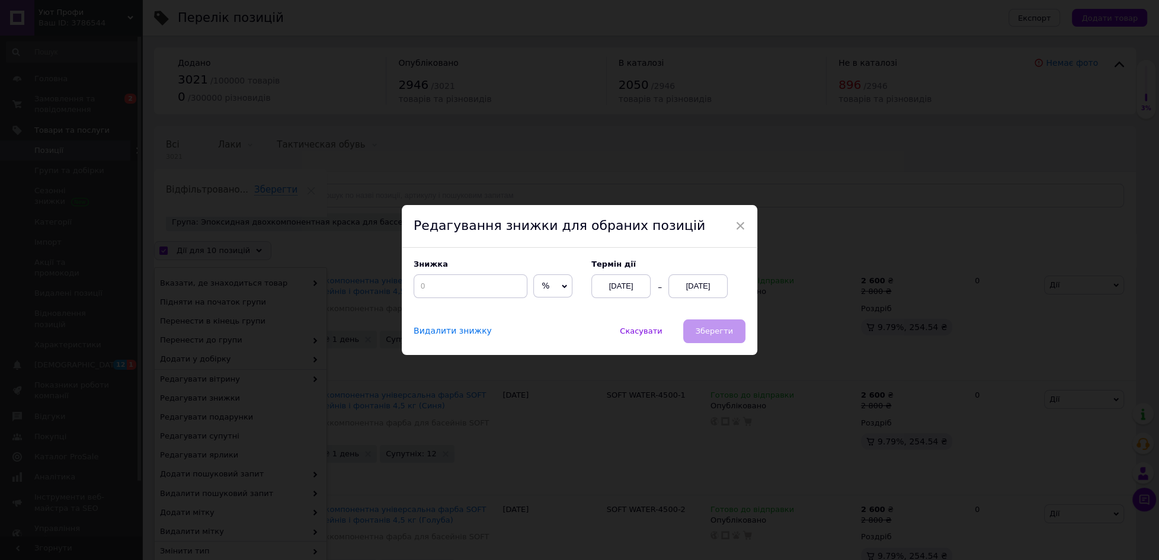
drag, startPoint x: 561, startPoint y: 284, endPoint x: 548, endPoint y: 321, distance: 39.5
click at [558, 290] on div "% ₴" at bounding box center [552, 286] width 39 height 24
drag, startPoint x: 545, startPoint y: 310, endPoint x: 476, endPoint y: 296, distance: 69.6
click at [543, 309] on li "₴" at bounding box center [553, 310] width 38 height 17
click at [455, 286] on input at bounding box center [471, 286] width 114 height 24
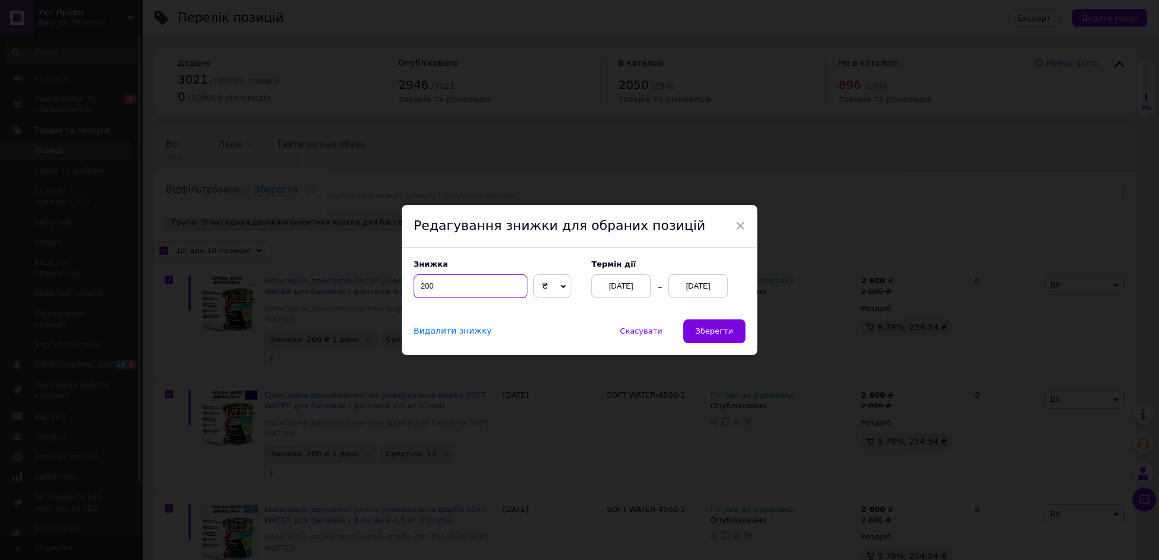
type input "200"
click at [696, 290] on div "[DATE]" at bounding box center [697, 286] width 59 height 24
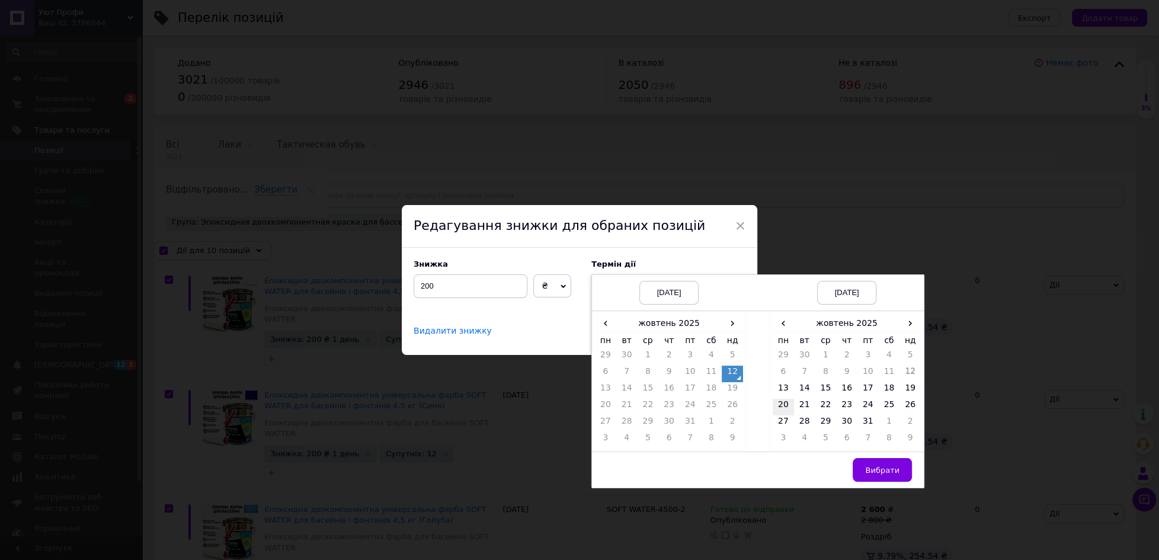
click at [783, 402] on td "20" at bounding box center [783, 407] width 21 height 17
click at [878, 470] on span "Вибрати" at bounding box center [882, 470] width 34 height 9
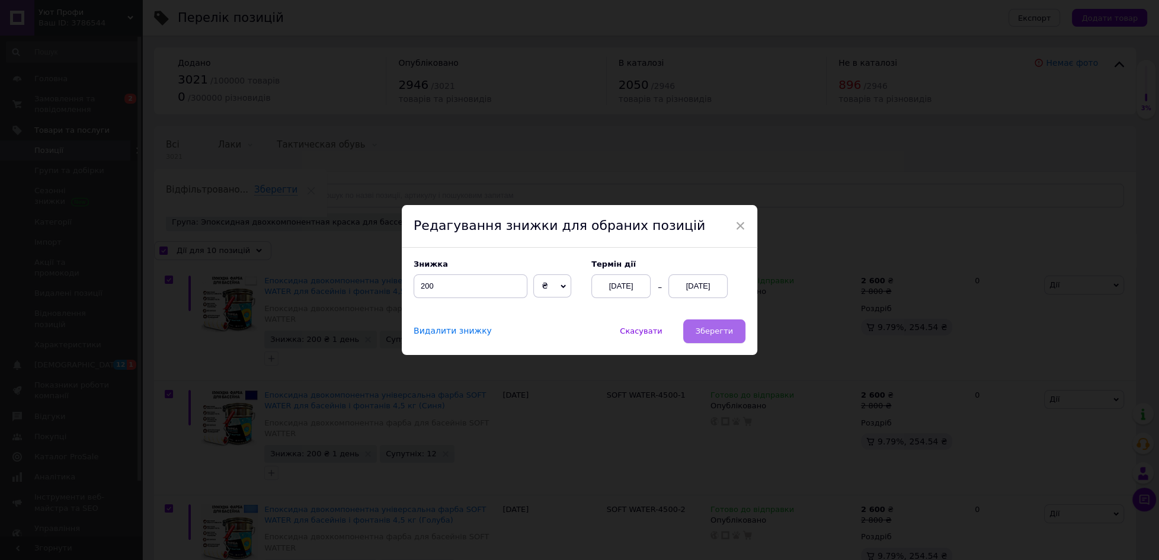
click at [704, 320] on button "Зберегти" at bounding box center [714, 331] width 62 height 24
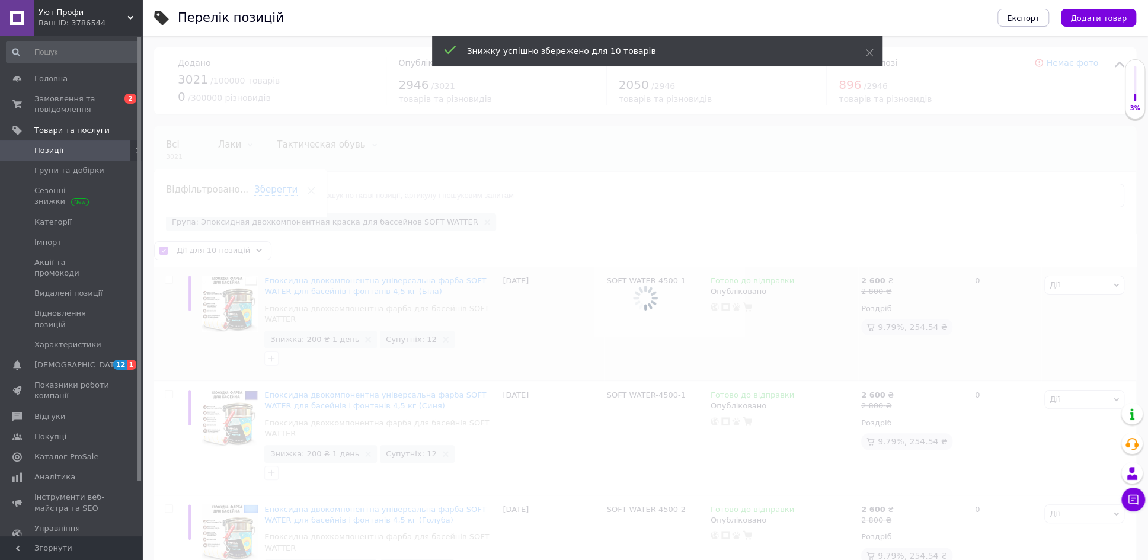
checkbox input "false"
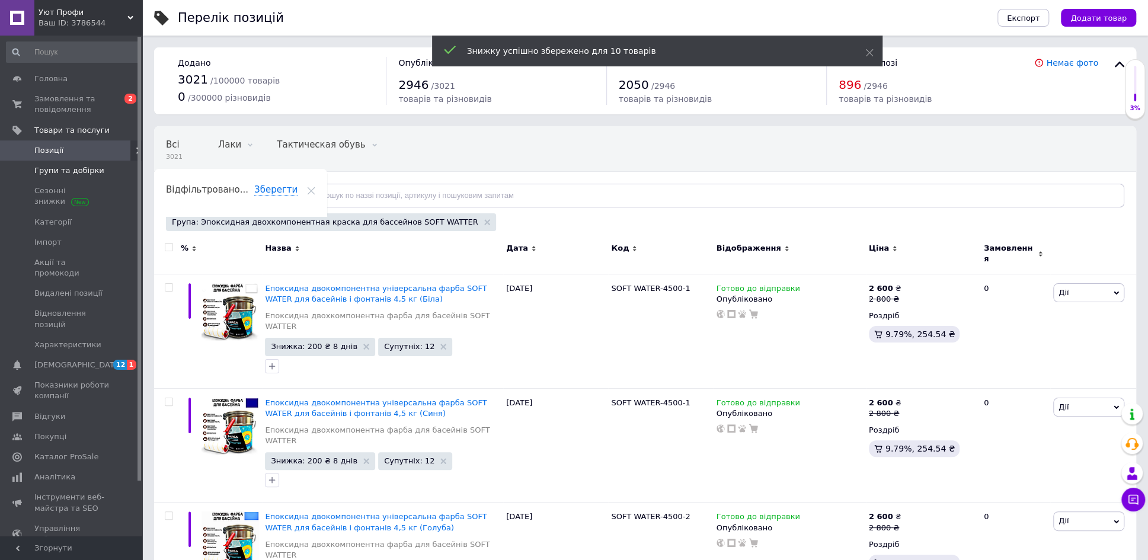
click at [72, 169] on span "Групи та добірки" at bounding box center [69, 170] width 70 height 11
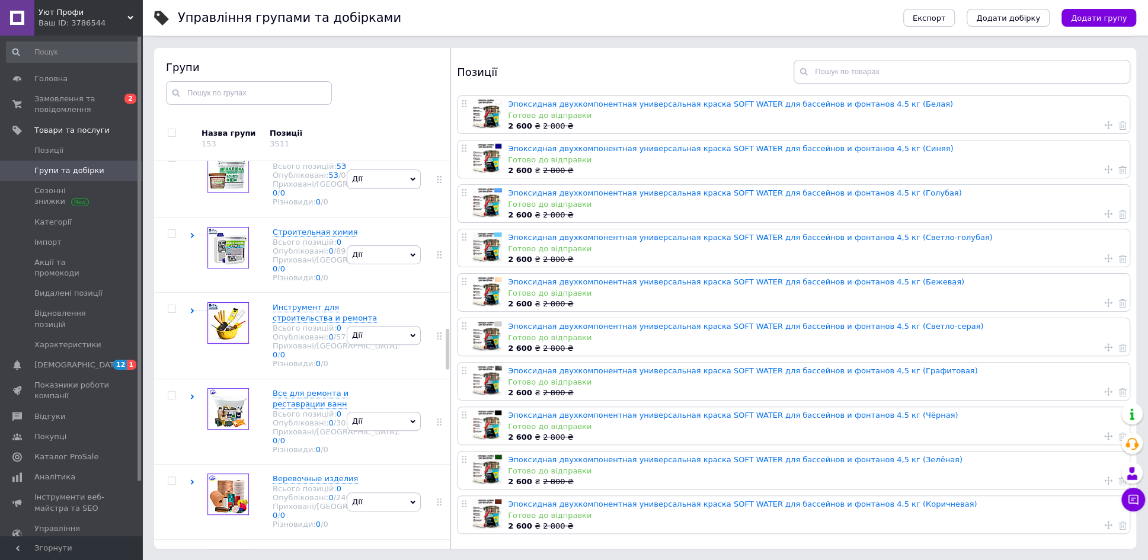
scroll to position [1591, 0]
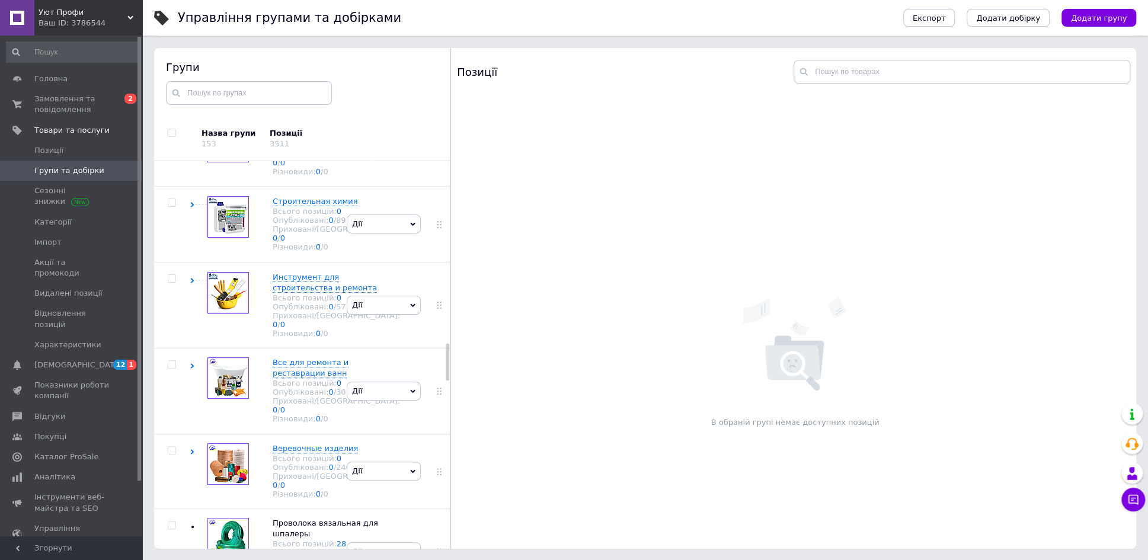
scroll to position [1887, 0]
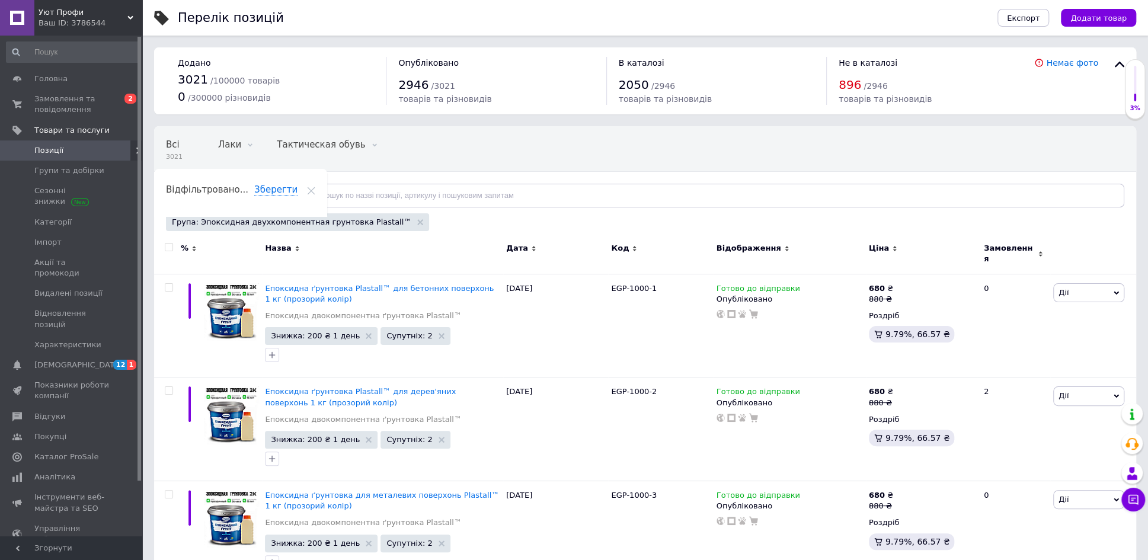
click at [168, 244] on input "checkbox" at bounding box center [169, 248] width 8 height 8
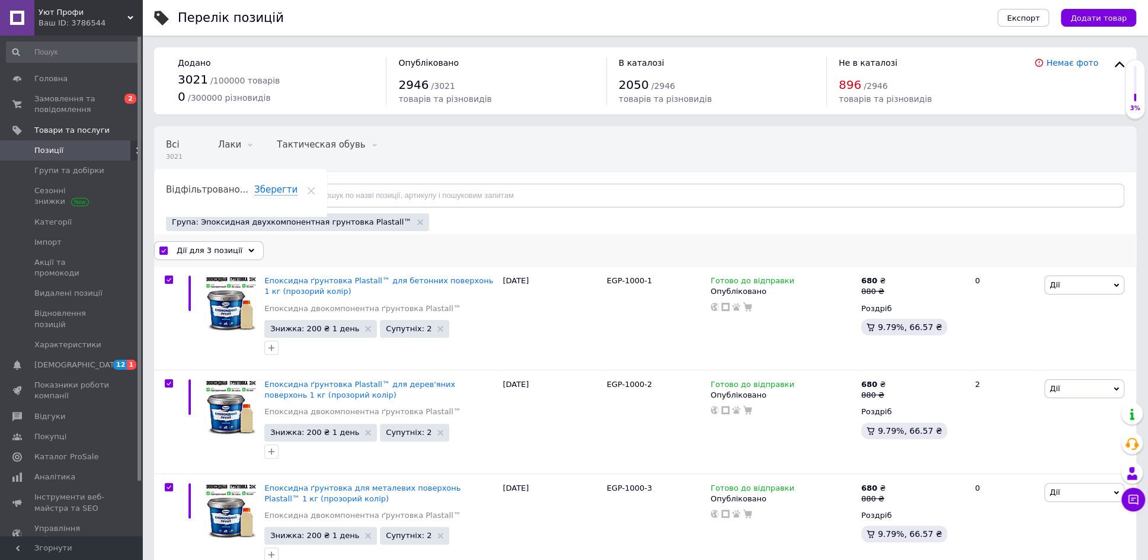
click at [248, 249] on use at bounding box center [251, 250] width 6 height 4
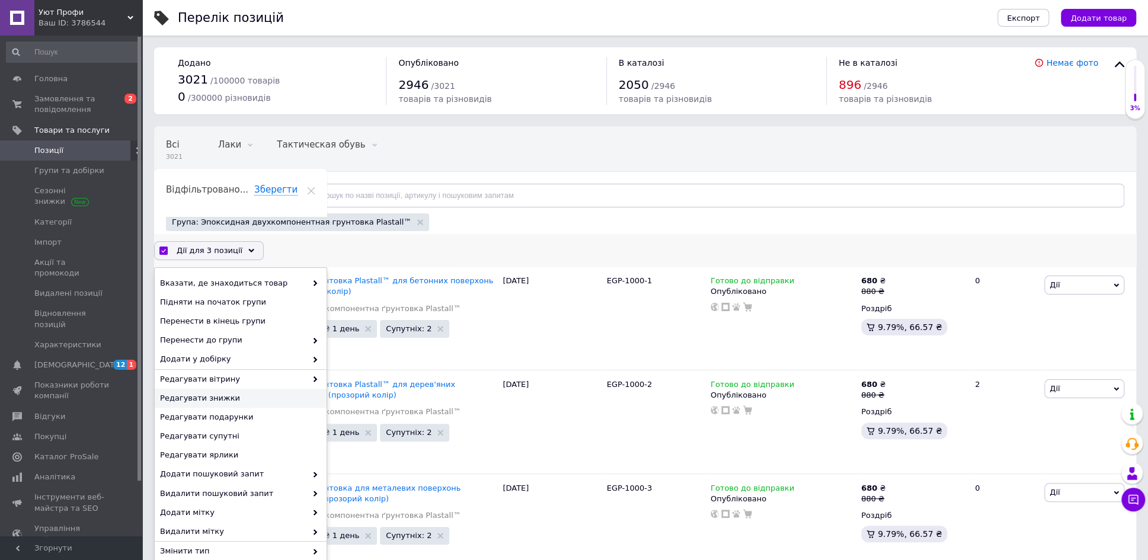
click at [219, 395] on span "Редагувати знижки" at bounding box center [239, 398] width 158 height 11
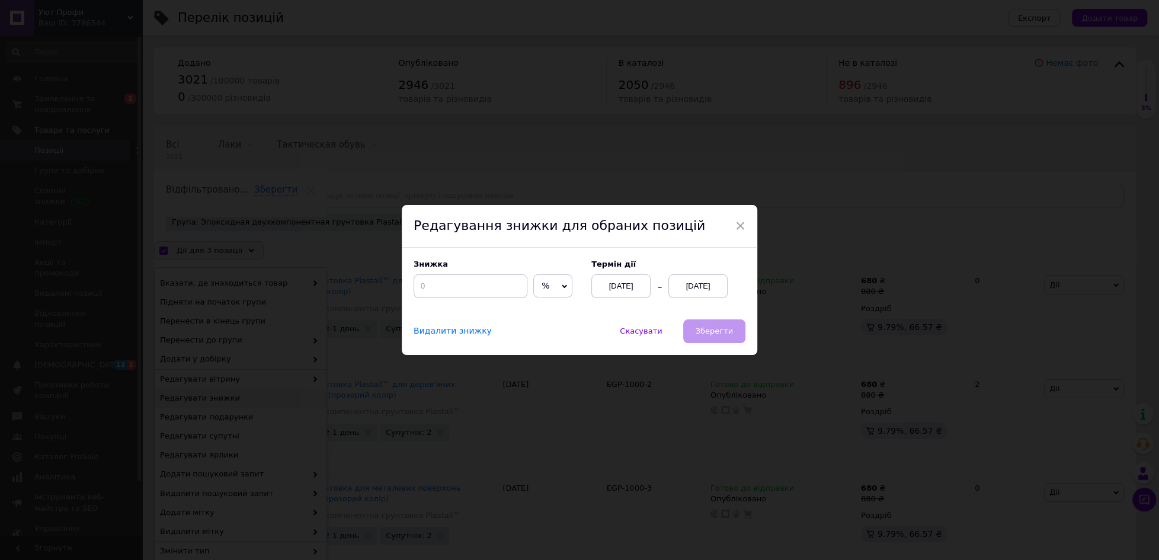
click at [562, 284] on icon at bounding box center [564, 286] width 5 height 5
click at [543, 309] on li "₴" at bounding box center [553, 310] width 38 height 17
click at [479, 303] on div "Знижка ₴ % Термін дії [DATE] [DATE]" at bounding box center [580, 284] width 356 height 72
click at [440, 283] on input at bounding box center [471, 286] width 114 height 24
click at [697, 283] on div "[DATE]" at bounding box center [697, 286] width 59 height 24
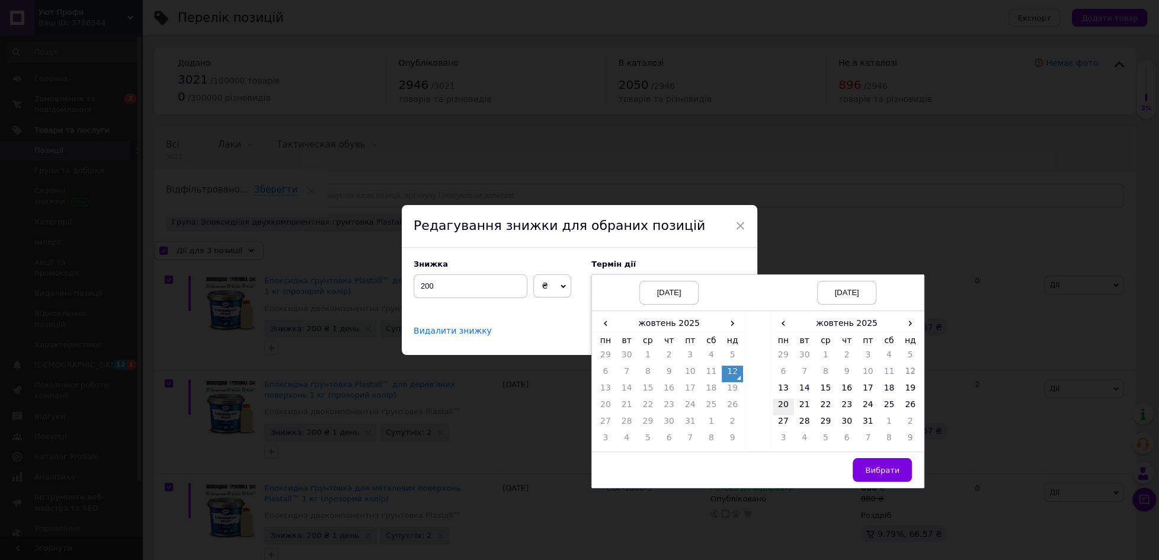
click at [780, 407] on td "20" at bounding box center [783, 407] width 21 height 17
click at [876, 473] on span "Вибрати" at bounding box center [882, 470] width 34 height 9
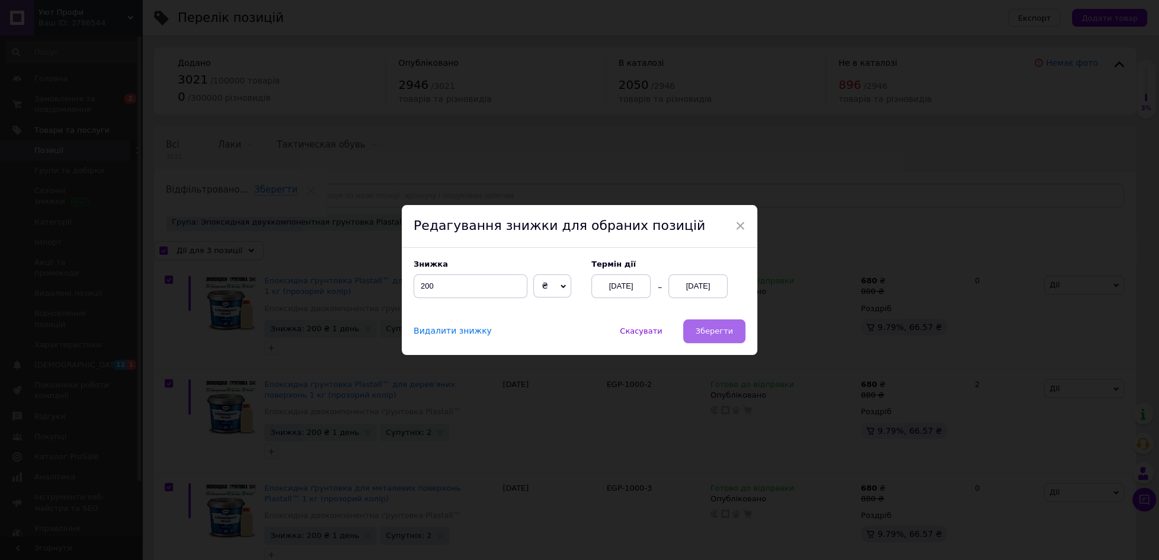
click at [706, 331] on span "Зберегти" at bounding box center [714, 330] width 37 height 9
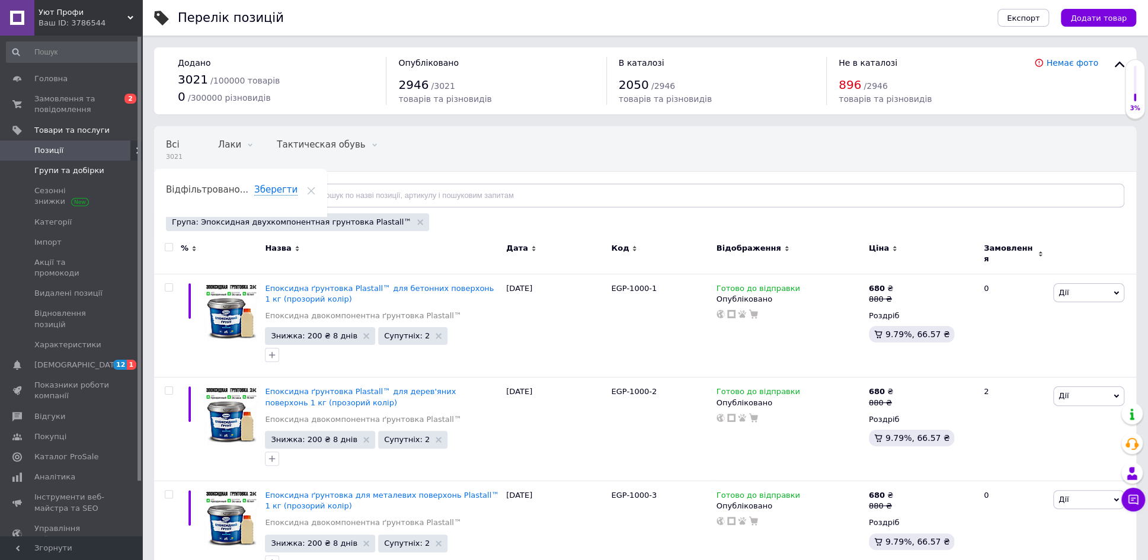
click at [81, 171] on span "Групи та добірки" at bounding box center [69, 170] width 70 height 11
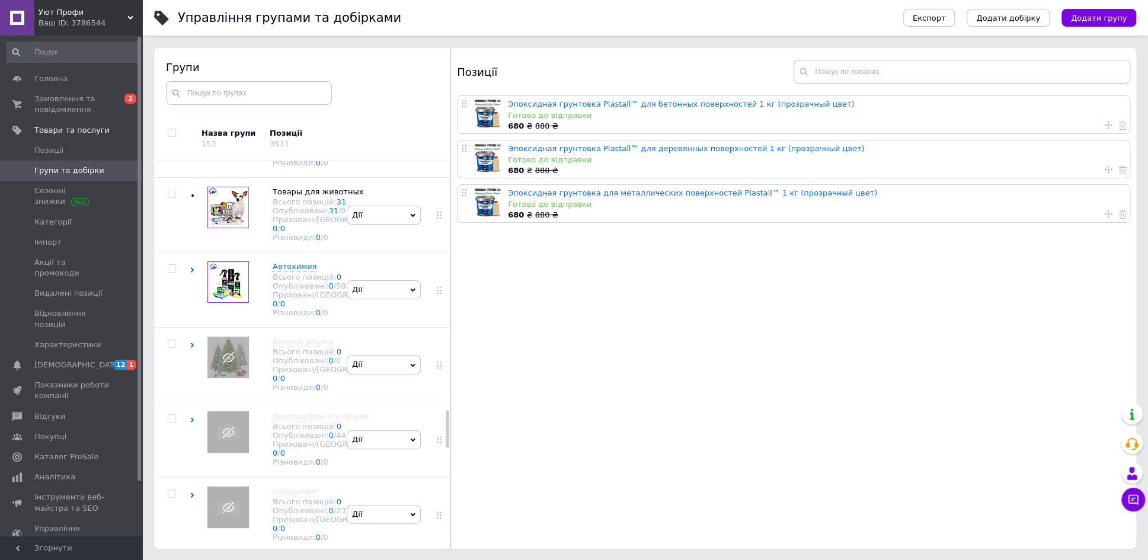
scroll to position [2662, 0]
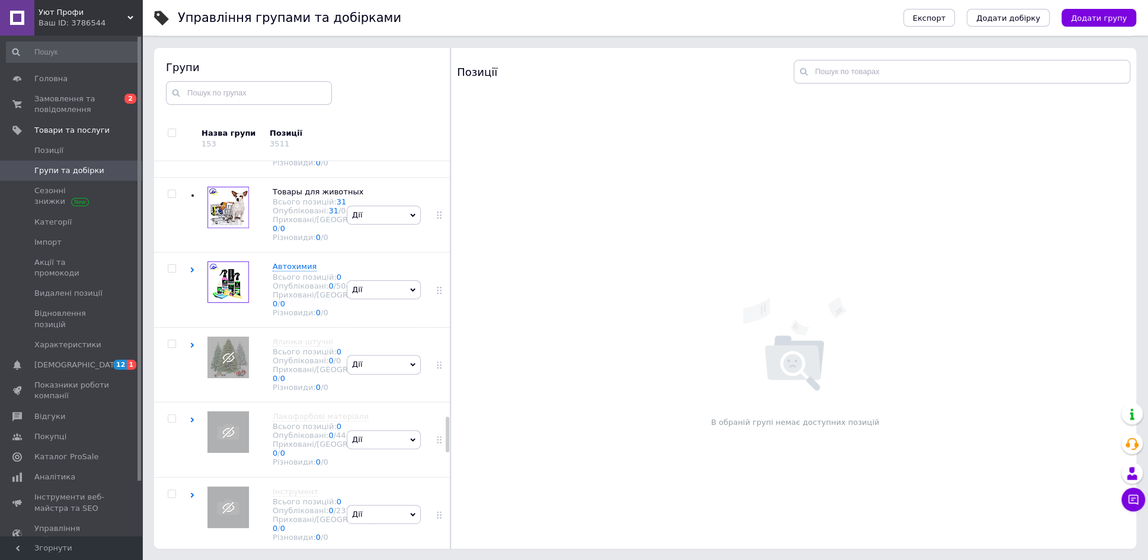
scroll to position [2810, 0]
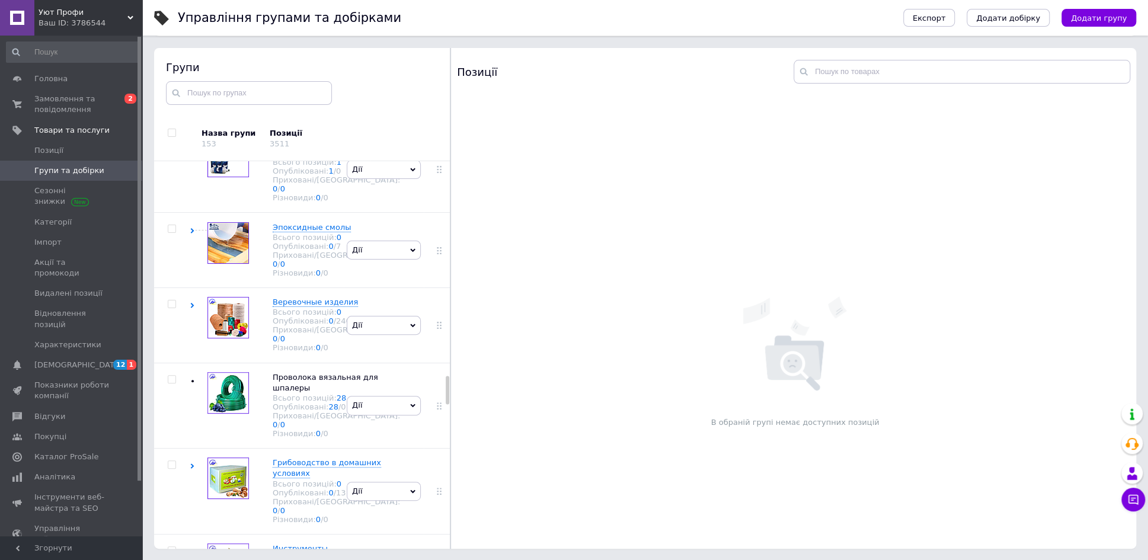
scroll to position [2958, 0]
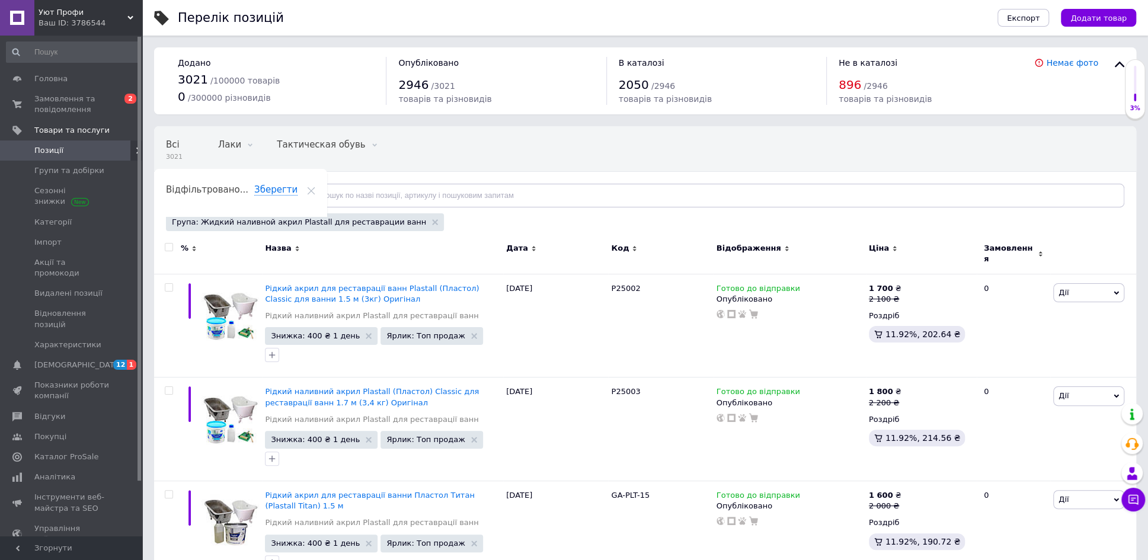
click at [170, 248] on input "checkbox" at bounding box center [169, 248] width 8 height 8
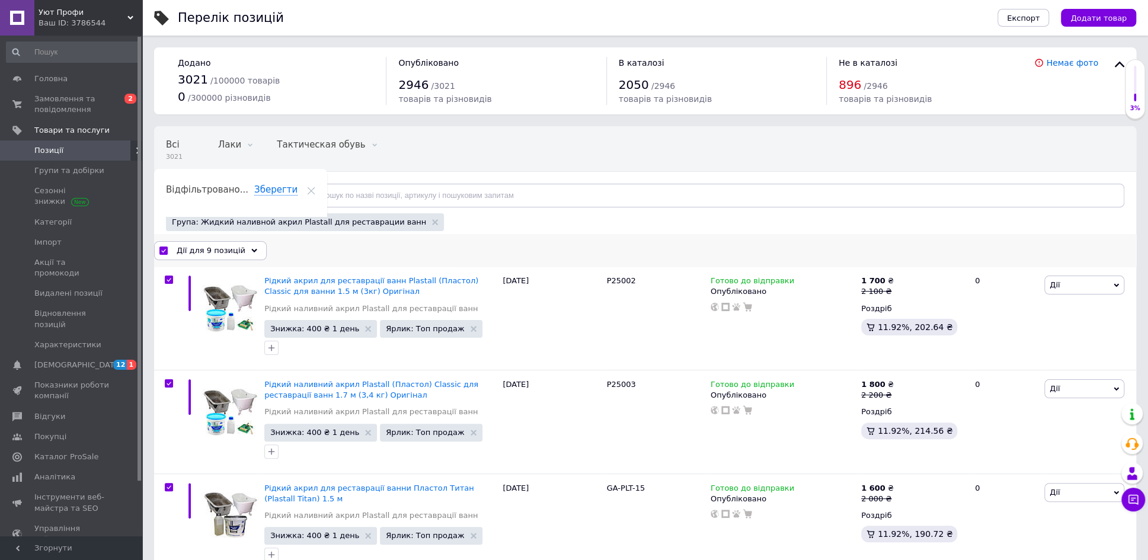
click at [251, 248] on use at bounding box center [254, 250] width 6 height 4
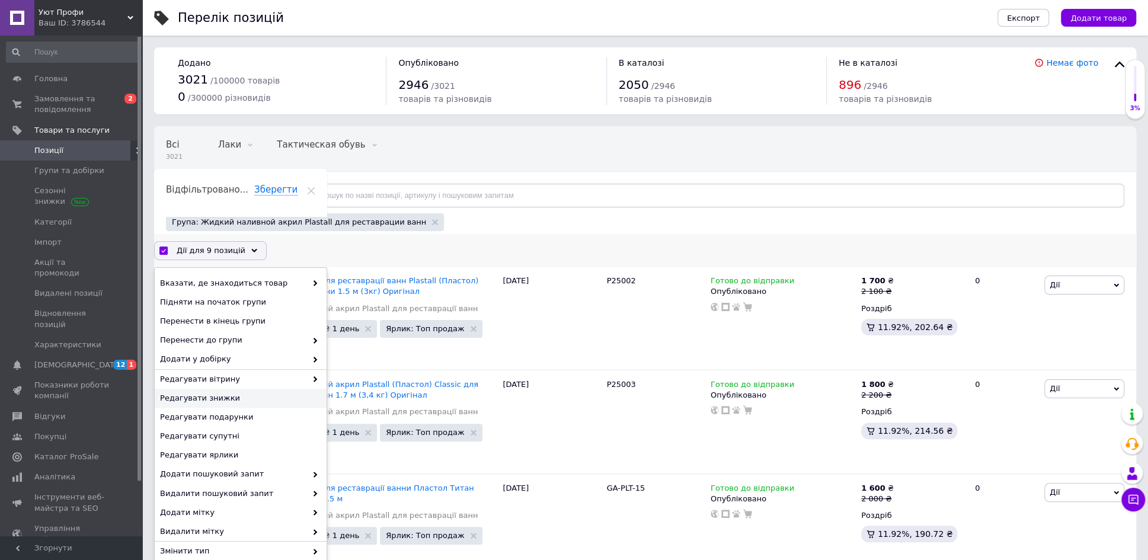
click at [212, 393] on span "Редагувати знижки" at bounding box center [239, 398] width 158 height 11
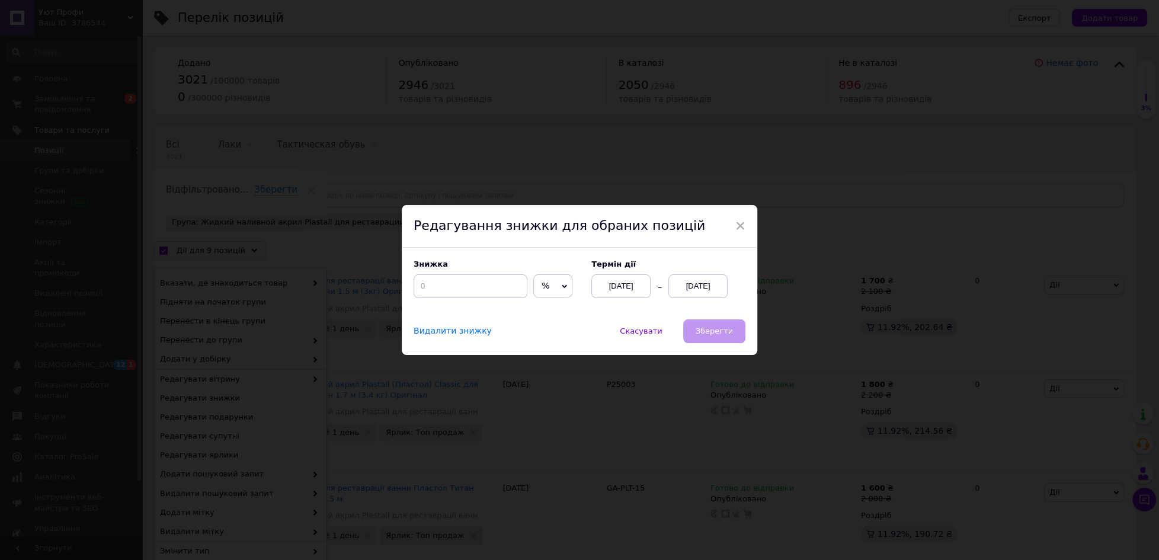
drag, startPoint x: 558, startPoint y: 284, endPoint x: 534, endPoint y: 312, distance: 36.2
click at [562, 286] on icon at bounding box center [564, 286] width 5 height 5
click at [534, 312] on li "₴" at bounding box center [553, 310] width 38 height 17
click at [437, 284] on input at bounding box center [471, 286] width 114 height 24
click at [686, 281] on div "[DATE]" at bounding box center [697, 286] width 59 height 24
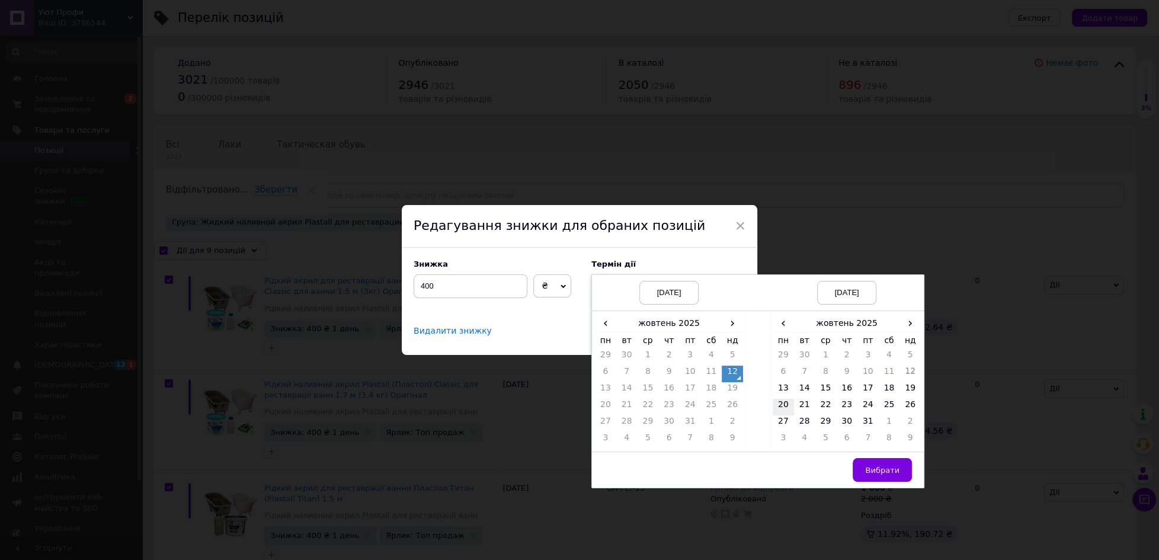
click at [783, 404] on td "20" at bounding box center [783, 407] width 21 height 17
click at [874, 467] on span "Вибрати" at bounding box center [882, 470] width 34 height 9
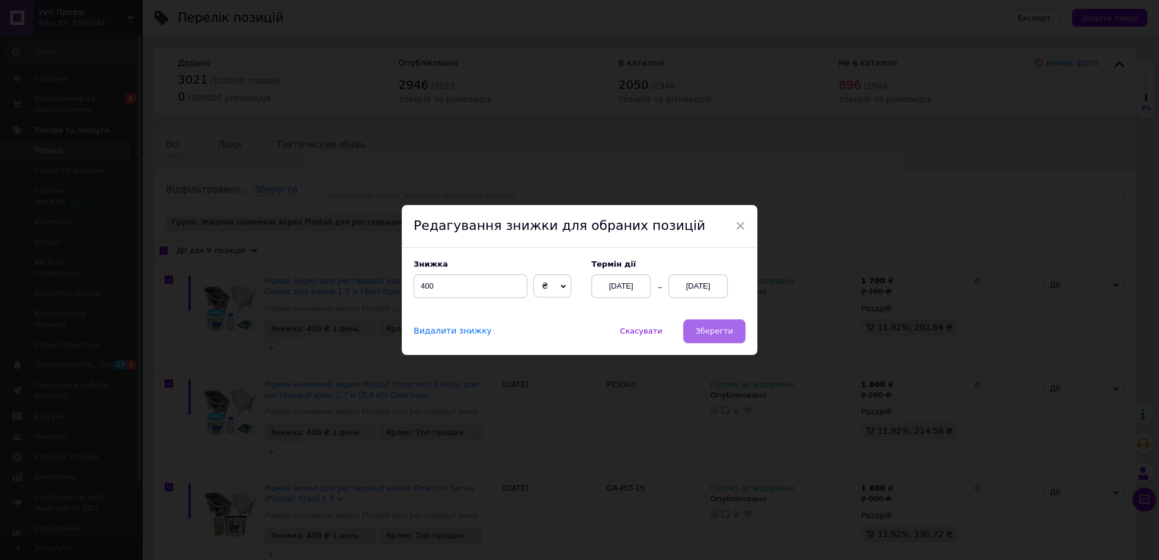
click at [712, 328] on span "Зберегти" at bounding box center [714, 330] width 37 height 9
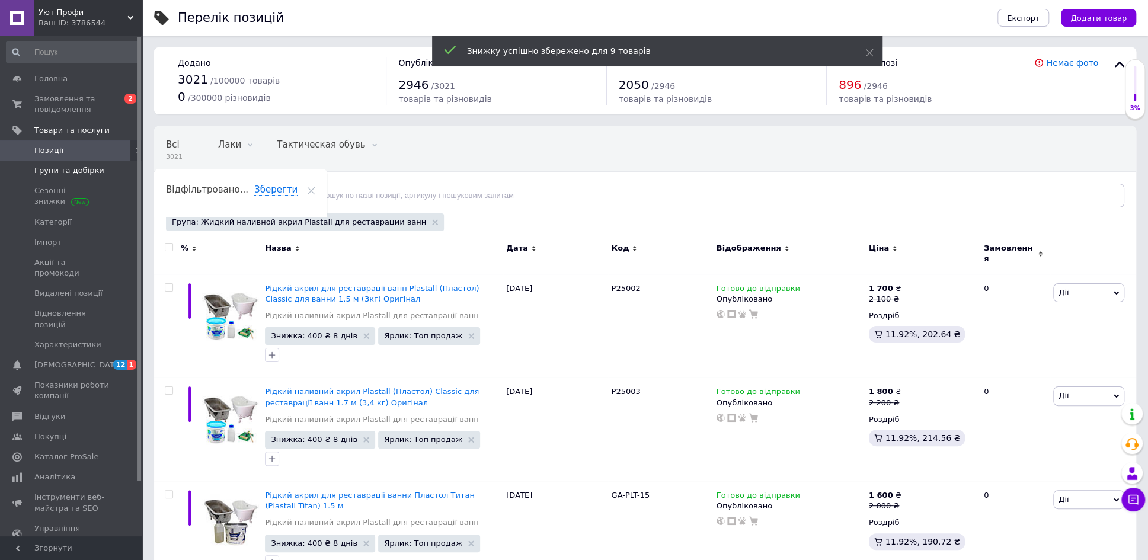
click at [72, 168] on span "Групи та добірки" at bounding box center [69, 170] width 70 height 11
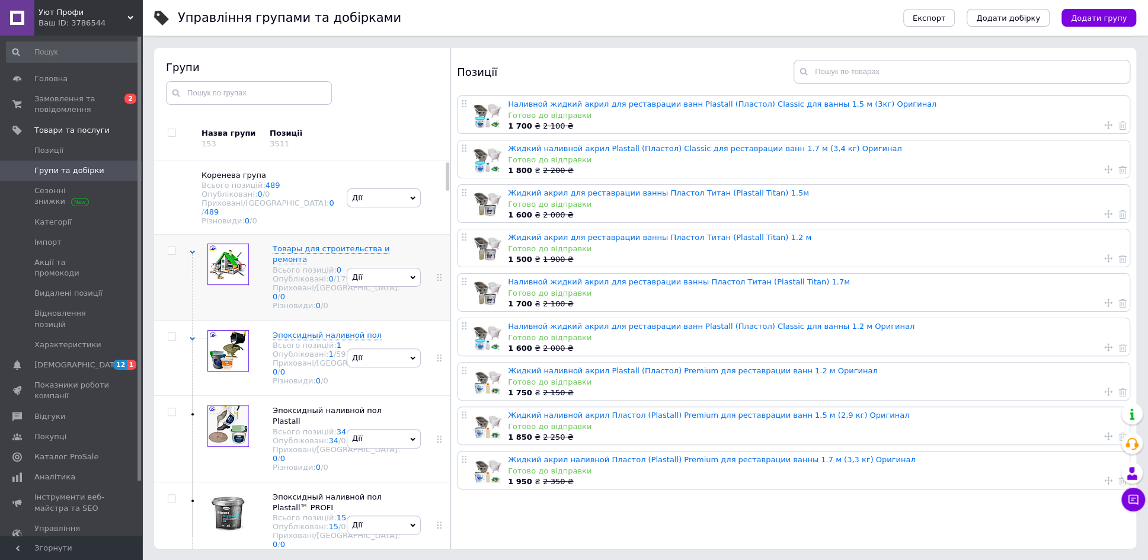
click at [192, 242] on div "Товары для строительства и ремонта Всього позицій: 0 Опубліковані: 0 / 1797 При…" at bounding box center [267, 278] width 154 height 86
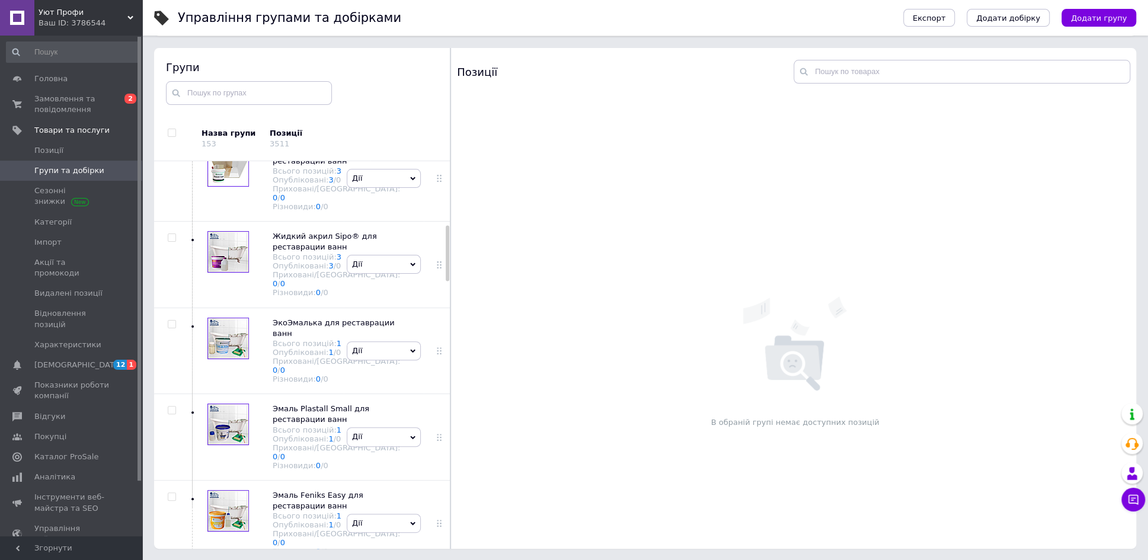
scroll to position [444, 0]
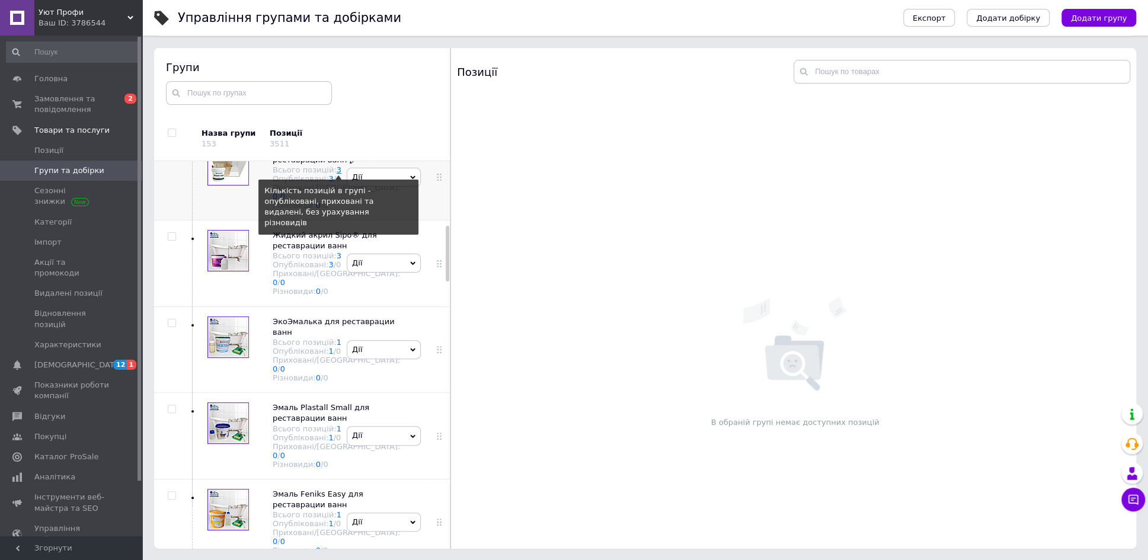
click at [337, 174] on link "3" at bounding box center [339, 169] width 5 height 9
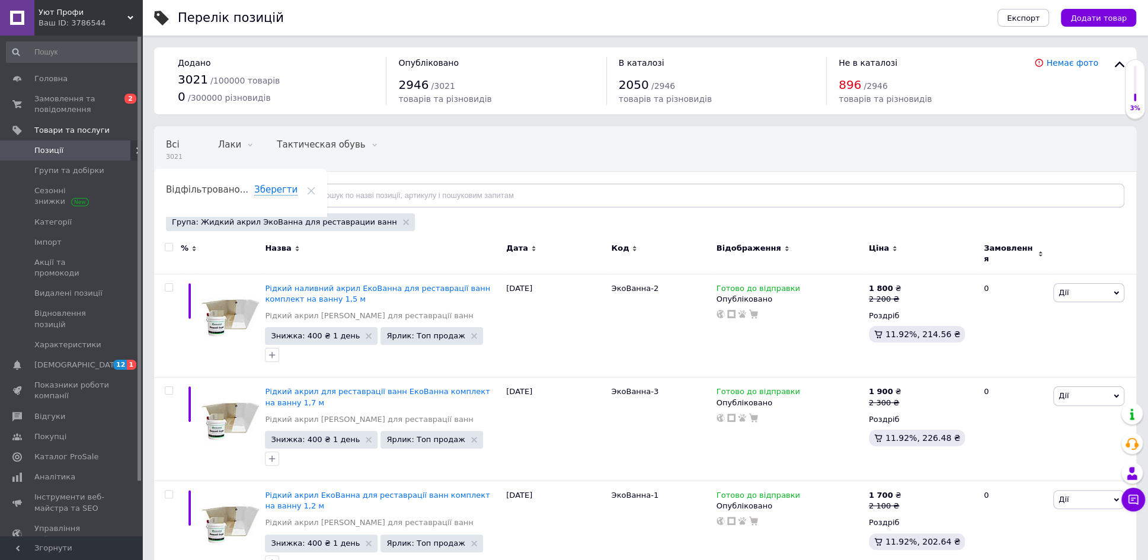
click at [171, 247] on input "checkbox" at bounding box center [169, 248] width 8 height 8
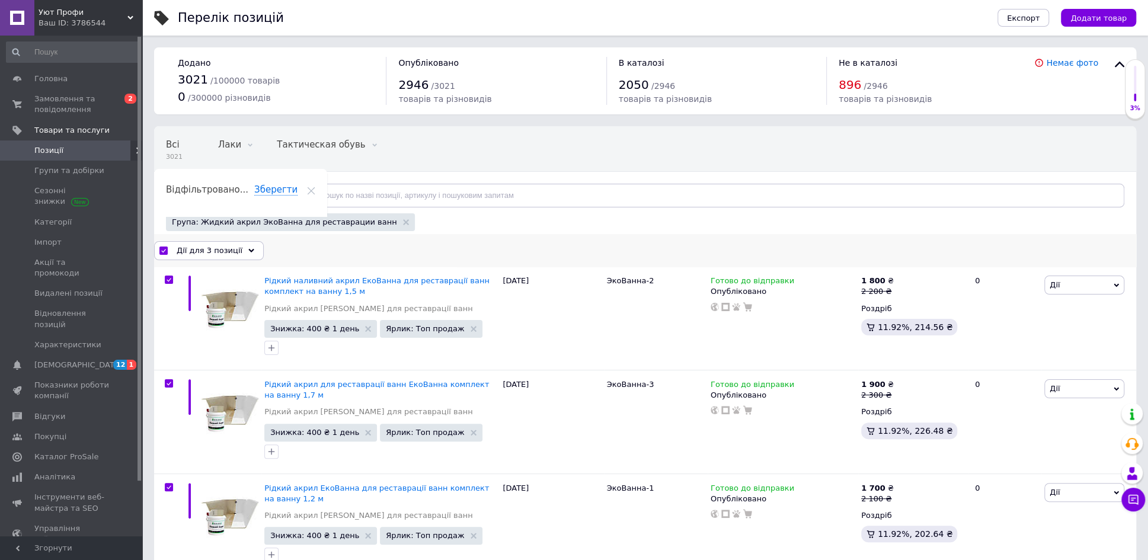
click at [248, 248] on icon at bounding box center [251, 251] width 6 height 6
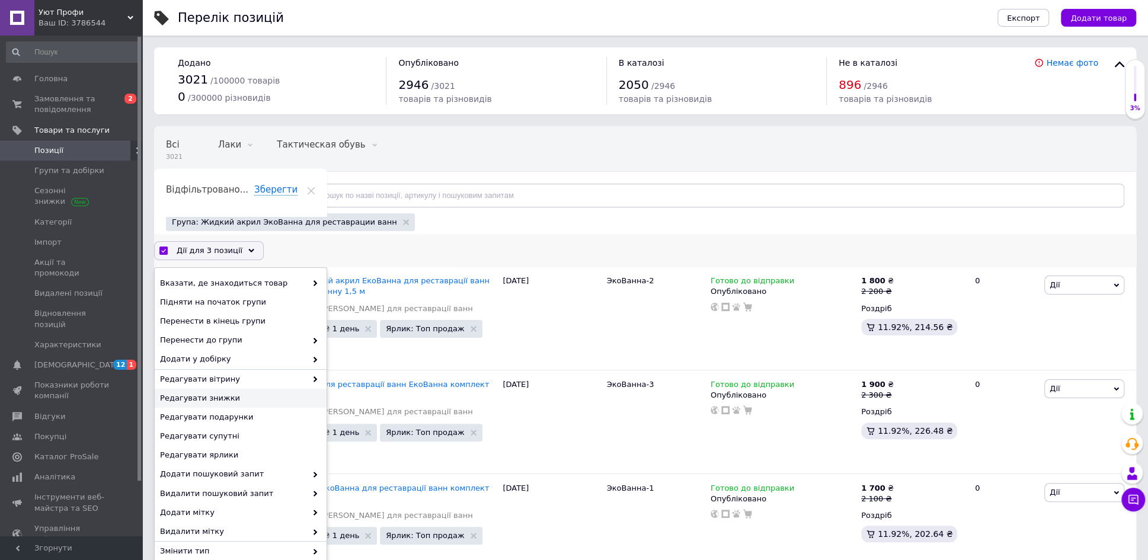
click at [204, 393] on span "Редагувати знижки" at bounding box center [239, 398] width 158 height 11
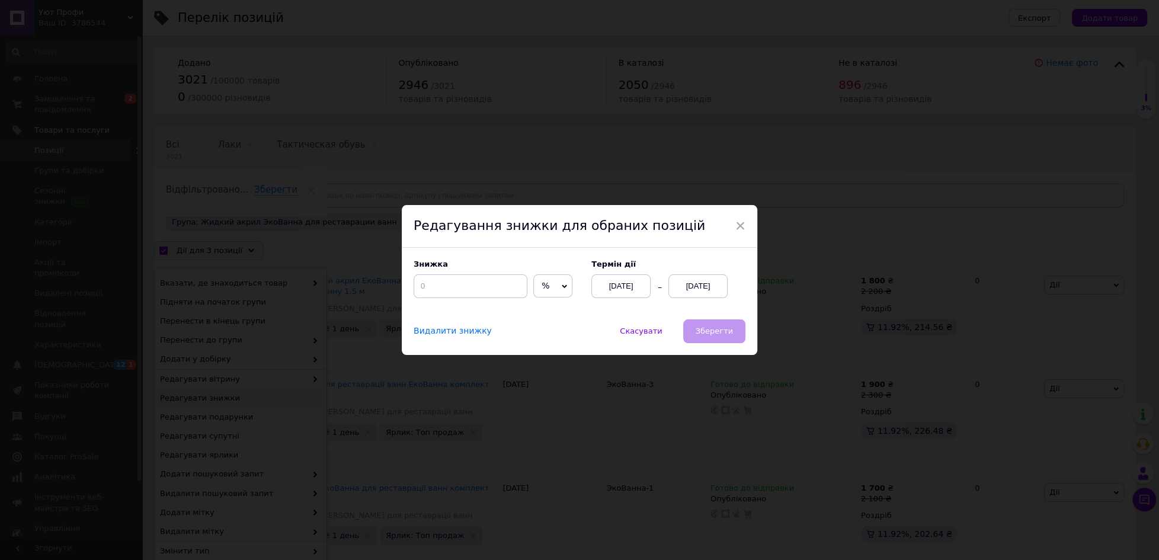
click at [559, 283] on span "%" at bounding box center [552, 286] width 39 height 24
click at [538, 308] on li "₴" at bounding box center [553, 310] width 38 height 17
click at [463, 289] on input at bounding box center [471, 286] width 114 height 24
click at [694, 281] on div "[DATE]" at bounding box center [697, 286] width 59 height 24
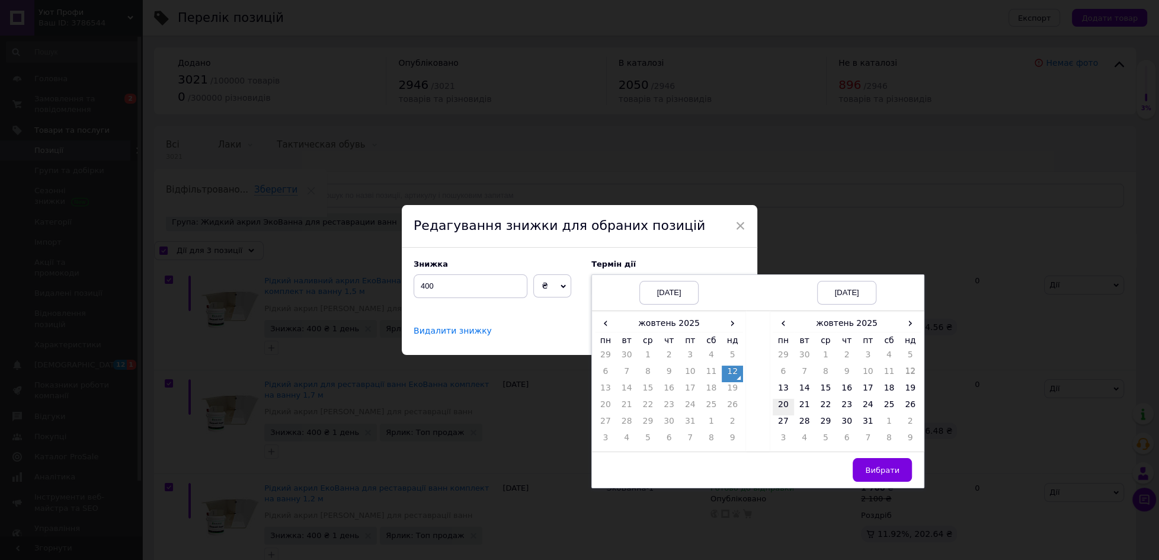
click at [780, 402] on td "20" at bounding box center [783, 407] width 21 height 17
drag, startPoint x: 866, startPoint y: 465, endPoint x: 785, endPoint y: 413, distance: 96.0
click at [863, 463] on button "Вибрати" at bounding box center [882, 470] width 59 height 24
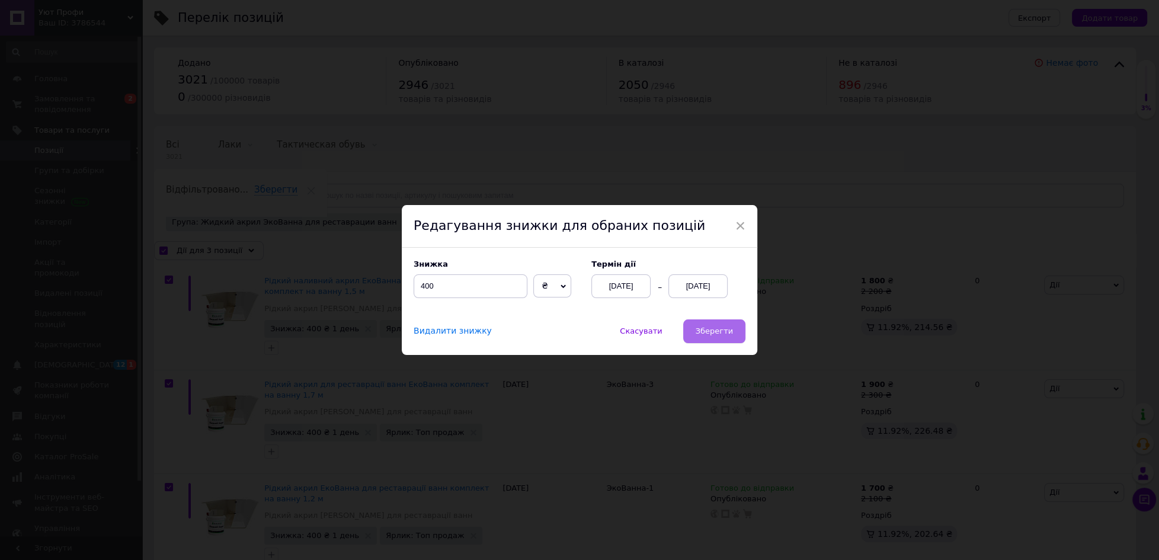
click at [716, 329] on span "Зберегти" at bounding box center [714, 330] width 37 height 9
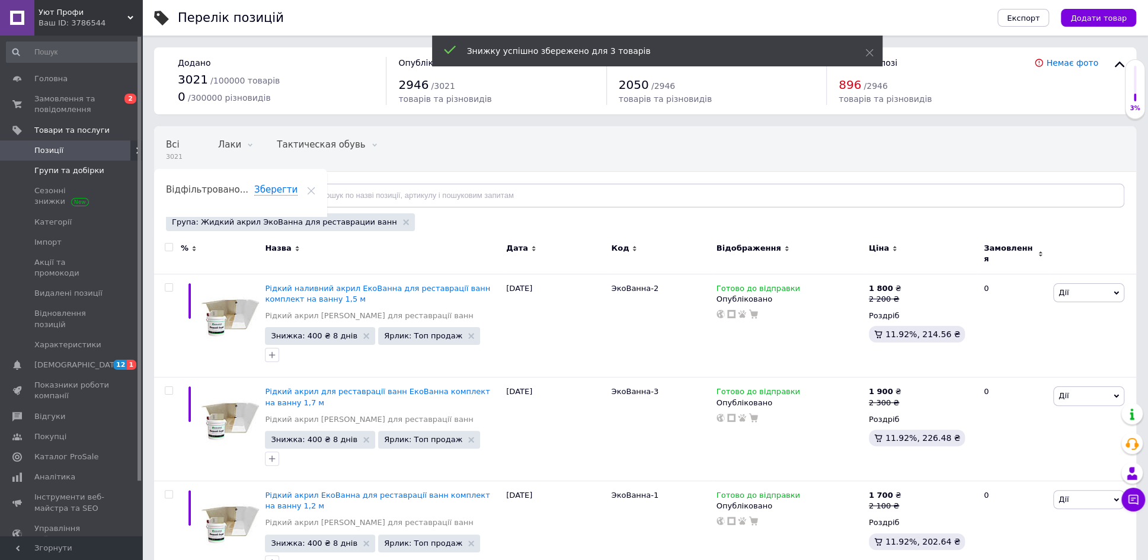
click at [60, 165] on span "Групи та добірки" at bounding box center [69, 170] width 70 height 11
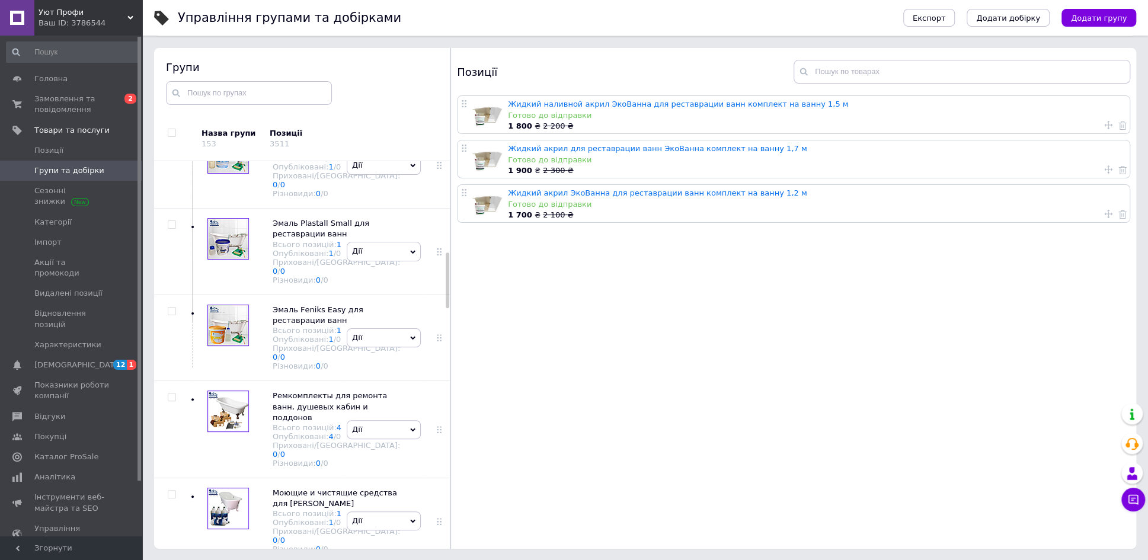
scroll to position [632, 0]
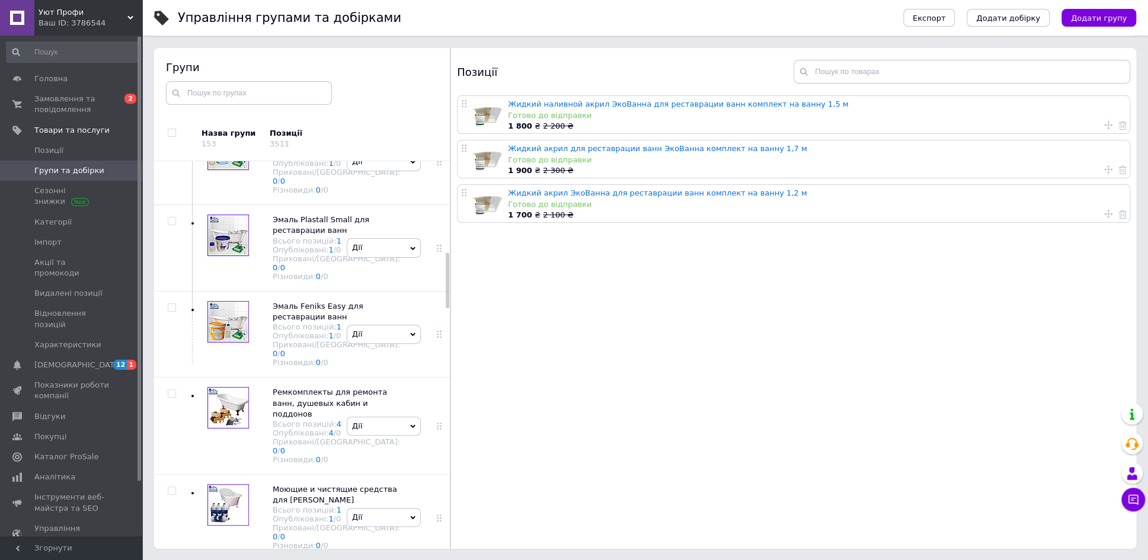
click at [337, 72] on link "3" at bounding box center [339, 67] width 5 height 9
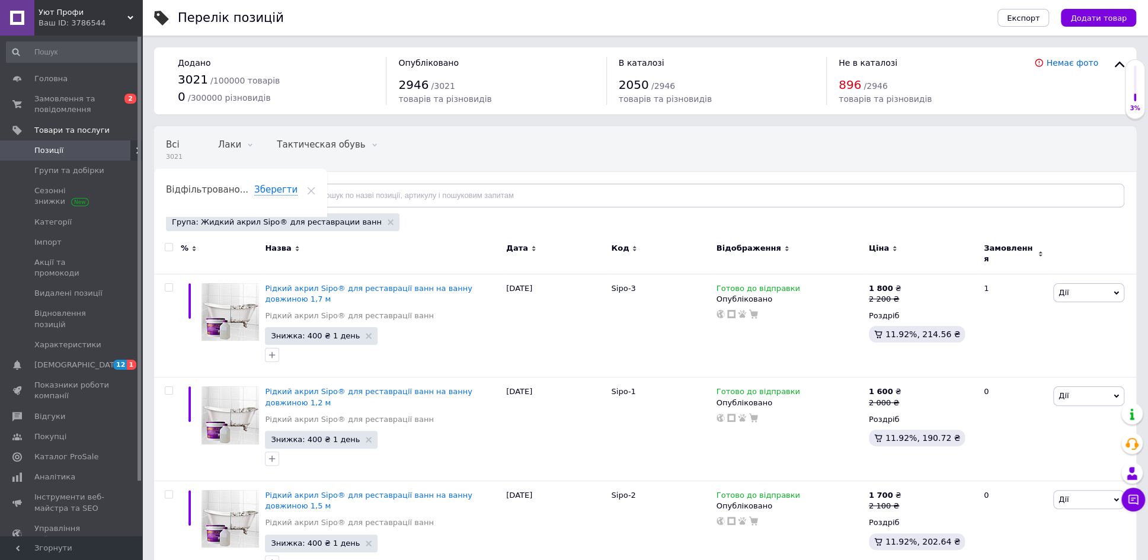
click at [169, 244] on input "checkbox" at bounding box center [169, 248] width 8 height 8
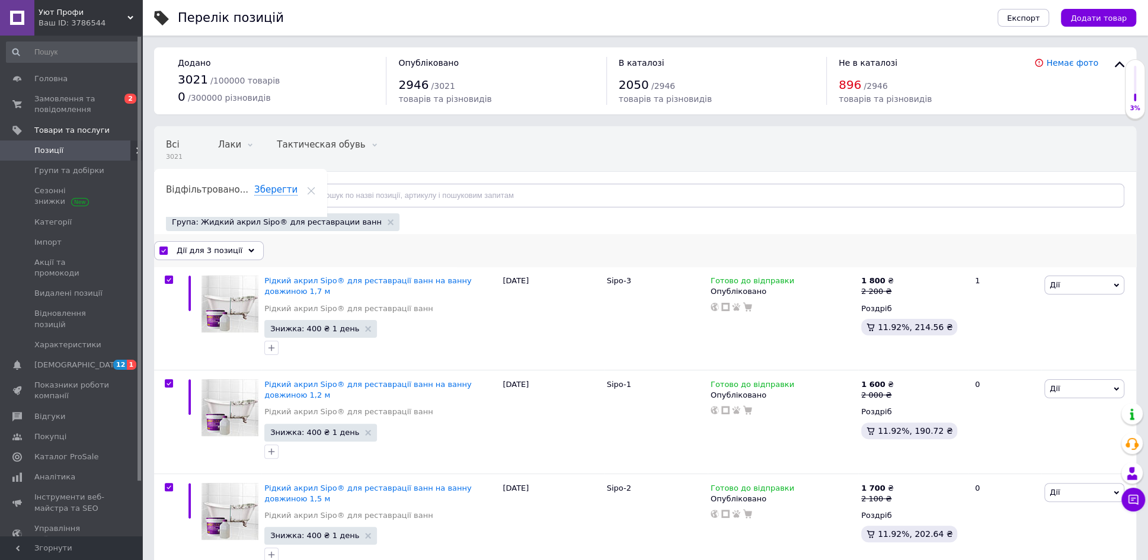
click at [248, 249] on icon at bounding box center [251, 251] width 6 height 6
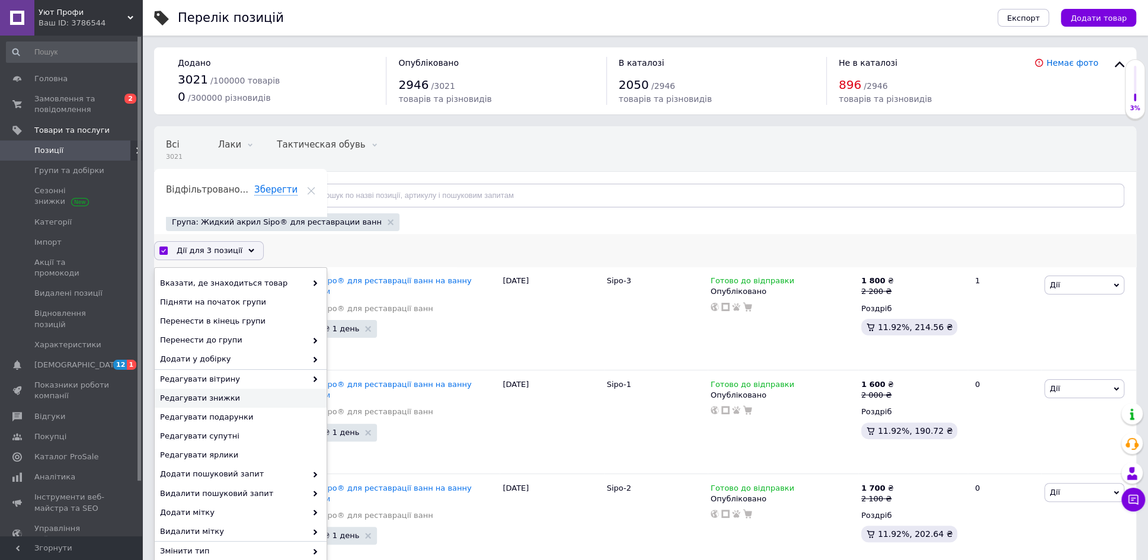
click at [202, 393] on span "Редагувати знижки" at bounding box center [239, 398] width 158 height 11
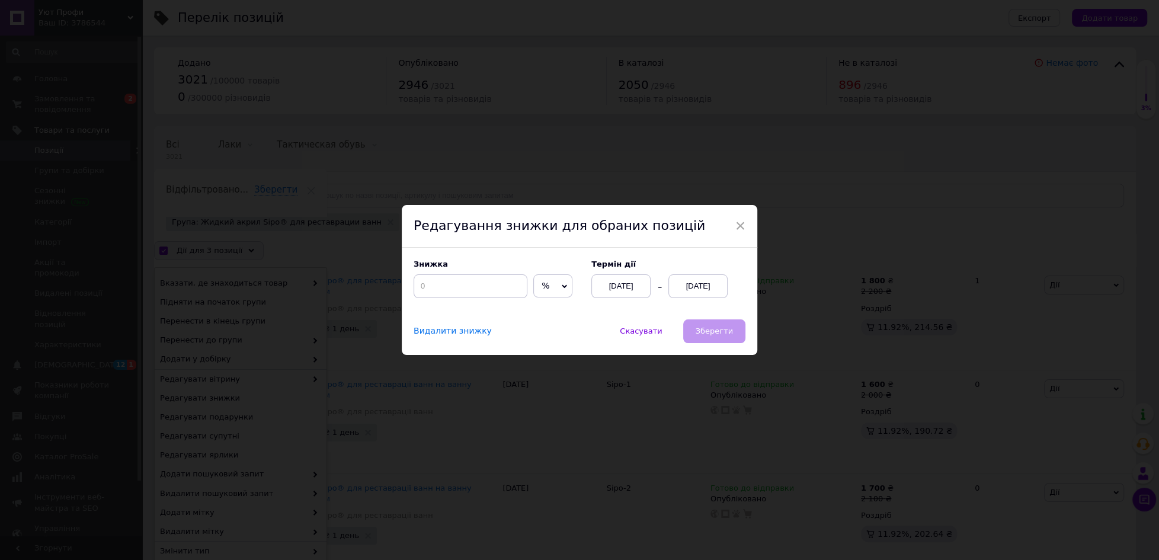
drag, startPoint x: 561, startPoint y: 284, endPoint x: 550, endPoint y: 293, distance: 13.9
click at [562, 284] on icon at bounding box center [564, 286] width 5 height 5
drag, startPoint x: 544, startPoint y: 308, endPoint x: 500, endPoint y: 297, distance: 45.3
click at [543, 308] on li "₴" at bounding box center [553, 310] width 38 height 17
click at [495, 294] on input at bounding box center [471, 286] width 114 height 24
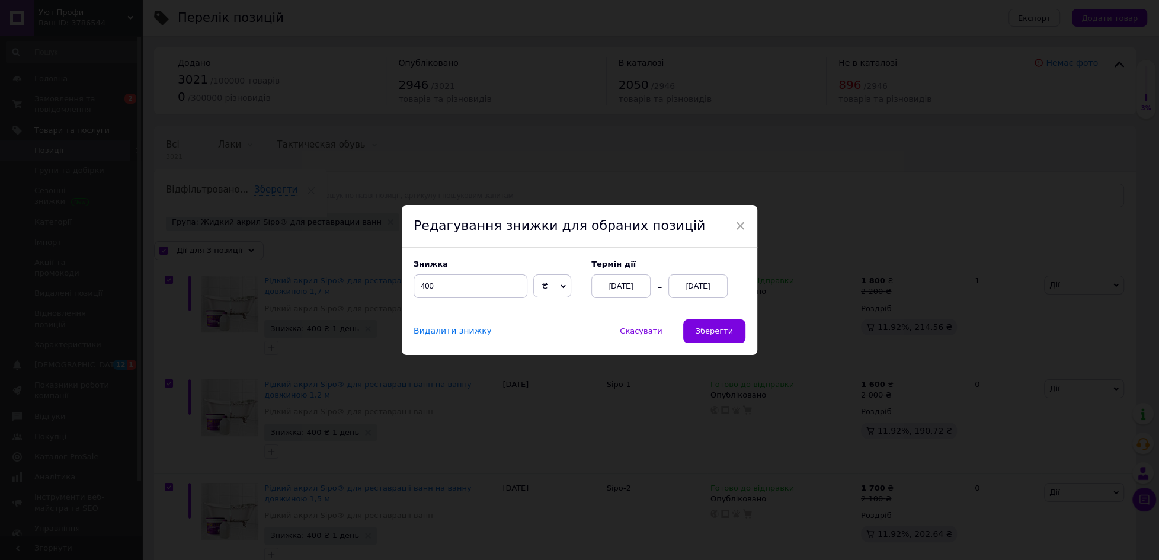
click at [673, 279] on div "[DATE]" at bounding box center [697, 286] width 59 height 24
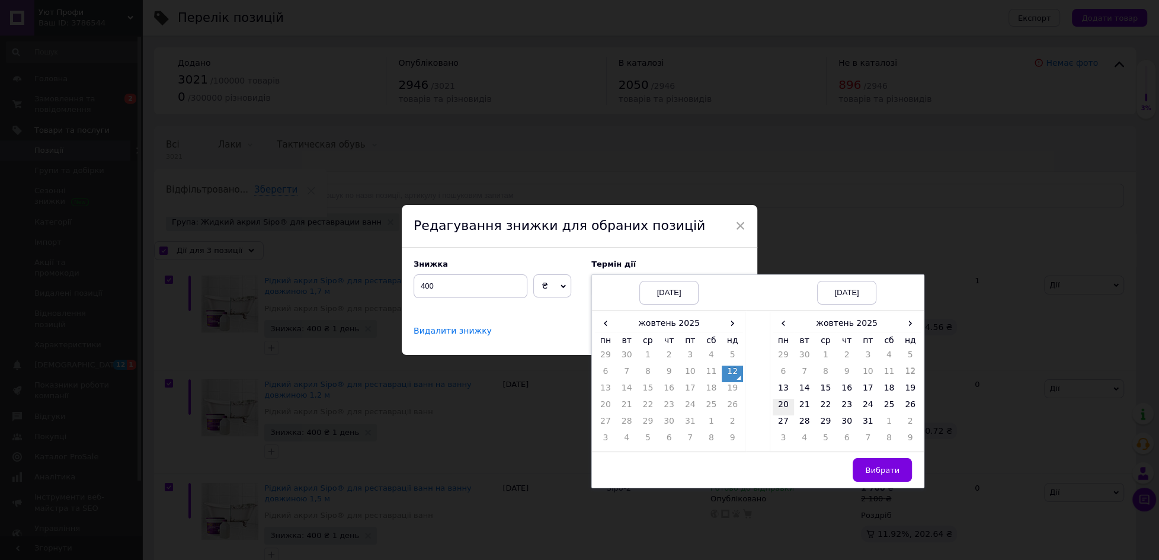
click at [780, 402] on td "20" at bounding box center [783, 407] width 21 height 17
drag, startPoint x: 877, startPoint y: 469, endPoint x: 811, endPoint y: 420, distance: 81.8
click at [876, 468] on span "Вибрати" at bounding box center [882, 470] width 34 height 9
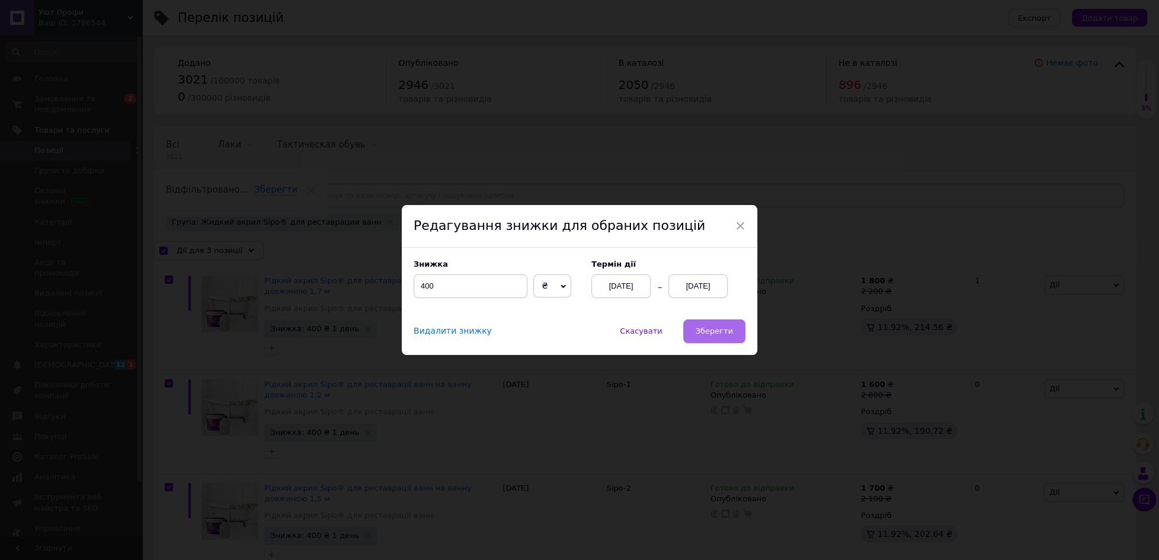
click at [720, 335] on span "Зберегти" at bounding box center [714, 330] width 37 height 9
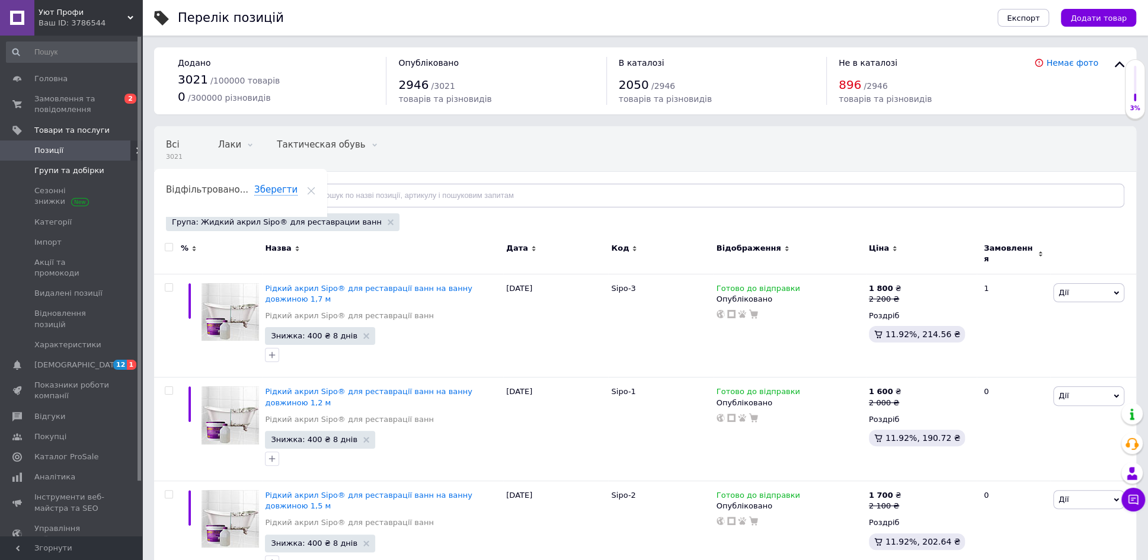
click at [79, 166] on span "Групи та добірки" at bounding box center [69, 170] width 70 height 11
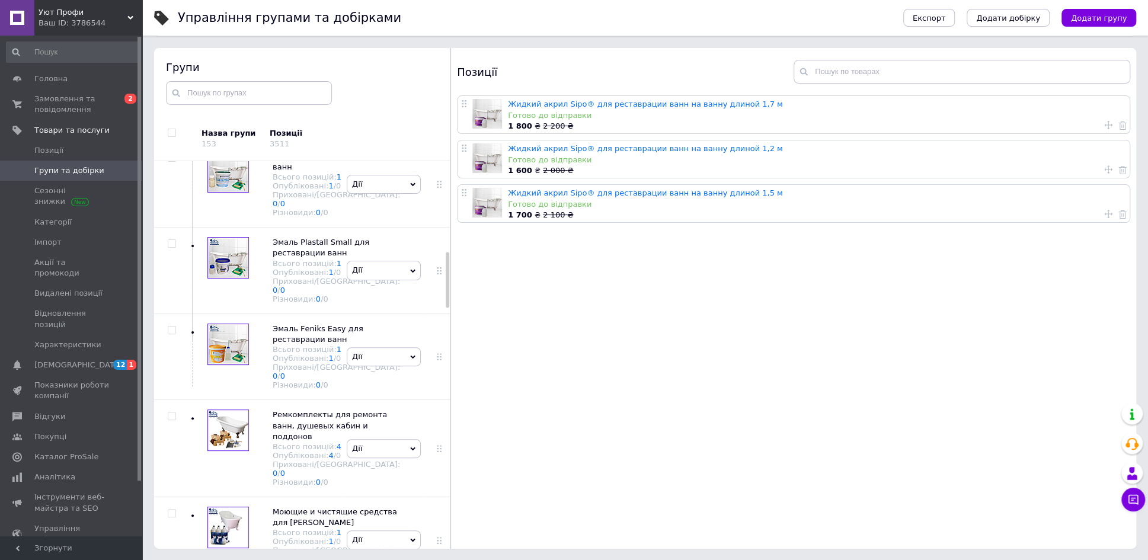
scroll to position [702, 0]
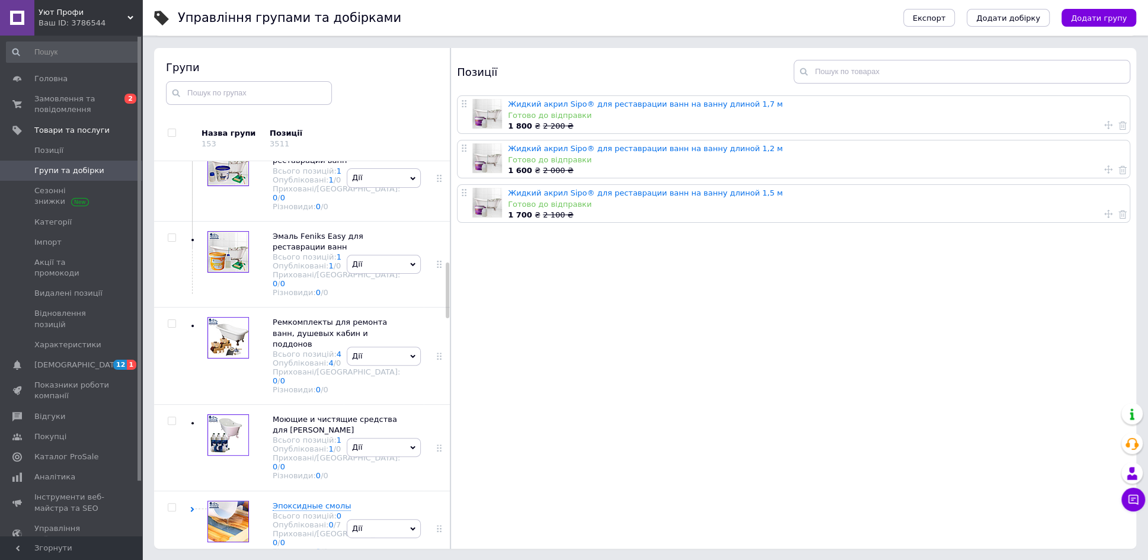
click at [337, 89] on link "1" at bounding box center [339, 84] width 5 height 9
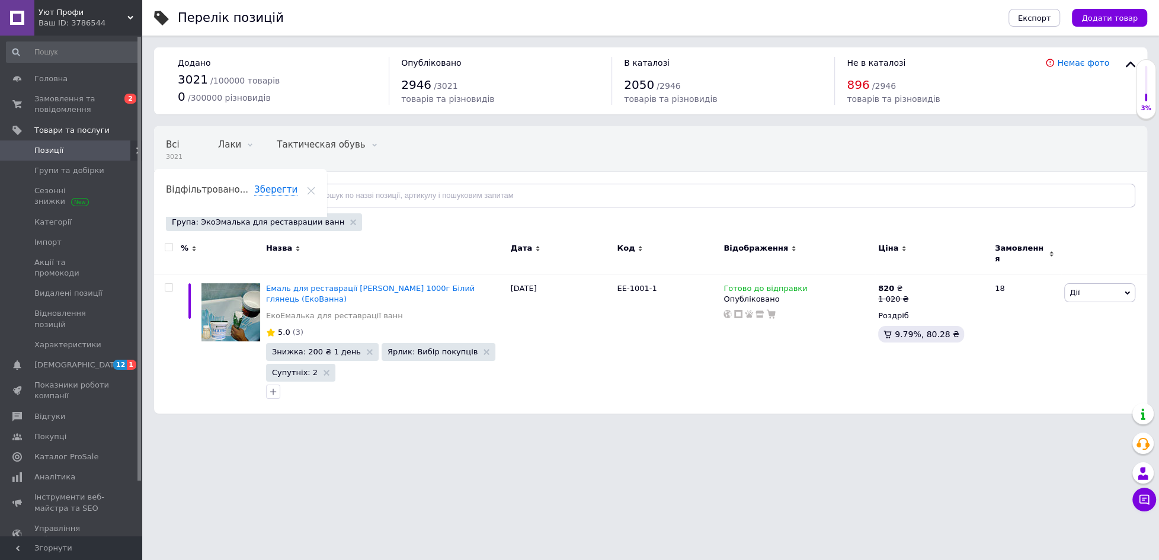
click at [170, 244] on input "checkbox" at bounding box center [169, 248] width 8 height 8
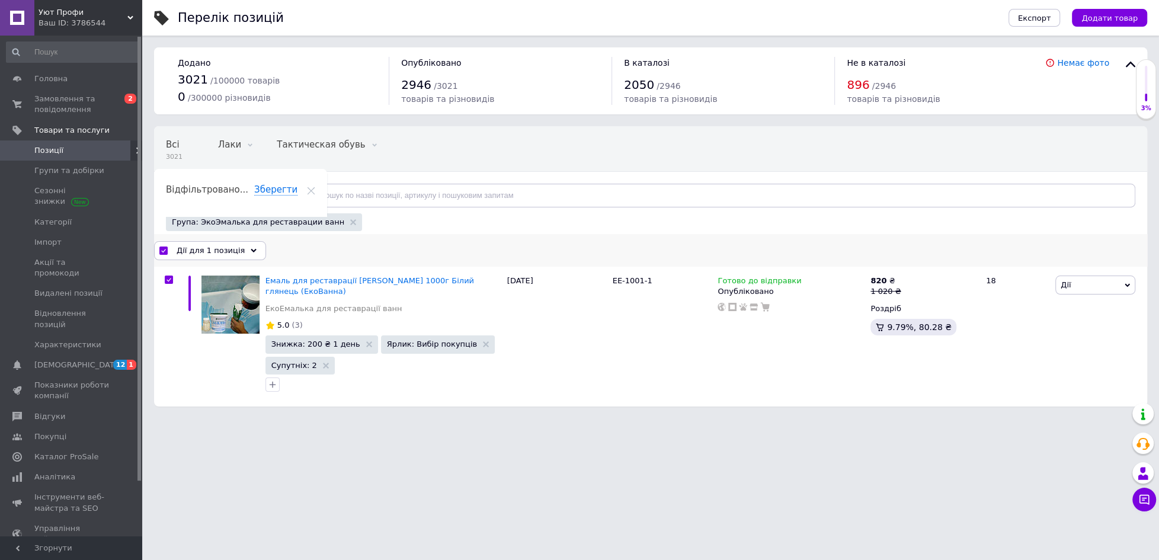
click at [251, 249] on icon at bounding box center [254, 251] width 6 height 6
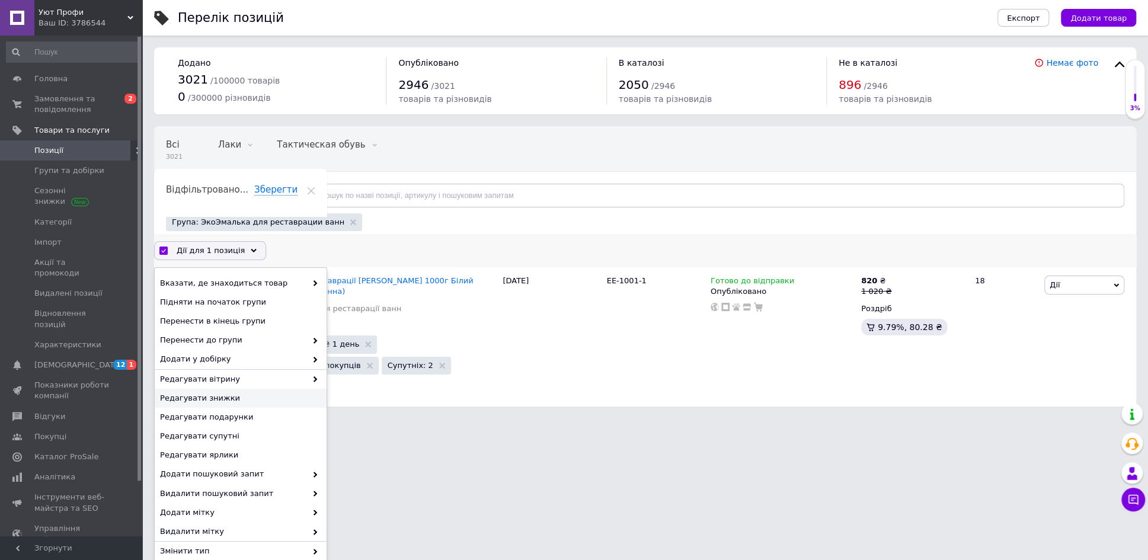
click at [203, 395] on span "Редагувати знижки" at bounding box center [239, 398] width 158 height 11
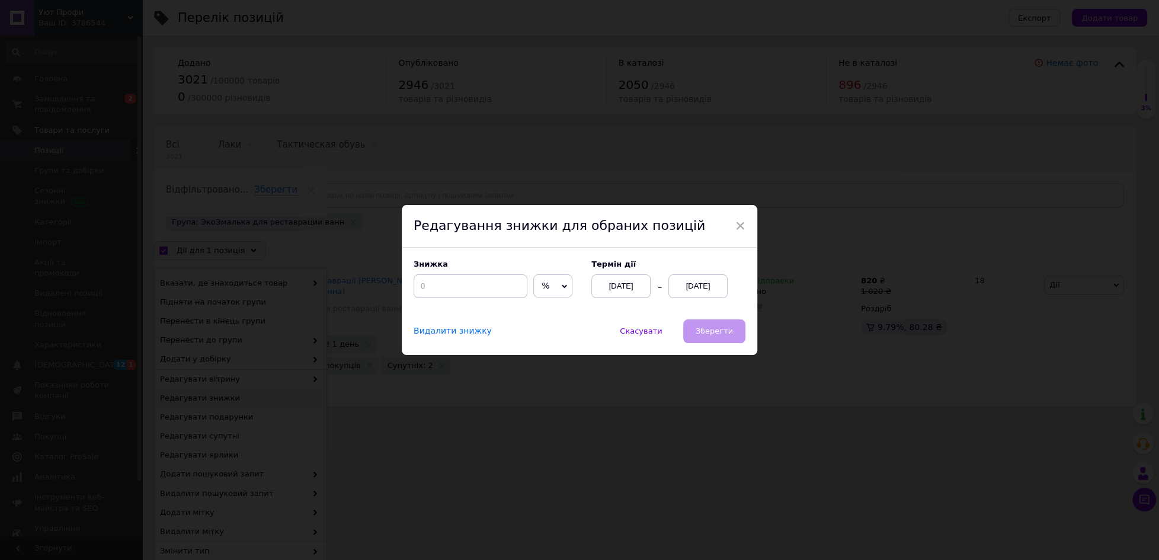
drag, startPoint x: 561, startPoint y: 286, endPoint x: 548, endPoint y: 294, distance: 15.5
click at [562, 286] on icon at bounding box center [564, 286] width 5 height 5
click at [537, 307] on li "₴" at bounding box center [553, 310] width 38 height 17
click at [456, 289] on input at bounding box center [471, 286] width 114 height 24
click at [687, 287] on div "[DATE]" at bounding box center [697, 286] width 59 height 24
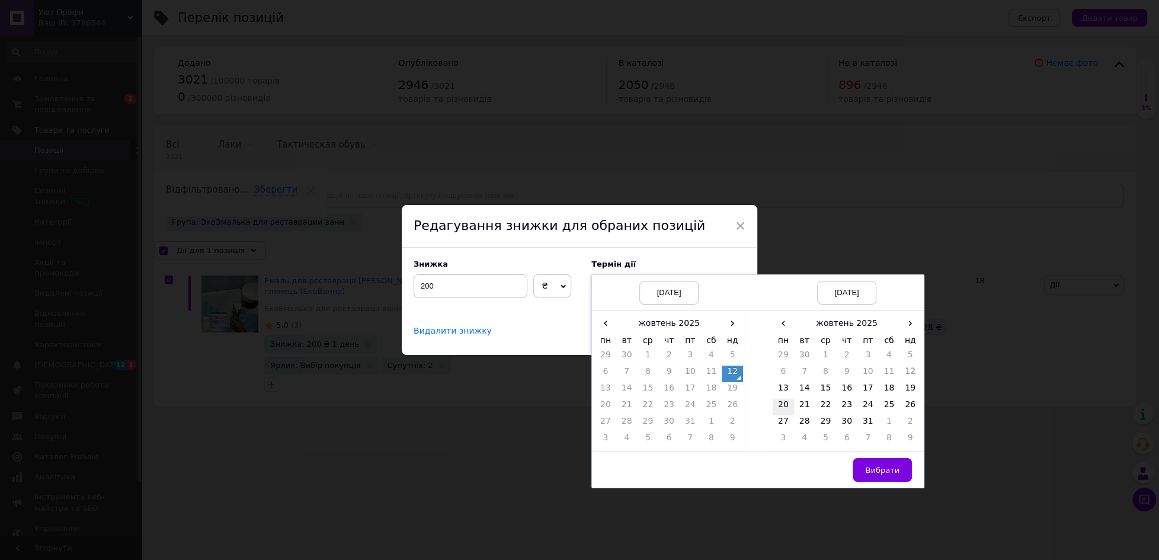
click at [782, 402] on td "20" at bounding box center [783, 407] width 21 height 17
drag, startPoint x: 873, startPoint y: 467, endPoint x: 849, endPoint y: 454, distance: 27.3
click at [873, 467] on span "Вибрати" at bounding box center [882, 470] width 34 height 9
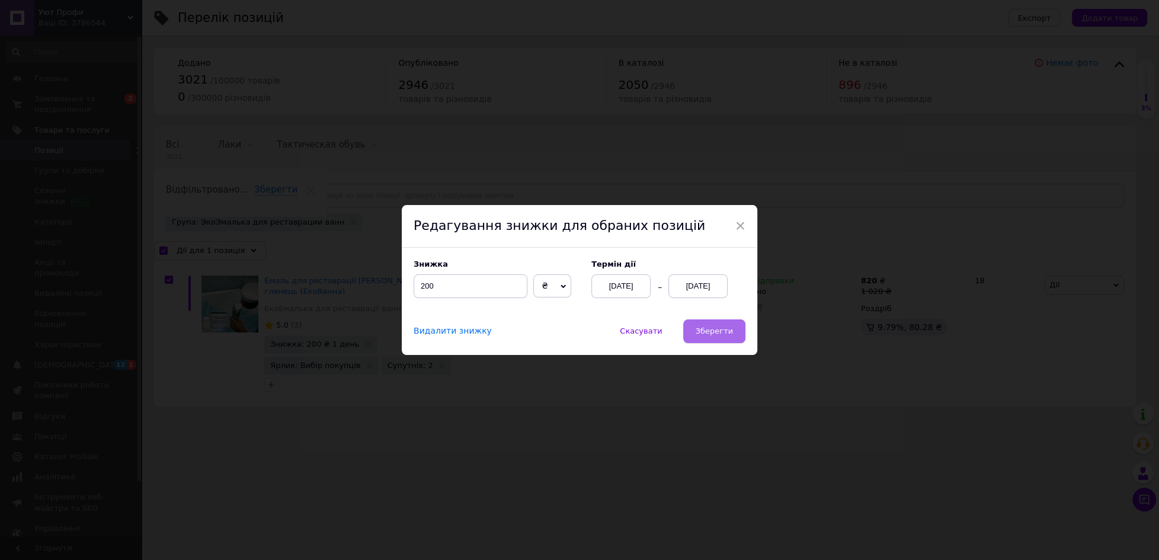
click at [724, 335] on span "Зберегти" at bounding box center [714, 330] width 37 height 9
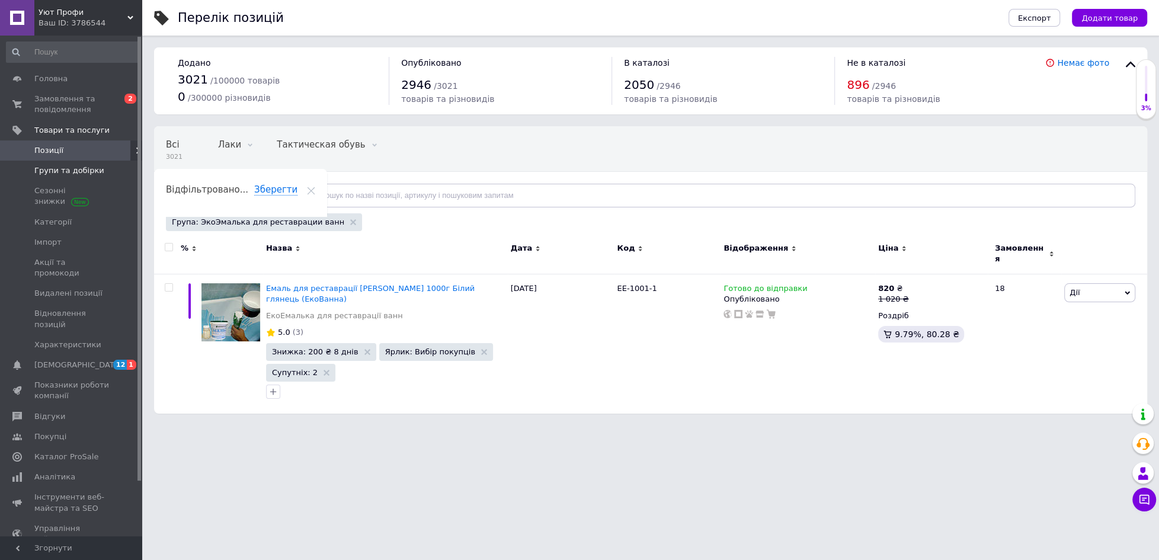
click at [60, 169] on span "Групи та добірки" at bounding box center [69, 170] width 70 height 11
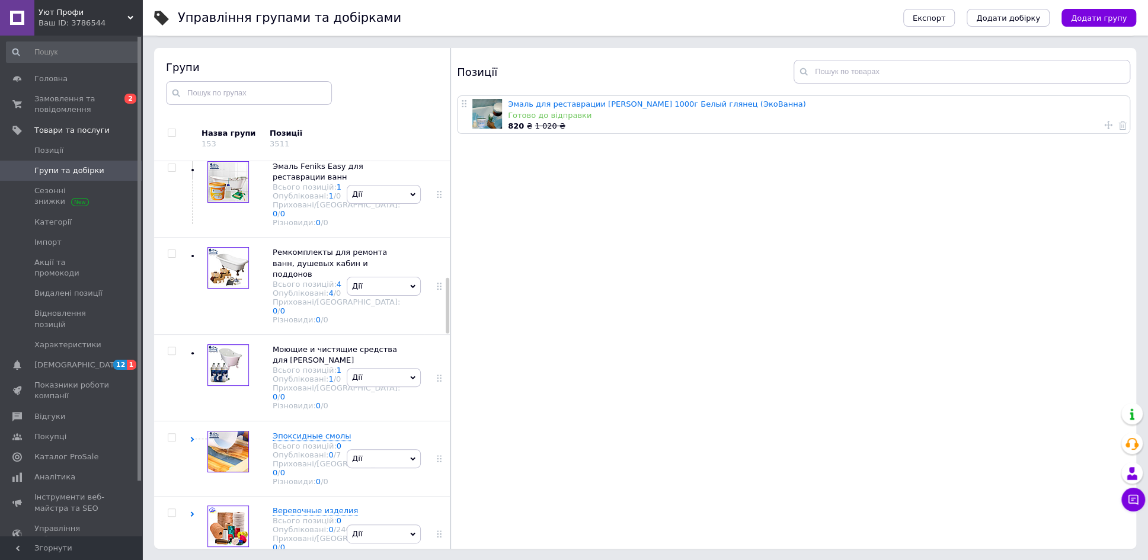
scroll to position [846, 0]
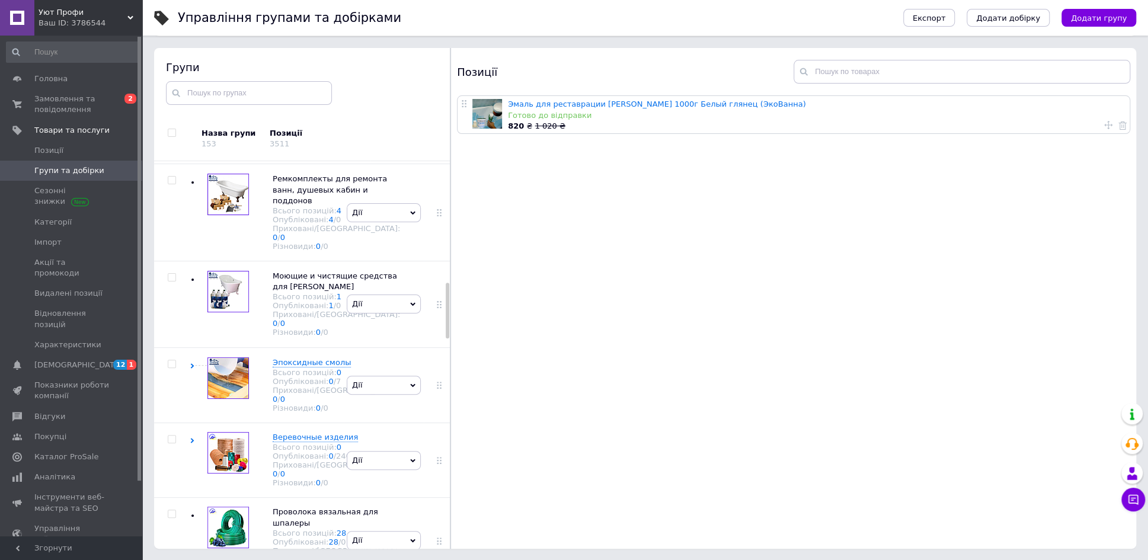
click at [337, 32] on link "1" at bounding box center [339, 27] width 5 height 9
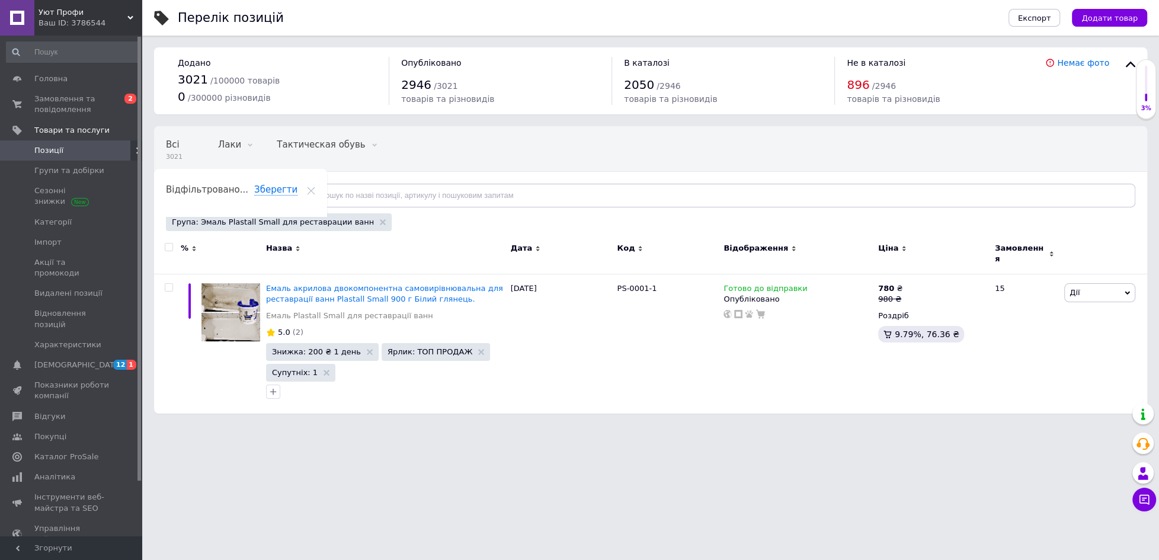
click at [168, 244] on input "checkbox" at bounding box center [169, 248] width 8 height 8
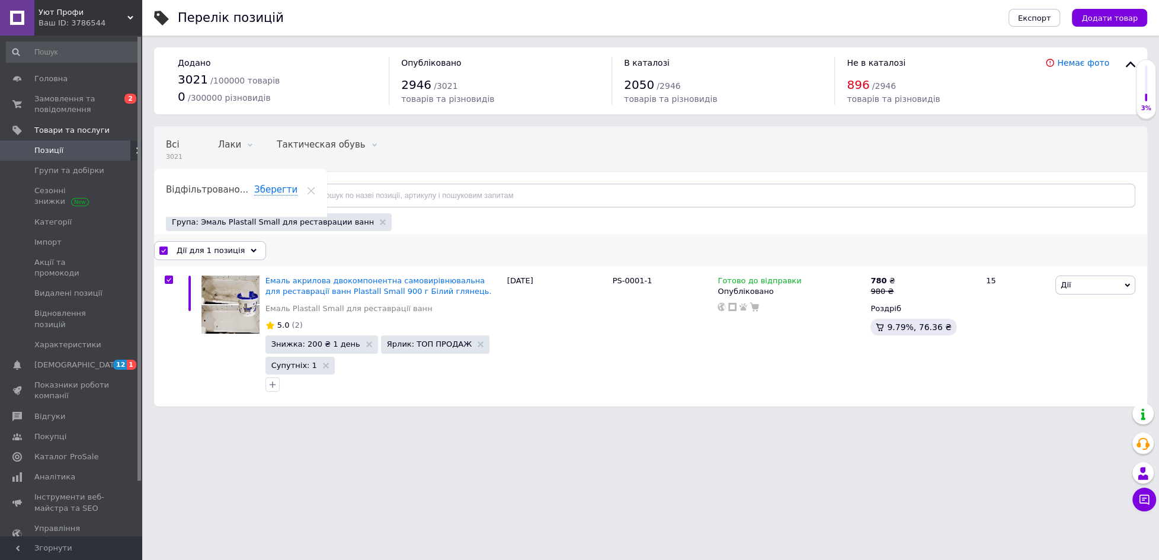
click at [251, 248] on icon at bounding box center [254, 251] width 6 height 6
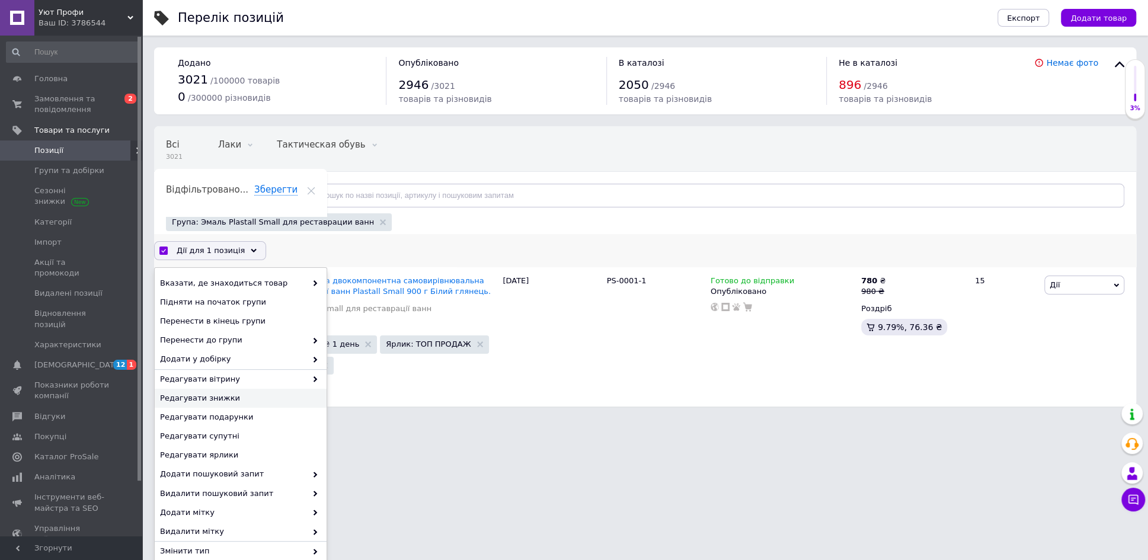
click at [207, 394] on span "Редагувати знижки" at bounding box center [239, 398] width 158 height 11
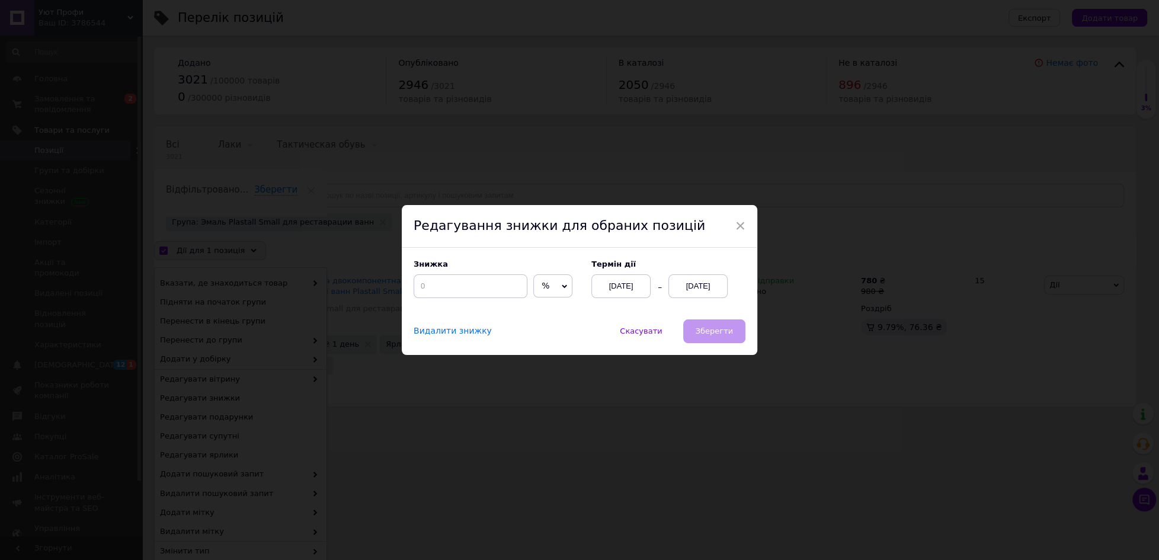
click at [562, 287] on span "%" at bounding box center [552, 286] width 39 height 24
click at [542, 312] on li "₴" at bounding box center [553, 310] width 38 height 17
click at [434, 285] on input at bounding box center [471, 286] width 114 height 24
click at [678, 284] on div "[DATE]" at bounding box center [697, 286] width 59 height 24
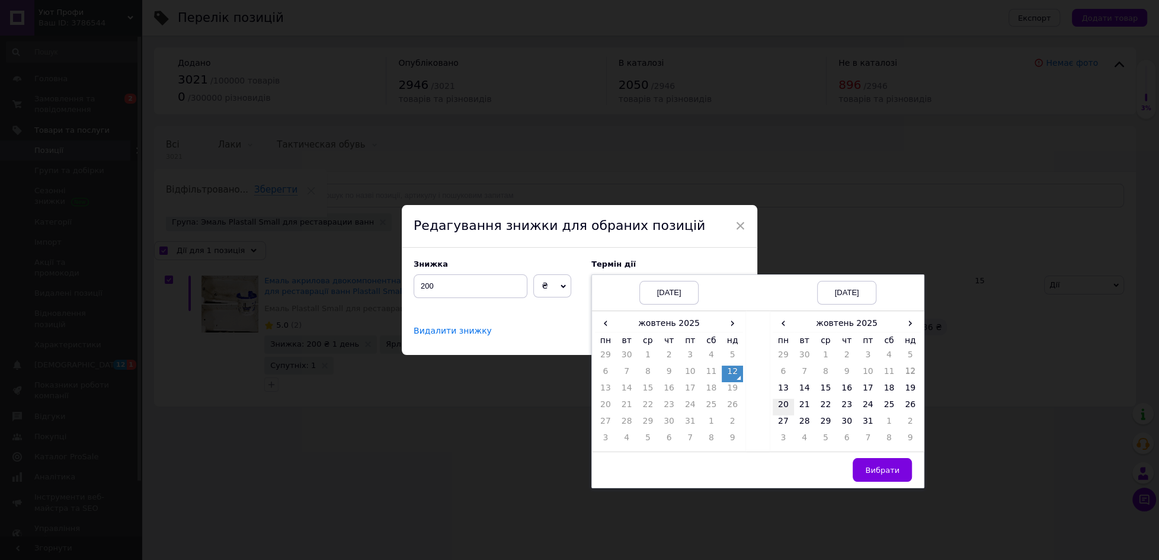
click at [781, 399] on td "20" at bounding box center [783, 407] width 21 height 17
click at [883, 467] on span "Вибрати" at bounding box center [882, 470] width 34 height 9
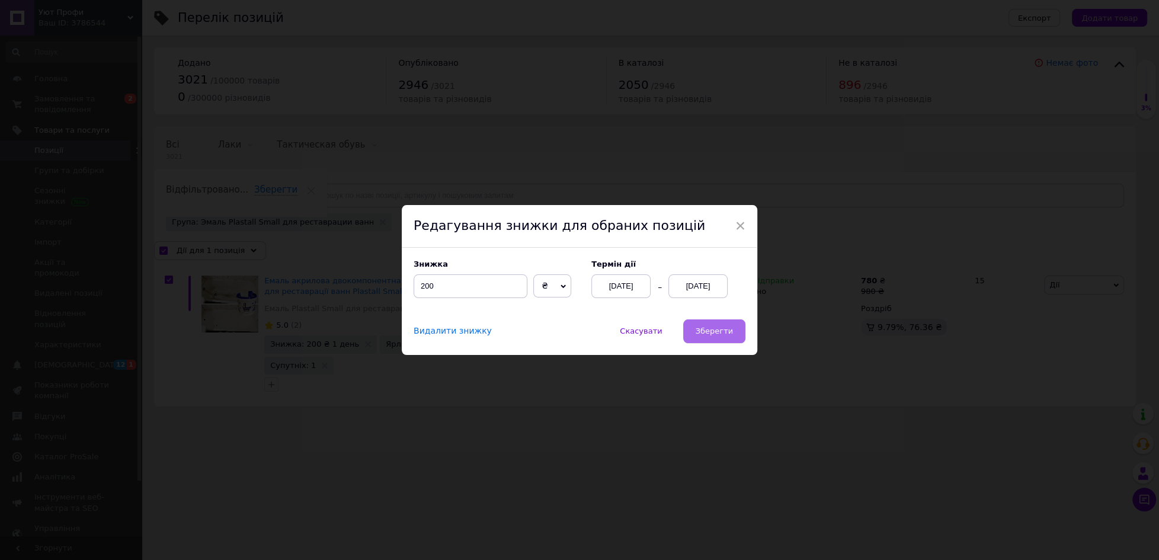
click at [712, 332] on span "Зберегти" at bounding box center [714, 330] width 37 height 9
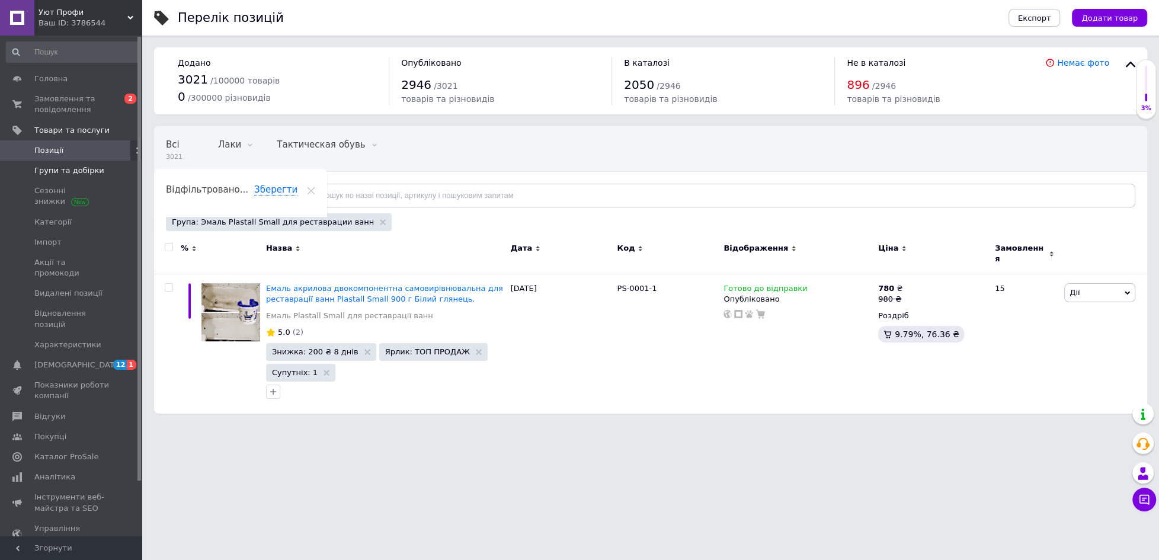
click at [71, 169] on span "Групи та добірки" at bounding box center [69, 170] width 70 height 11
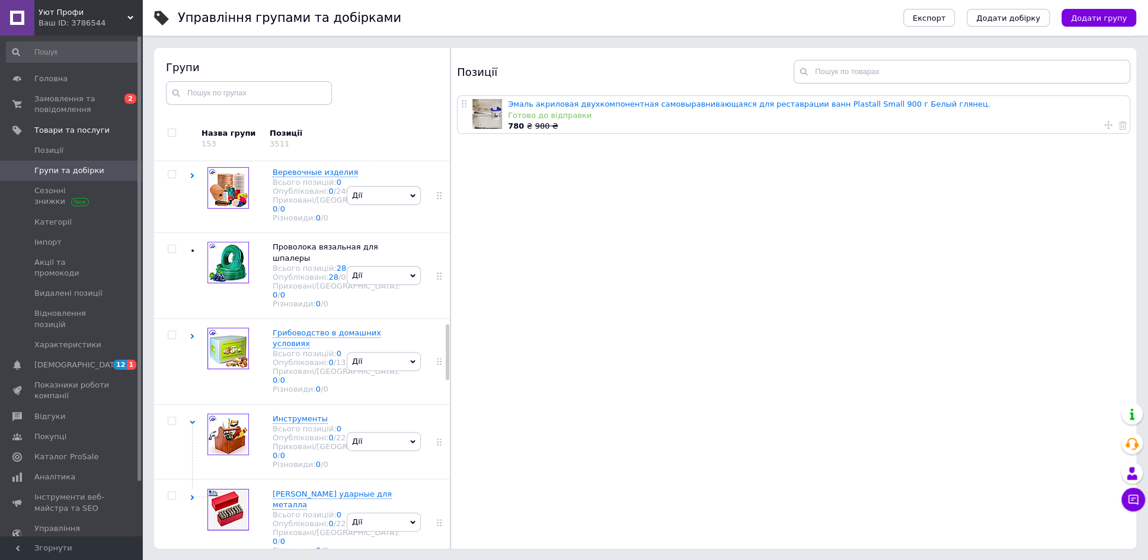
scroll to position [1138, 0]
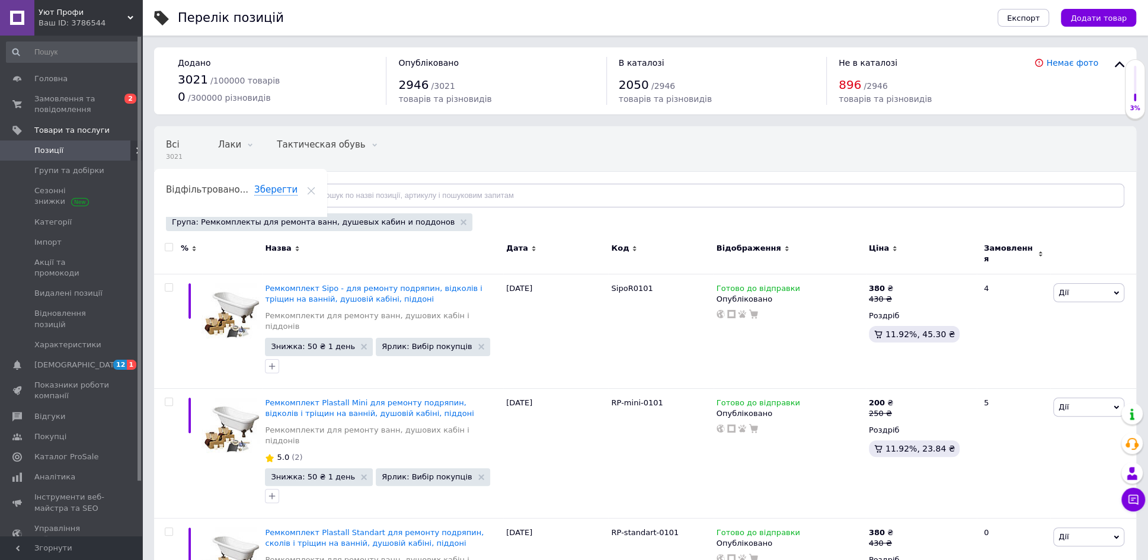
click at [167, 244] on input "checkbox" at bounding box center [169, 248] width 8 height 8
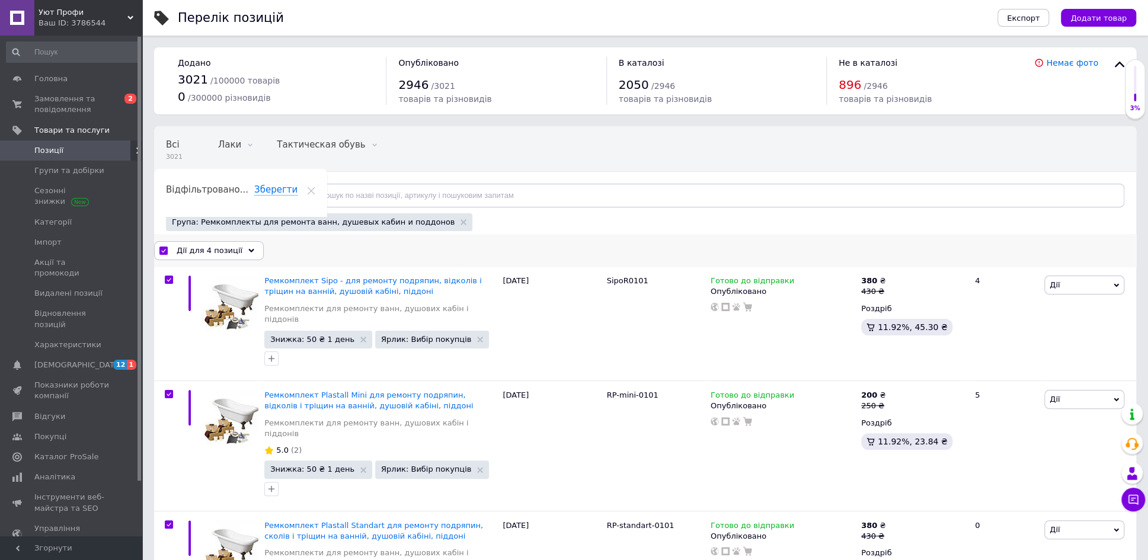
click at [248, 248] on icon at bounding box center [251, 251] width 6 height 6
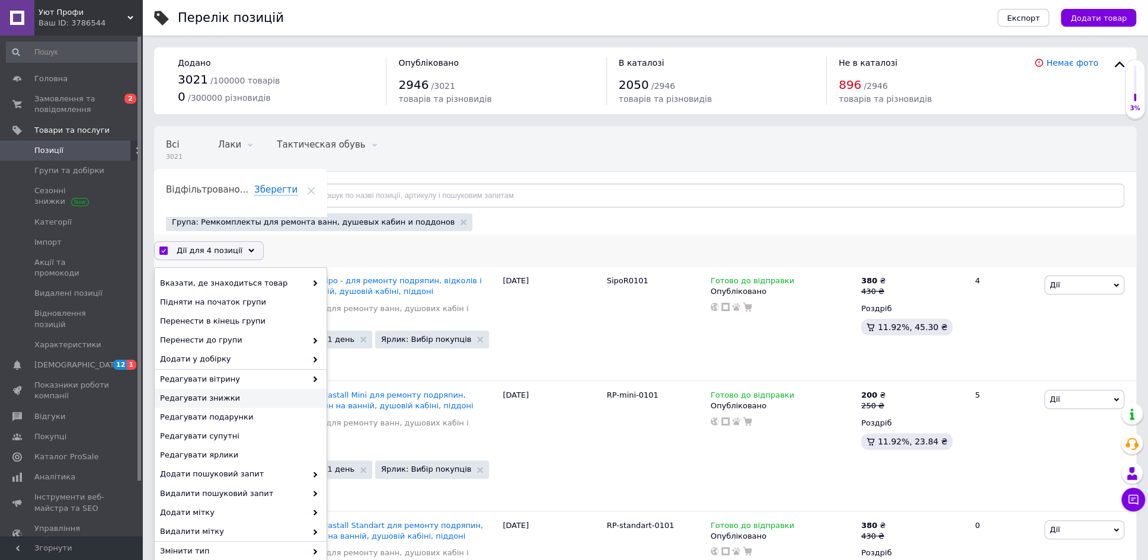
click at [207, 395] on span "Редагувати знижки" at bounding box center [239, 398] width 158 height 11
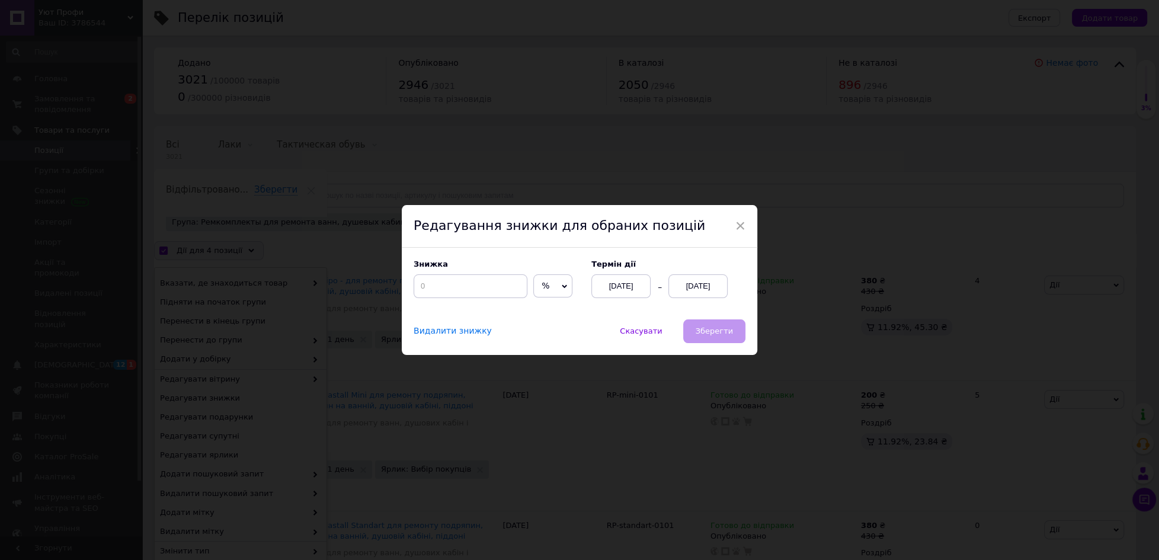
click at [562, 287] on icon at bounding box center [564, 286] width 5 height 4
drag, startPoint x: 545, startPoint y: 309, endPoint x: 494, endPoint y: 303, distance: 51.2
click at [539, 309] on li "₴" at bounding box center [553, 310] width 38 height 17
click at [456, 287] on input at bounding box center [471, 286] width 114 height 24
click at [674, 284] on div "[DATE]" at bounding box center [697, 286] width 59 height 24
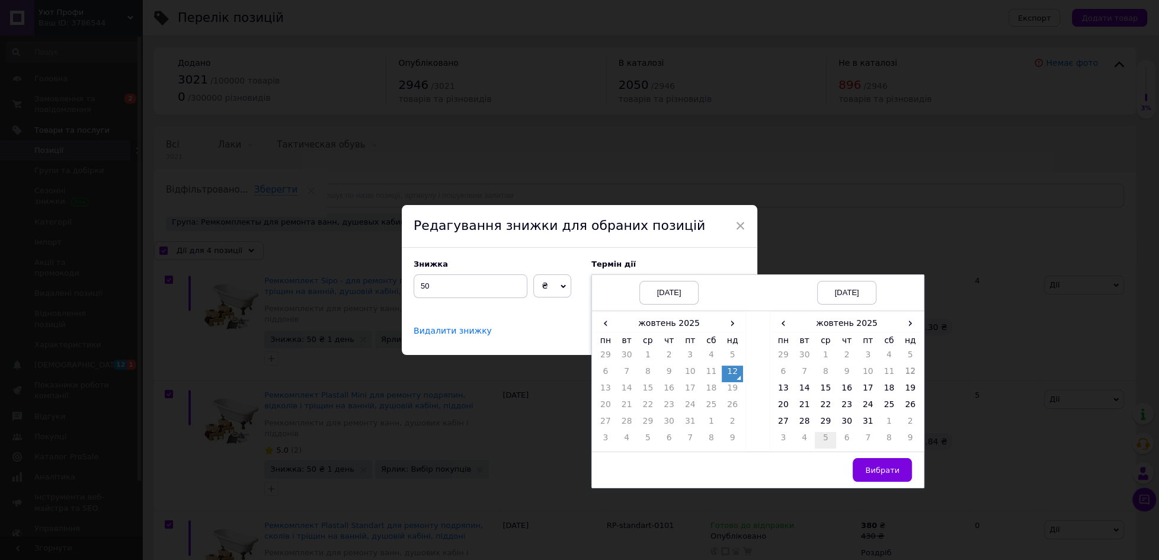
drag, startPoint x: 779, startPoint y: 403, endPoint x: 817, endPoint y: 438, distance: 51.6
click at [780, 405] on td "20" at bounding box center [783, 407] width 21 height 17
drag, startPoint x: 865, startPoint y: 462, endPoint x: 816, endPoint y: 434, distance: 56.3
click at [864, 462] on button "Вибрати" at bounding box center [882, 470] width 59 height 24
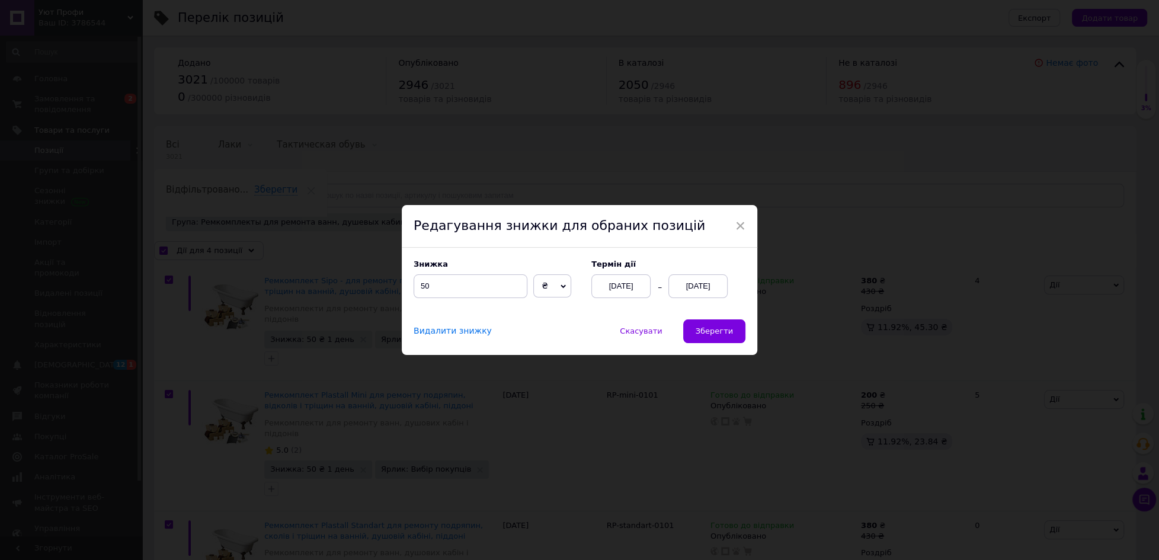
drag, startPoint x: 697, startPoint y: 328, endPoint x: 686, endPoint y: 328, distance: 10.7
click at [697, 328] on button "Зберегти" at bounding box center [714, 331] width 62 height 24
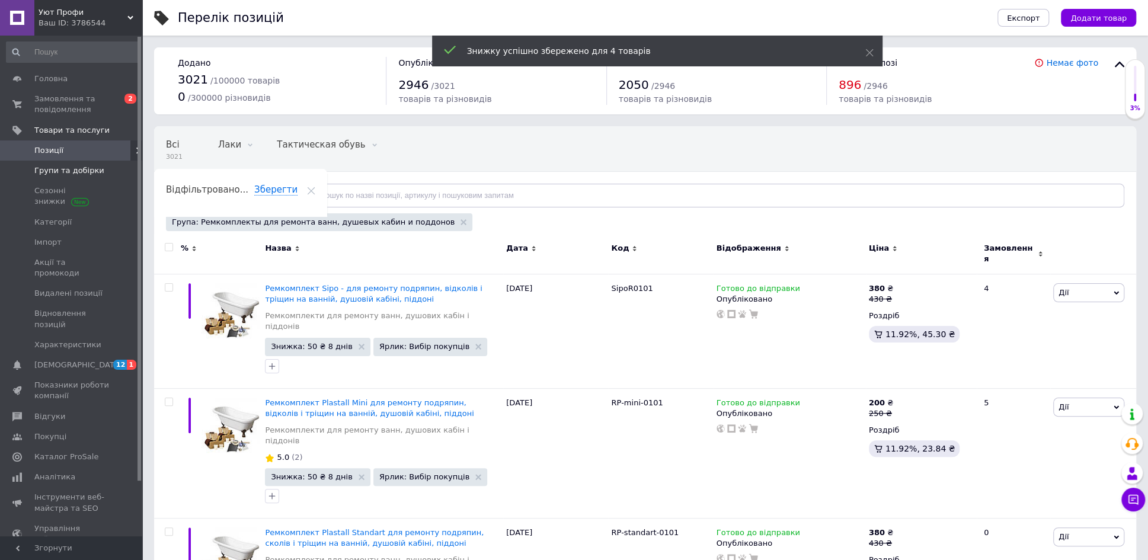
click at [81, 169] on span "Групи та добірки" at bounding box center [69, 170] width 70 height 11
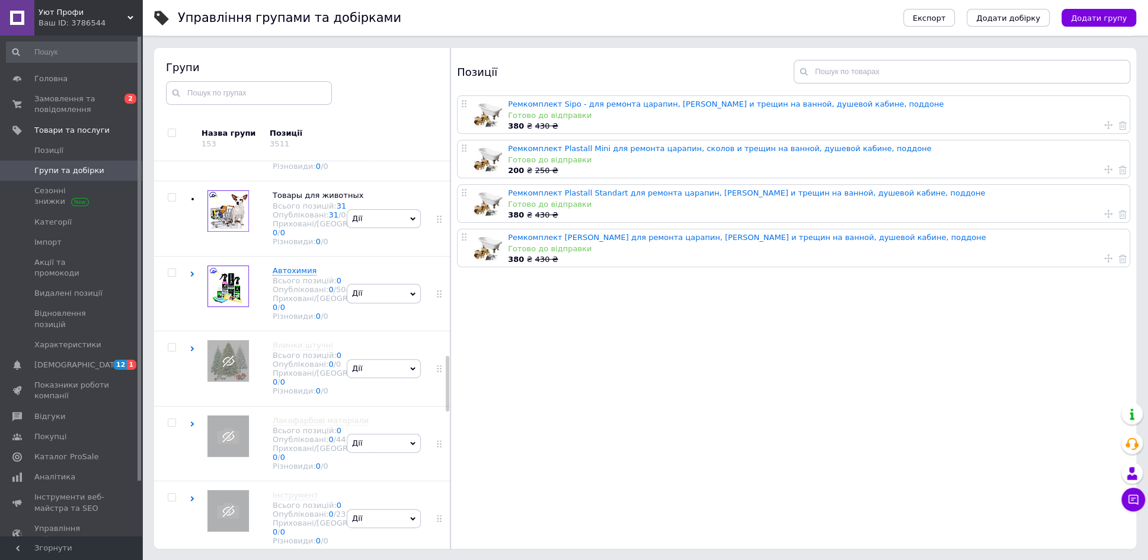
scroll to position [1499, 0]
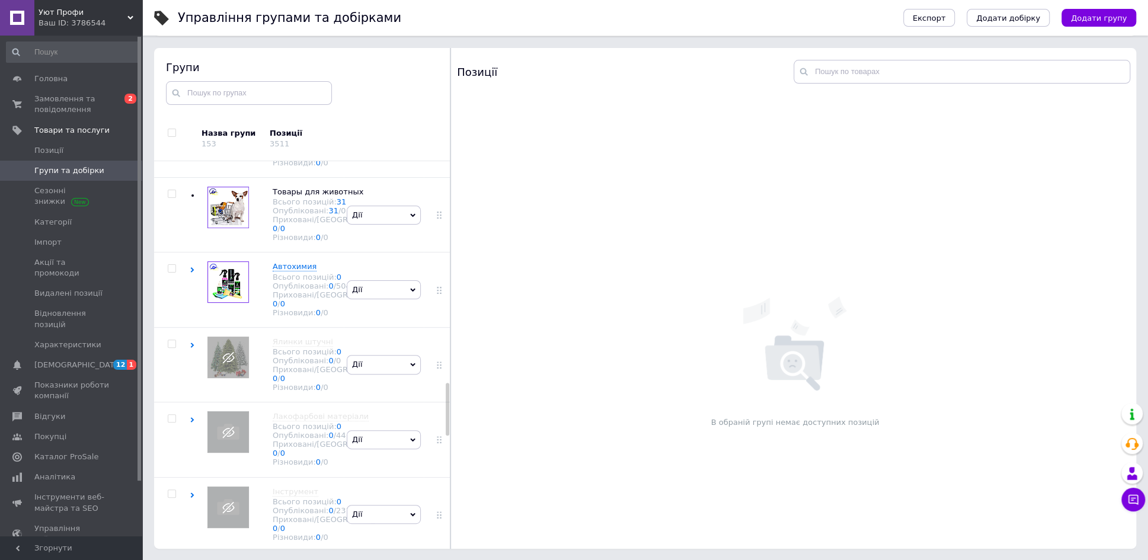
scroll to position [1647, 0]
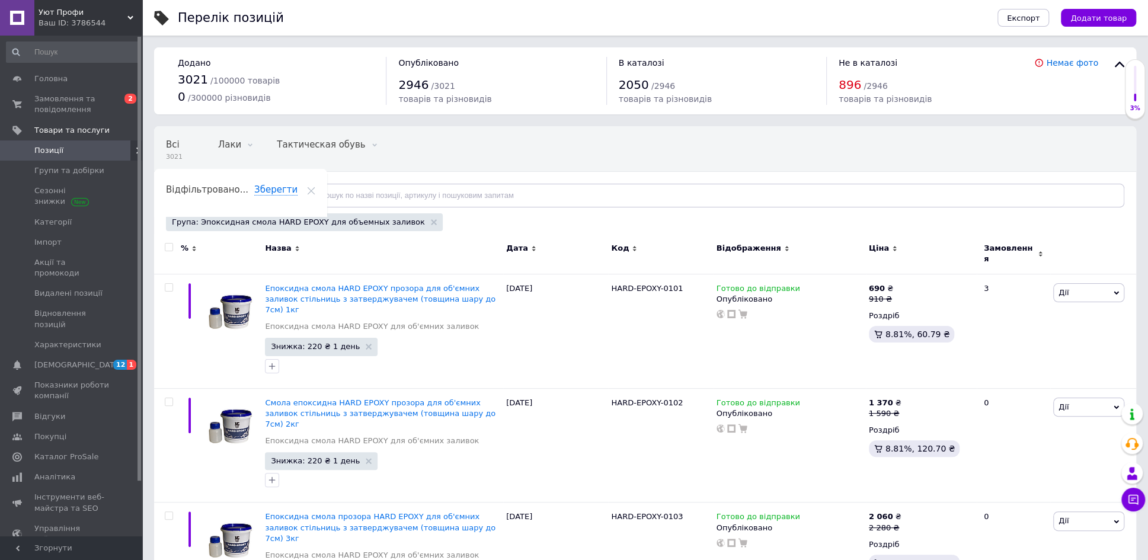
click at [173, 248] on div at bounding box center [169, 247] width 24 height 8
click at [170, 246] on input "checkbox" at bounding box center [169, 248] width 8 height 8
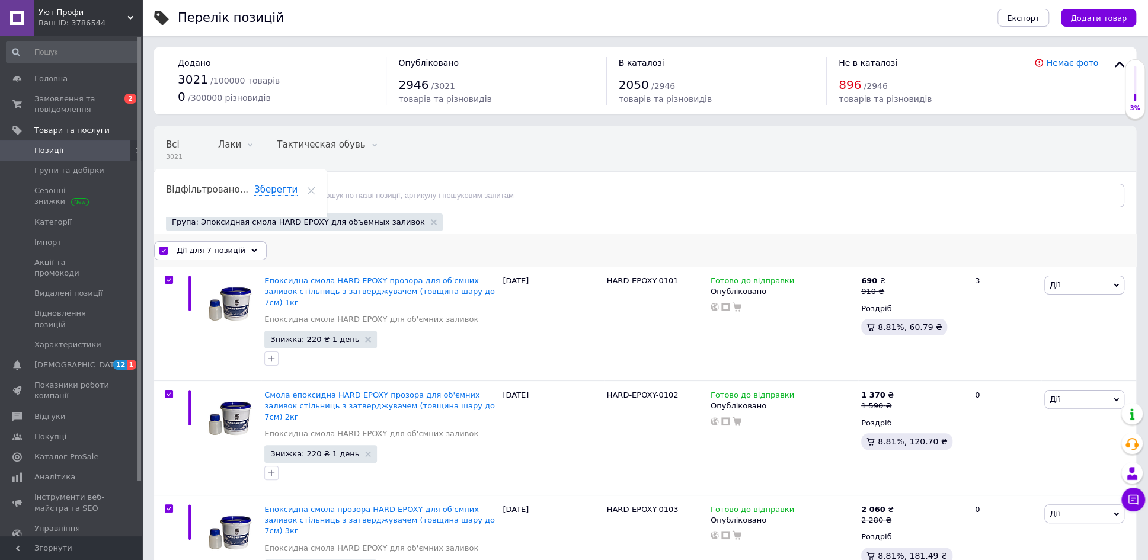
click at [251, 248] on icon at bounding box center [254, 251] width 6 height 6
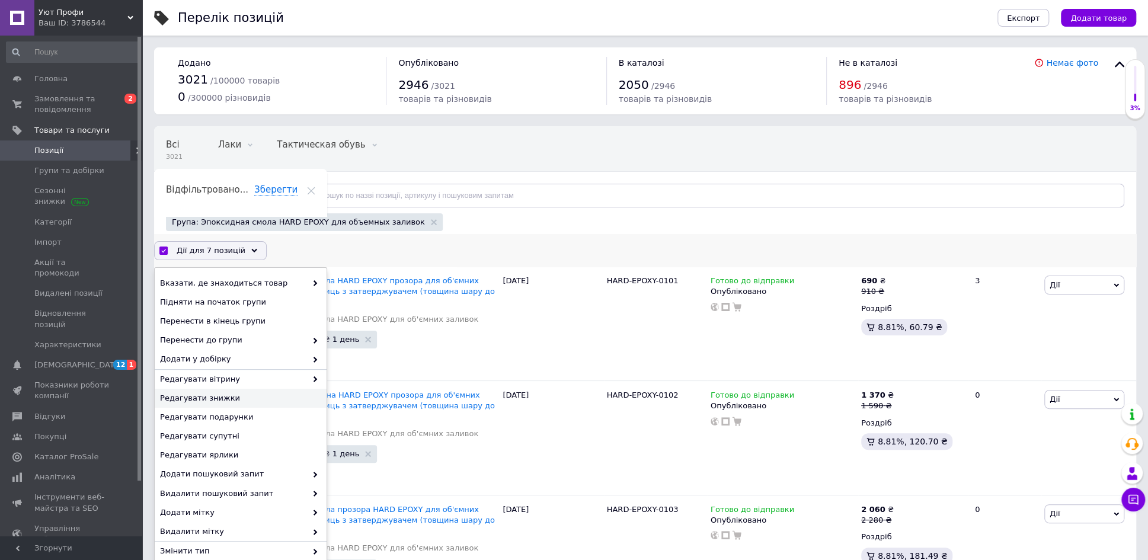
click at [217, 393] on span "Редагувати знижки" at bounding box center [239, 398] width 158 height 11
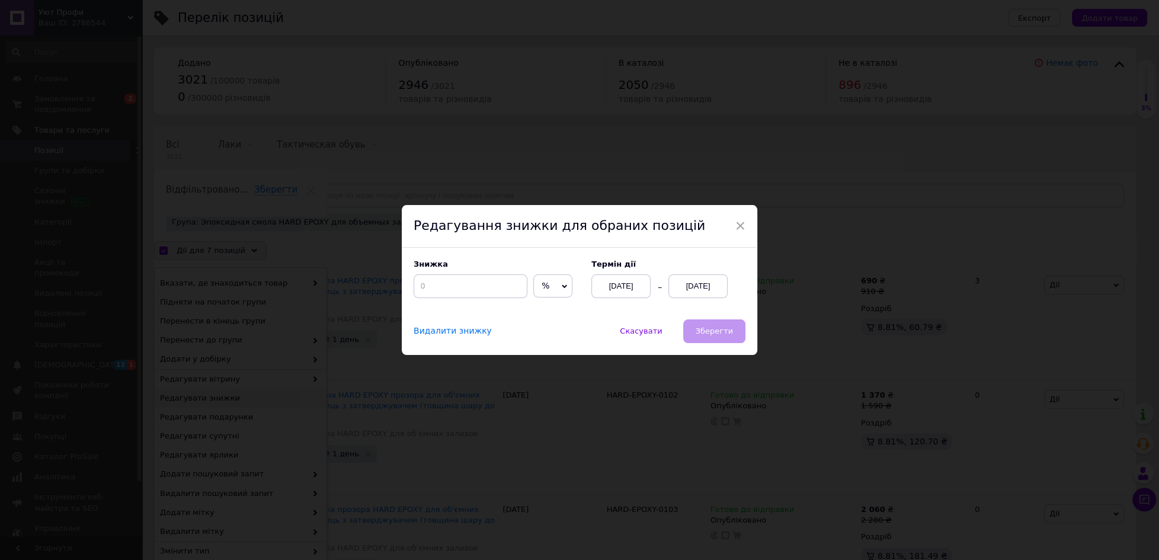
drag, startPoint x: 560, startPoint y: 284, endPoint x: 551, endPoint y: 305, distance: 22.0
click at [562, 288] on icon at bounding box center [564, 286] width 5 height 5
drag, startPoint x: 550, startPoint y: 312, endPoint x: 511, endPoint y: 306, distance: 39.6
click at [544, 313] on li "₴" at bounding box center [553, 310] width 38 height 17
click at [459, 289] on input at bounding box center [471, 286] width 114 height 24
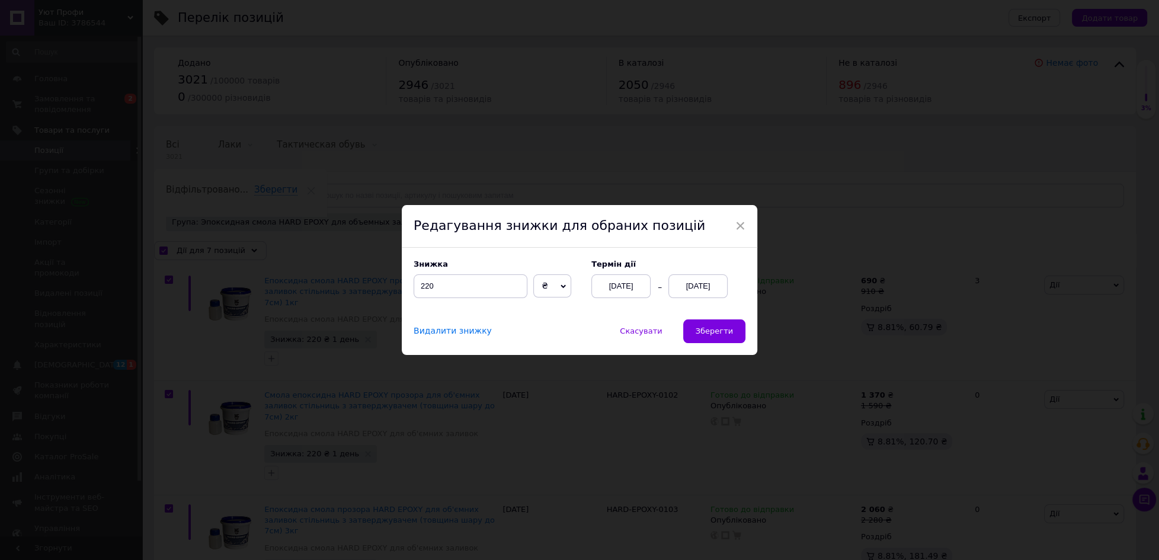
click at [696, 281] on div "[DATE]" at bounding box center [697, 286] width 59 height 24
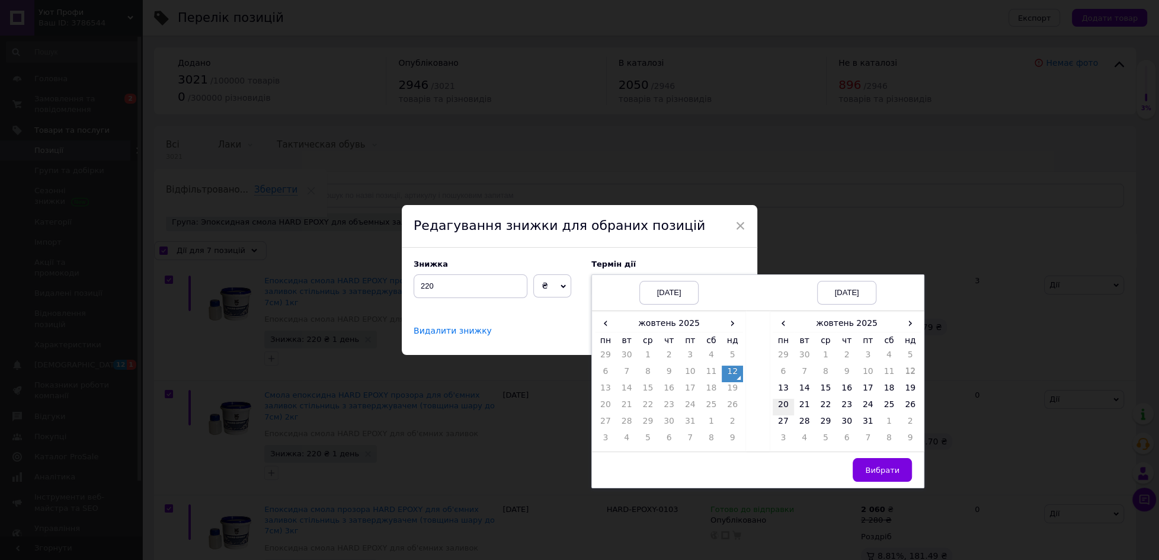
click at [780, 403] on td "20" at bounding box center [783, 407] width 21 height 17
drag, startPoint x: 878, startPoint y: 466, endPoint x: 792, endPoint y: 407, distance: 104.0
click at [877, 466] on span "Вибрати" at bounding box center [882, 470] width 34 height 9
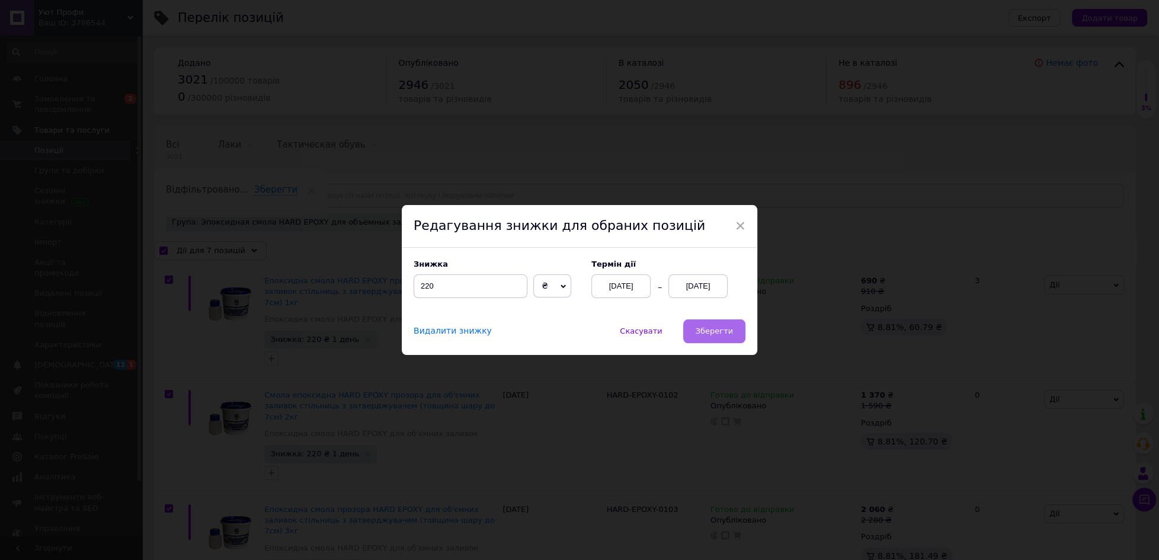
click at [709, 330] on span "Зберегти" at bounding box center [714, 330] width 37 height 9
